Goal: Transaction & Acquisition: Purchase product/service

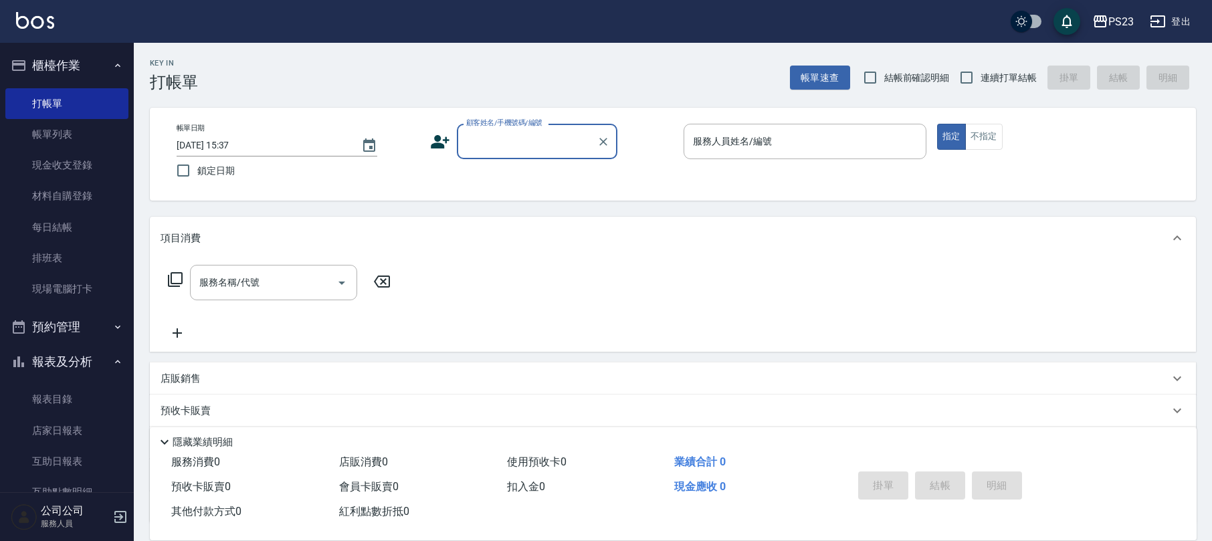
click at [509, 132] on input "顧客姓名/手機號碼/編號" at bounding box center [527, 141] width 128 height 23
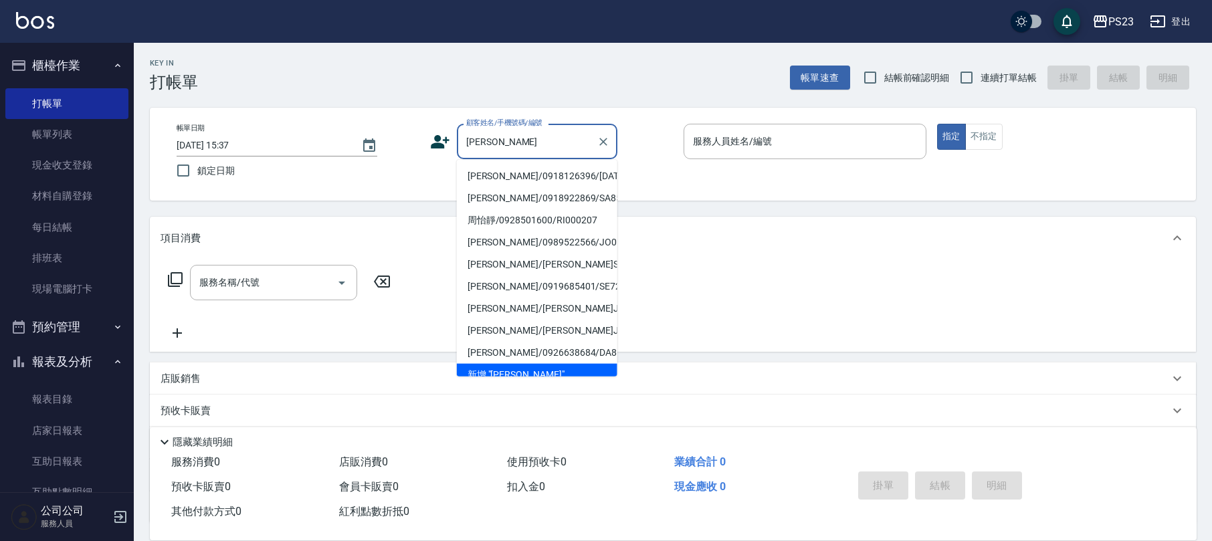
click at [529, 177] on li "[PERSON_NAME]/0918126396/[DATE]" at bounding box center [537, 176] width 161 height 22
type input "[PERSON_NAME]/0918126396/[DATE]"
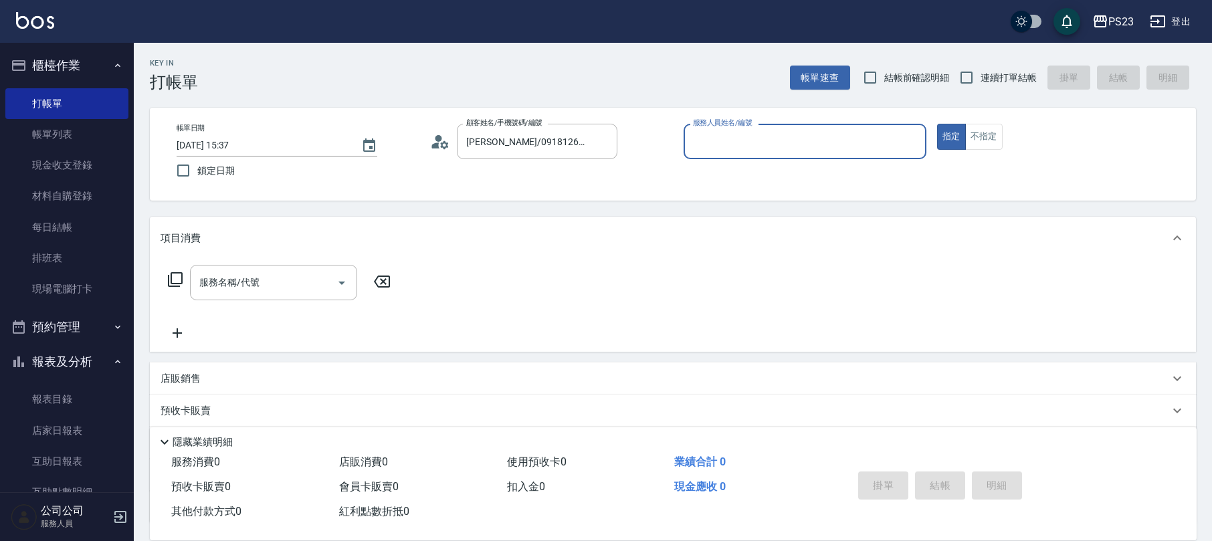
type input "[PERSON_NAME]-0"
click at [910, 143] on icon "Clear" at bounding box center [912, 141] width 13 height 13
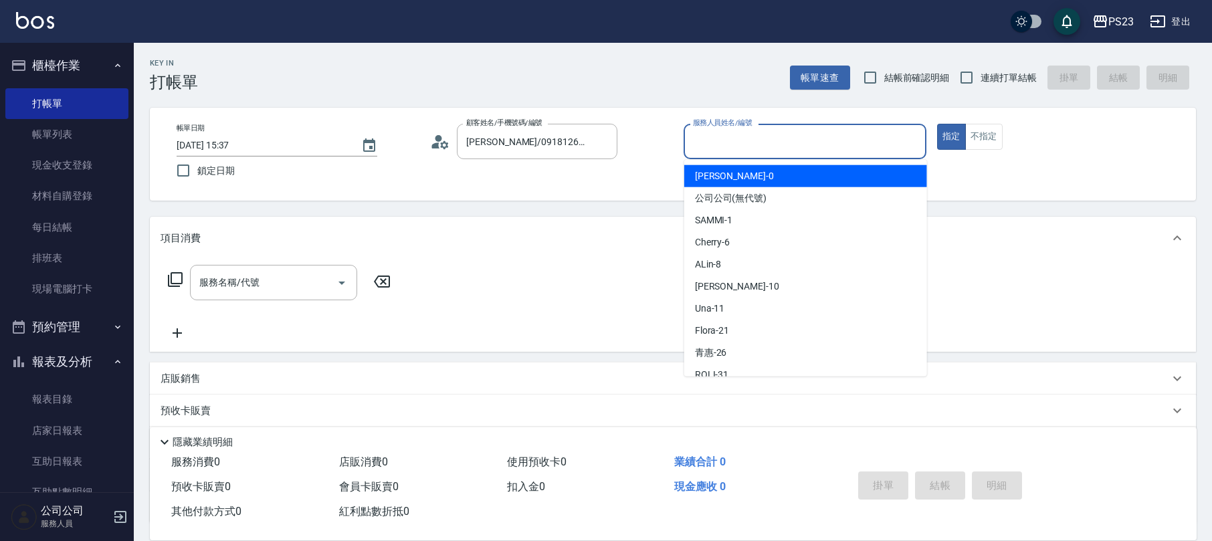
click at [787, 151] on input "服務人員姓名/編號" at bounding box center [805, 141] width 231 height 23
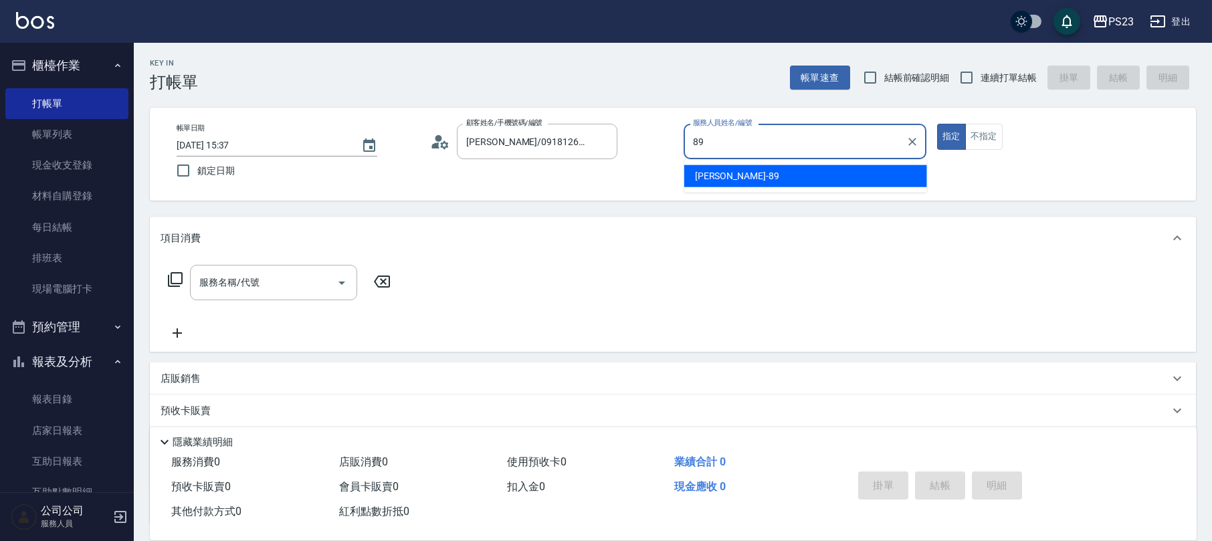
type input "[PERSON_NAME]-89"
type button "true"
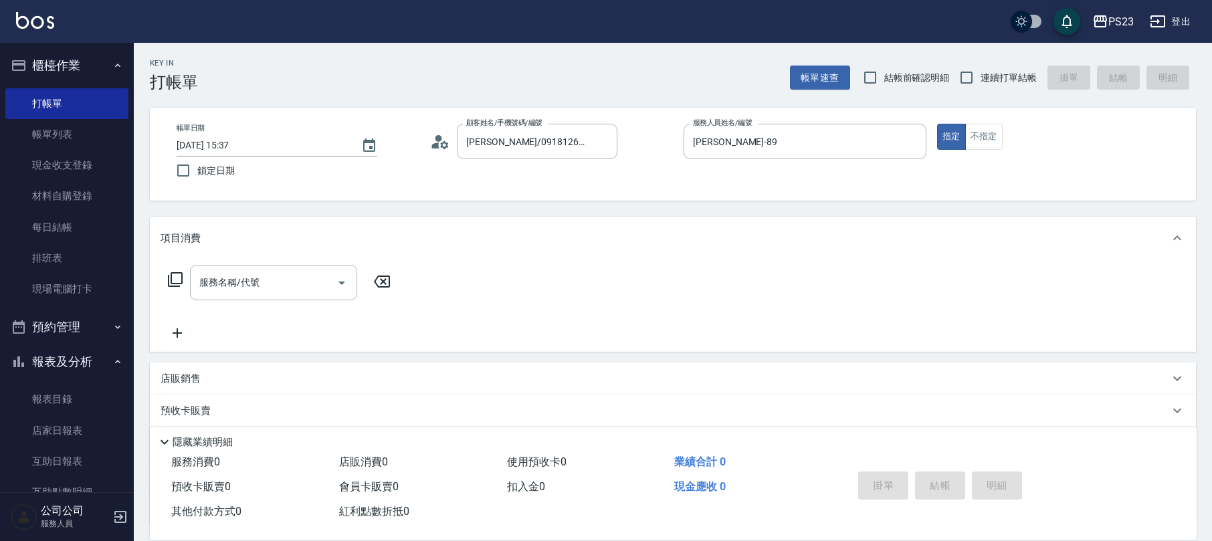
click at [180, 276] on icon at bounding box center [175, 280] width 16 height 16
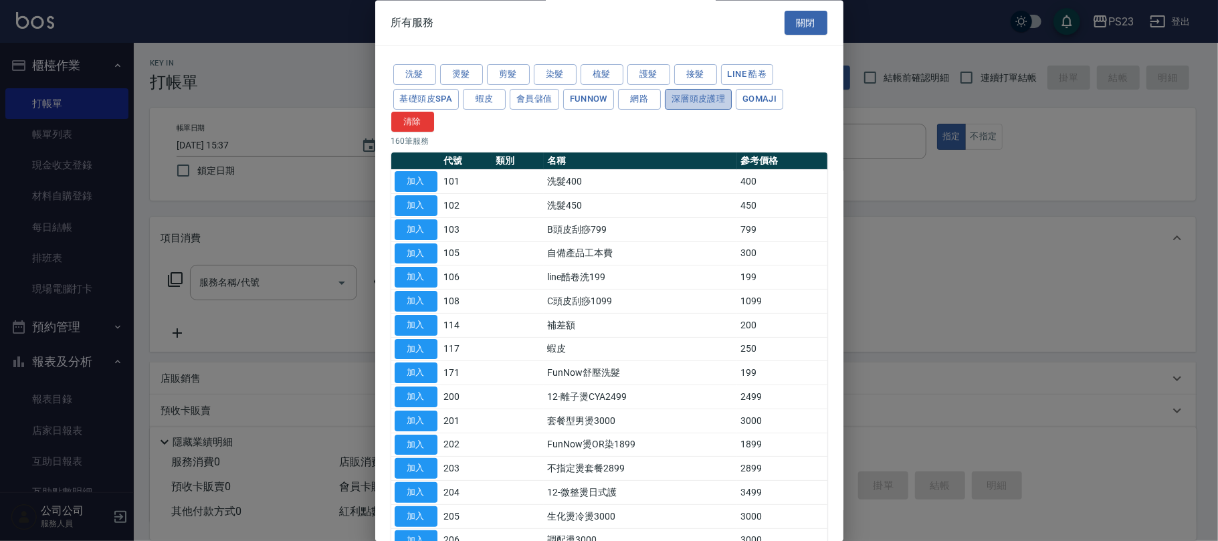
click at [701, 103] on button "深層頭皮護理" at bounding box center [698, 99] width 67 height 21
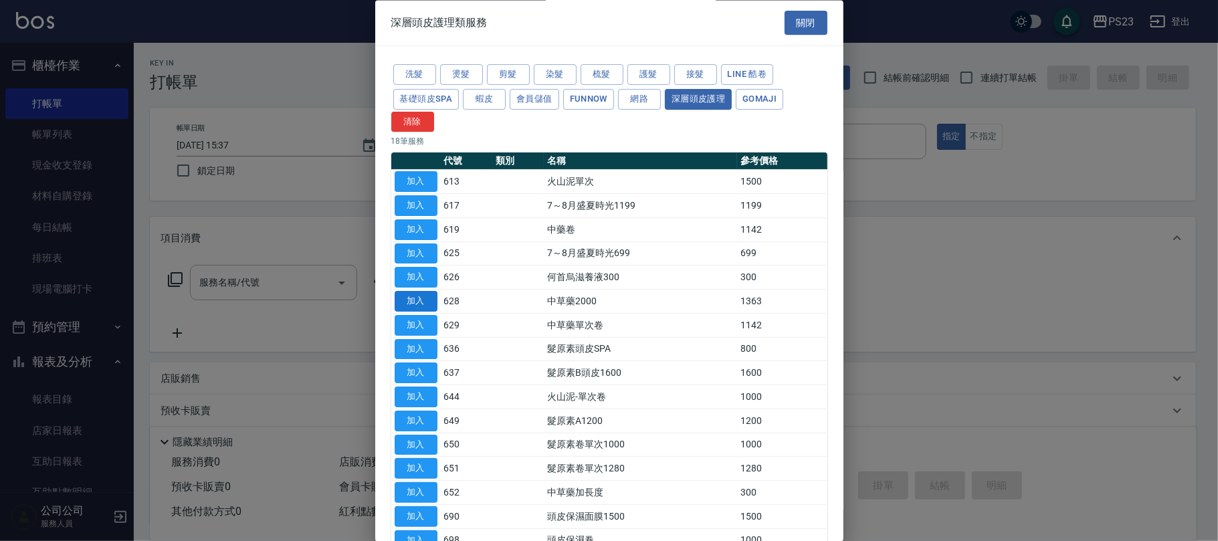
click at [395, 303] on button "加入" at bounding box center [416, 302] width 43 height 21
type input "中草藥2000(628)"
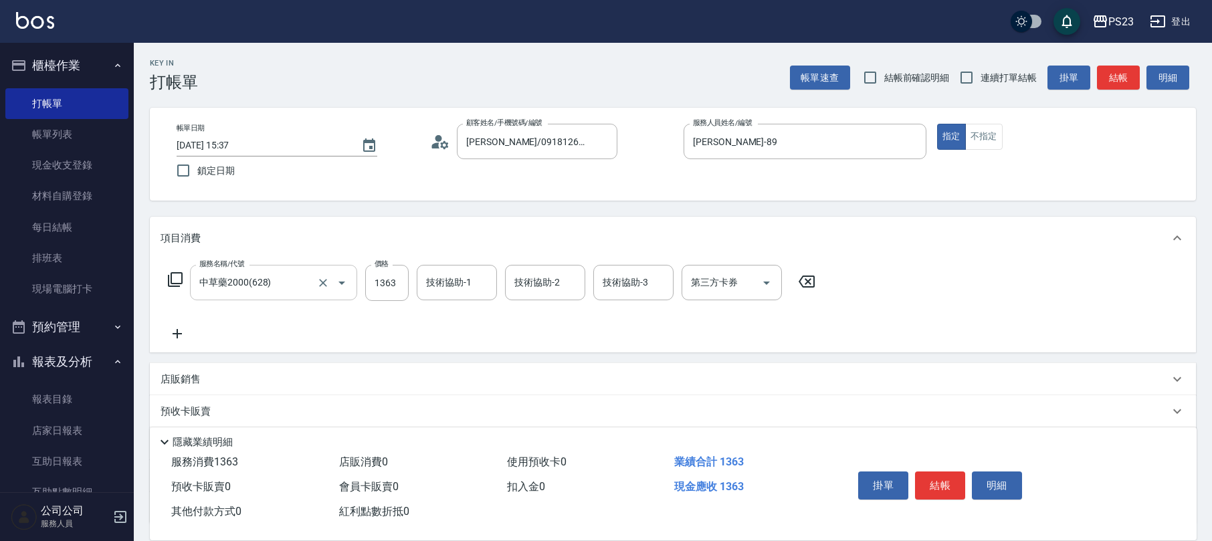
drag, startPoint x: 167, startPoint y: 279, endPoint x: 195, endPoint y: 268, distance: 30.9
click at [166, 279] on div "服務名稱/代號 中草藥2000(628) 服務名稱/代號 價格 1363 價格 技術協助-1 技術協助-1 技術協助-2 技術協助-2 技術協助-3 技術協助…" at bounding box center [492, 283] width 663 height 36
click at [175, 278] on icon at bounding box center [175, 280] width 16 height 16
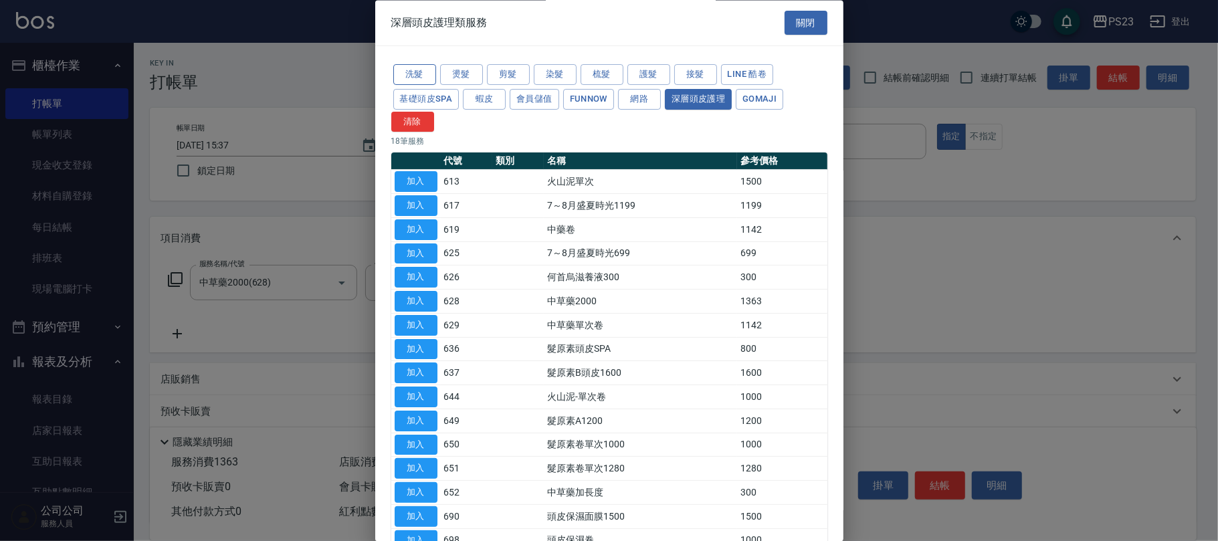
click at [427, 74] on button "洗髮" at bounding box center [414, 75] width 43 height 21
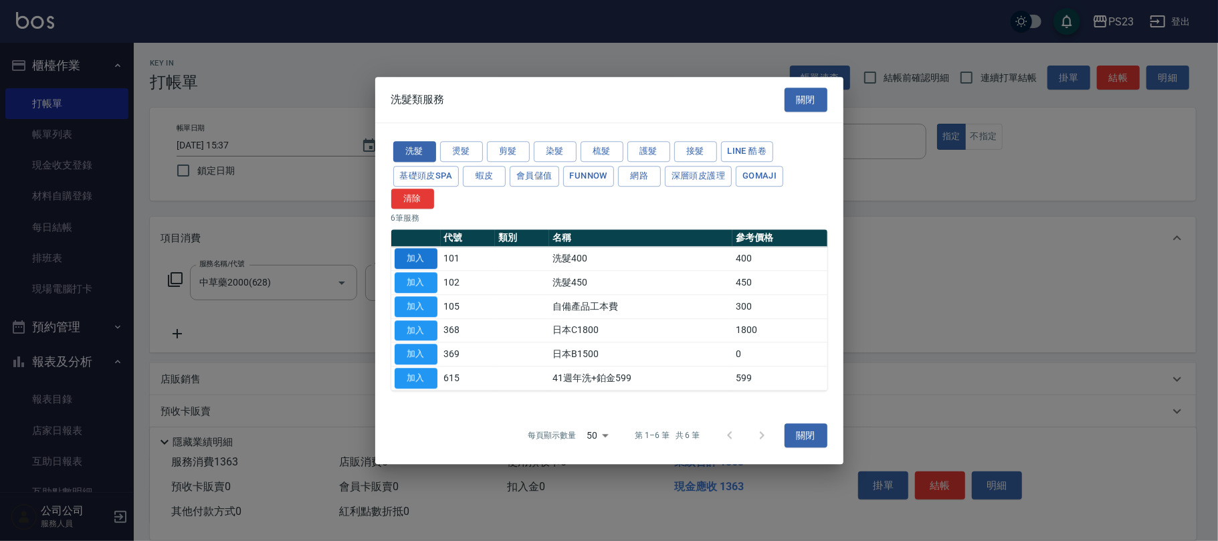
click at [412, 253] on button "加入" at bounding box center [416, 259] width 43 height 21
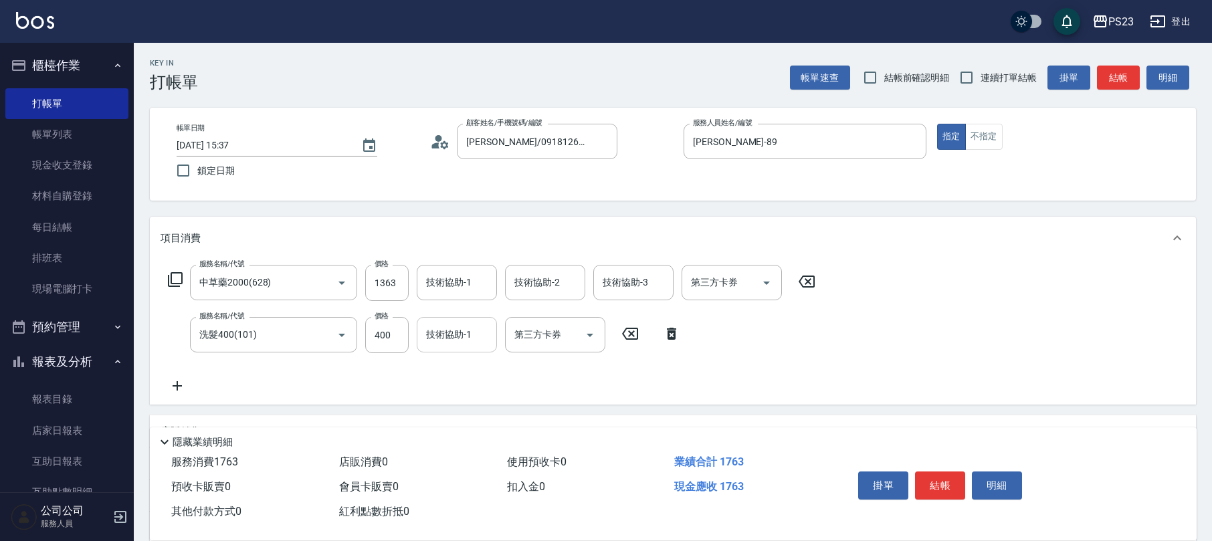
click at [446, 341] on input "技術協助-1" at bounding box center [457, 334] width 68 height 23
type input "青惠-26"
click at [388, 282] on input "1363" at bounding box center [386, 283] width 43 height 36
click at [386, 278] on input "1363" at bounding box center [386, 283] width 43 height 36
type input "1500"
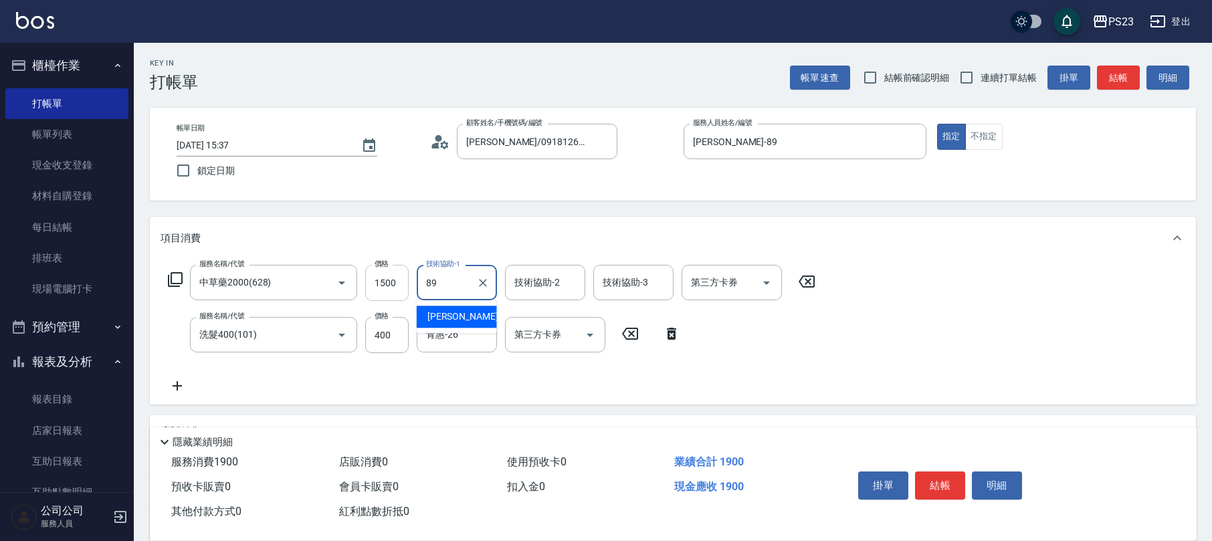
type input "[PERSON_NAME]-89"
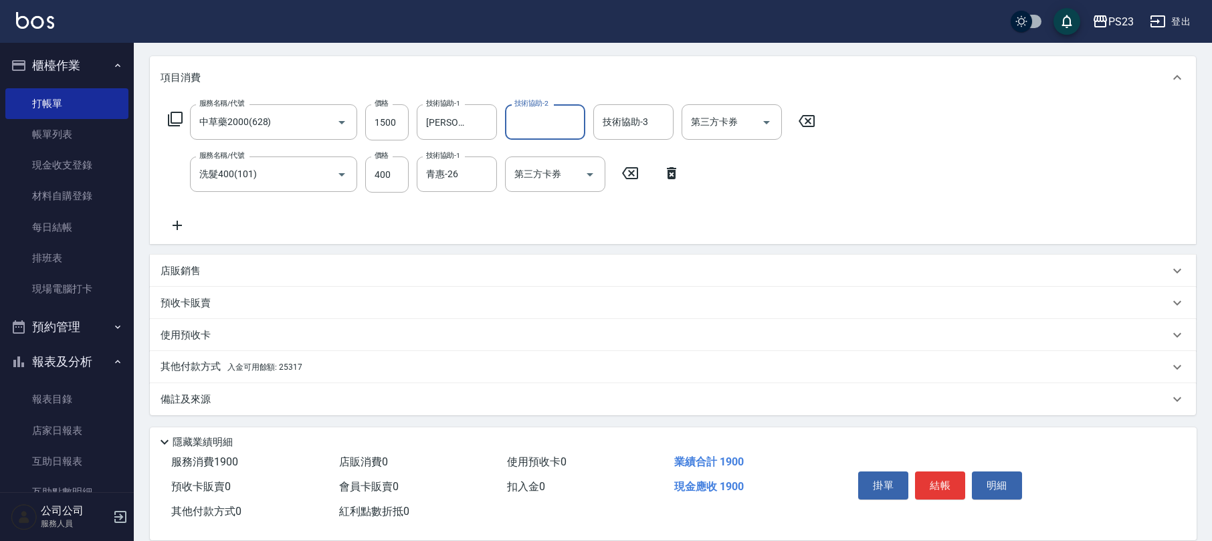
click at [174, 118] on icon at bounding box center [175, 119] width 16 height 16
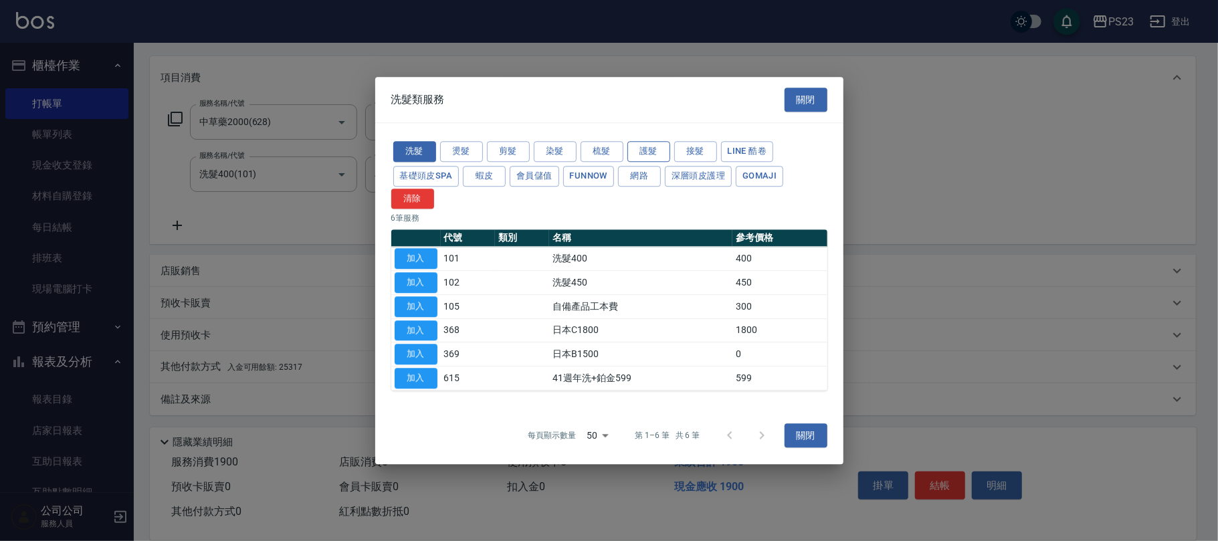
click at [644, 151] on button "護髮" at bounding box center [649, 151] width 43 height 21
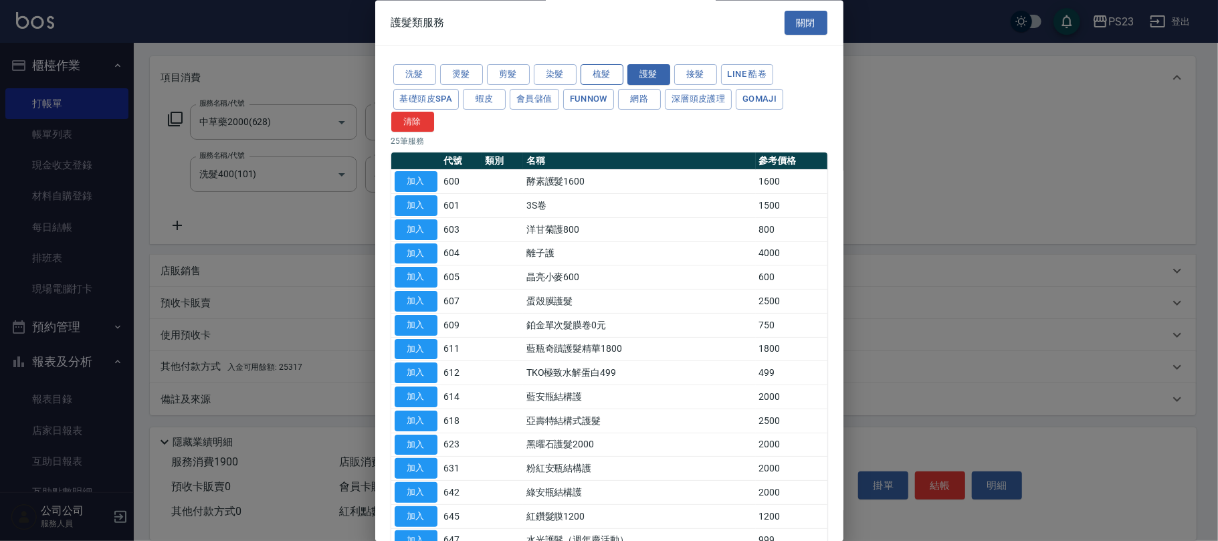
click at [598, 73] on button "梳髮" at bounding box center [602, 75] width 43 height 21
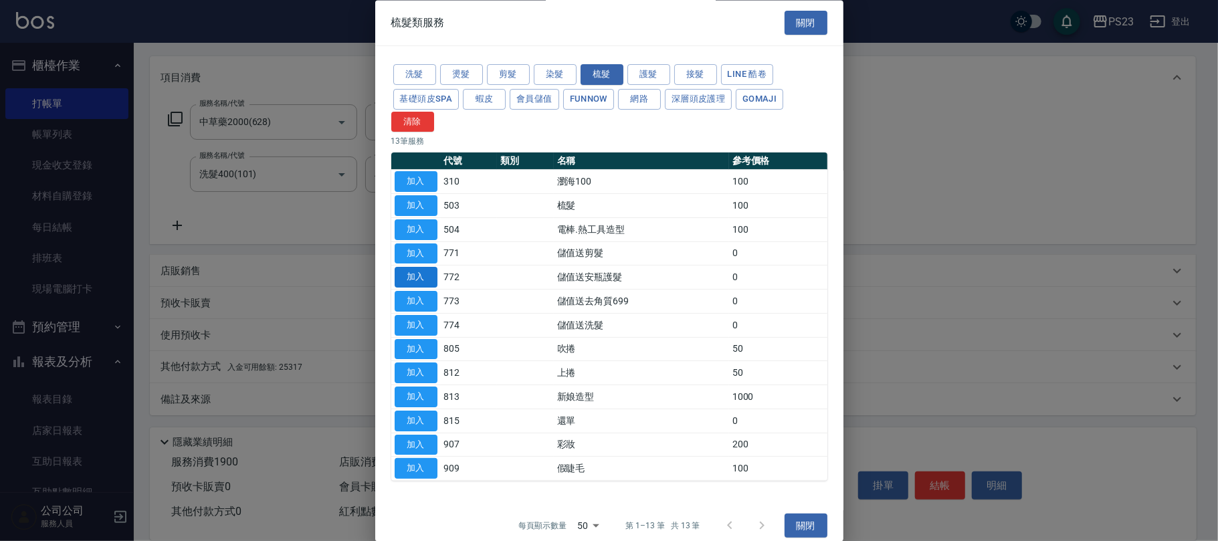
click at [415, 277] on button "加入" at bounding box center [416, 278] width 43 height 21
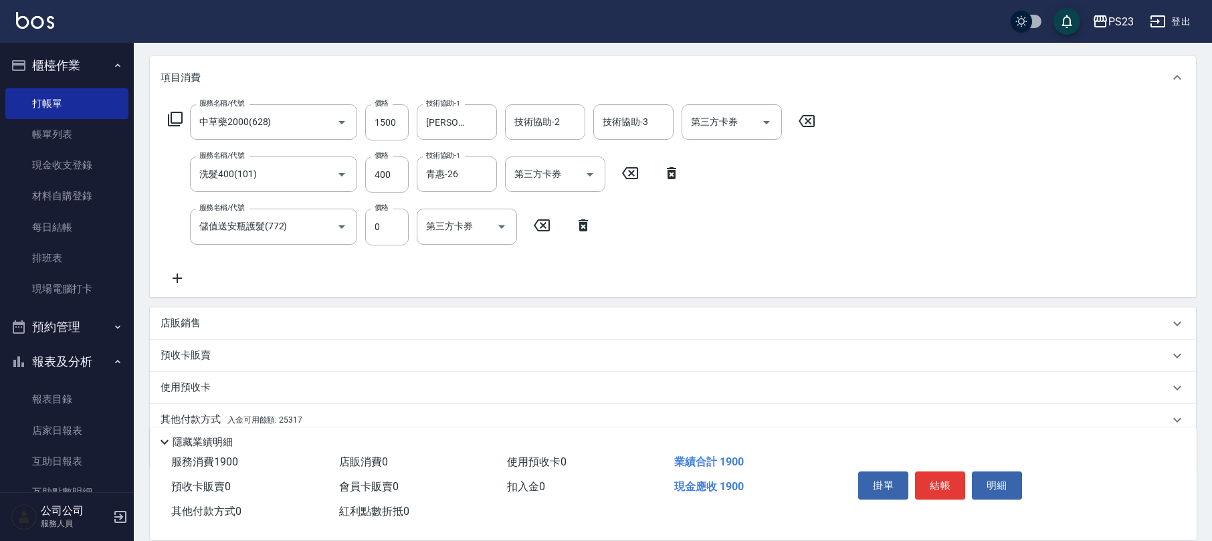
scroll to position [213, 0]
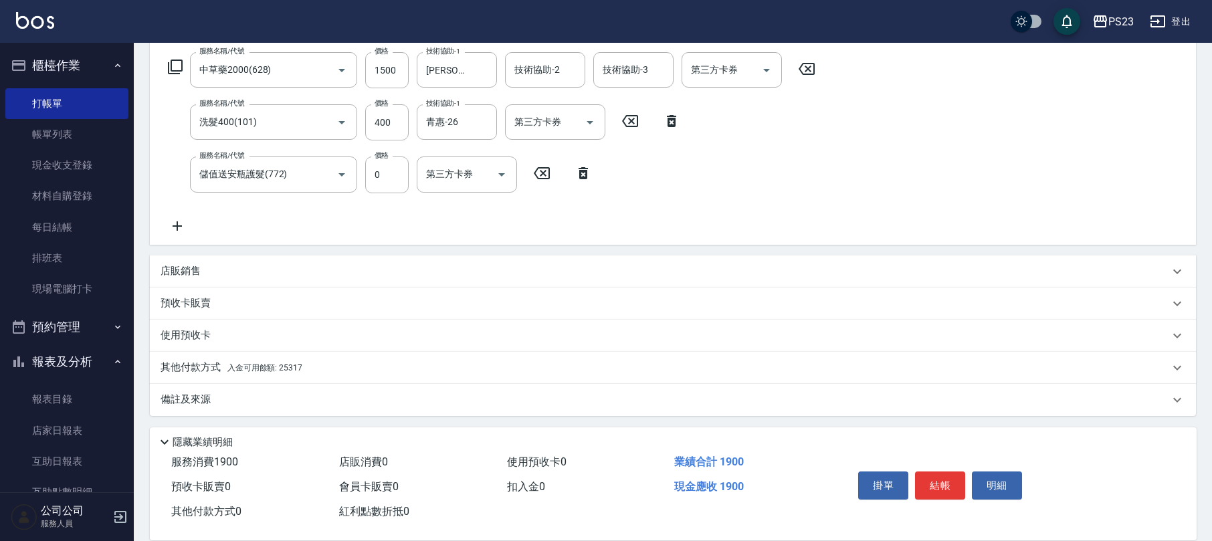
click at [306, 370] on div "其他付款方式 入金可用餘額: 25317" at bounding box center [665, 368] width 1009 height 15
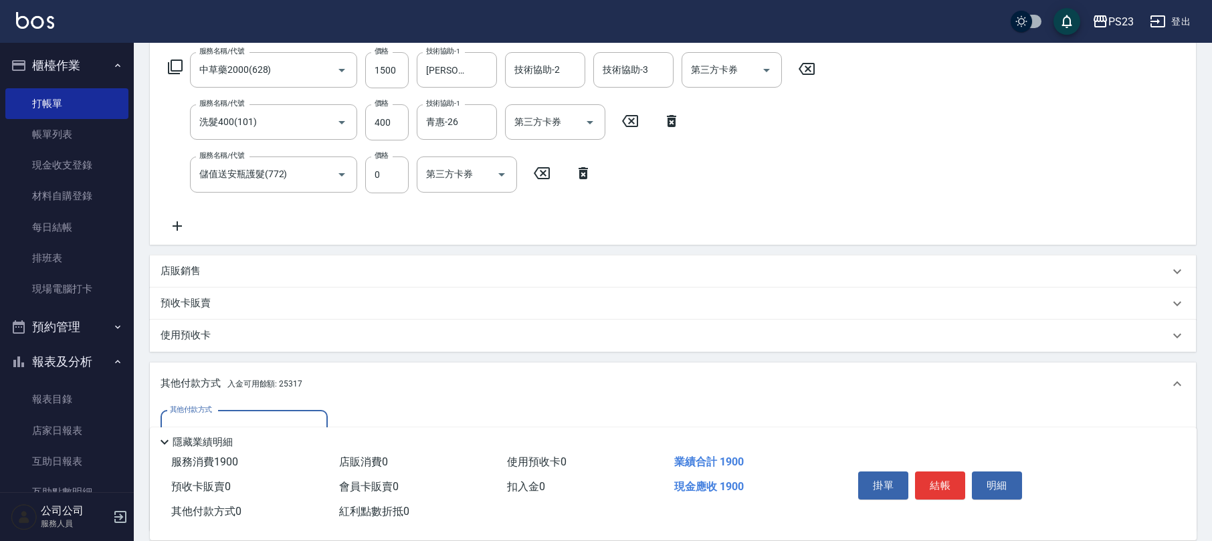
scroll to position [370, 0]
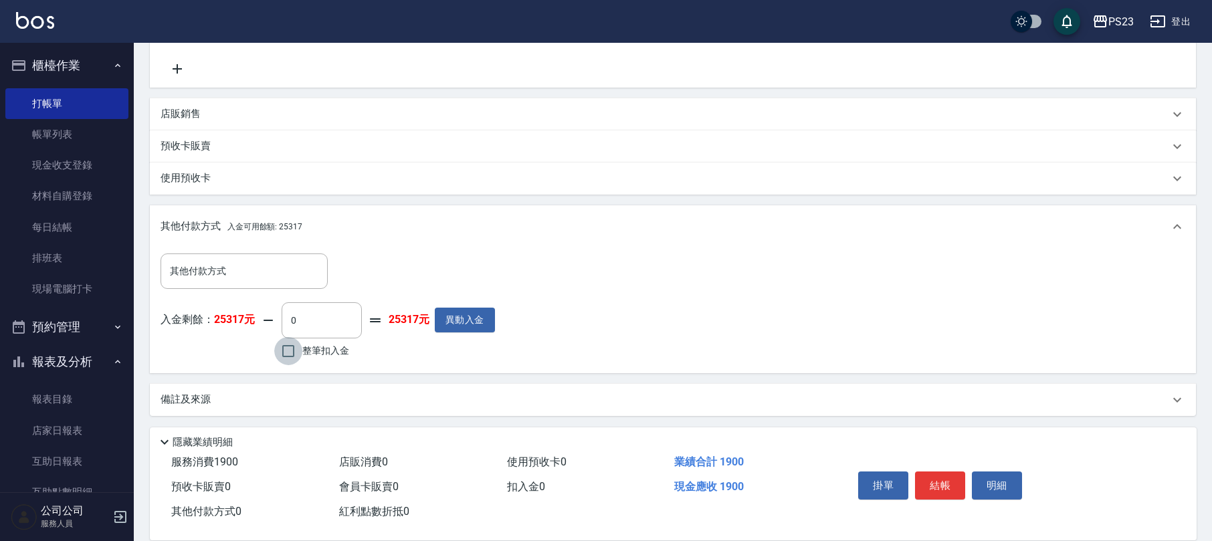
click at [290, 346] on input "整筆扣入金" at bounding box center [288, 351] width 28 height 28
checkbox input "true"
type input "1900"
click at [946, 487] on button "結帳" at bounding box center [940, 486] width 50 height 28
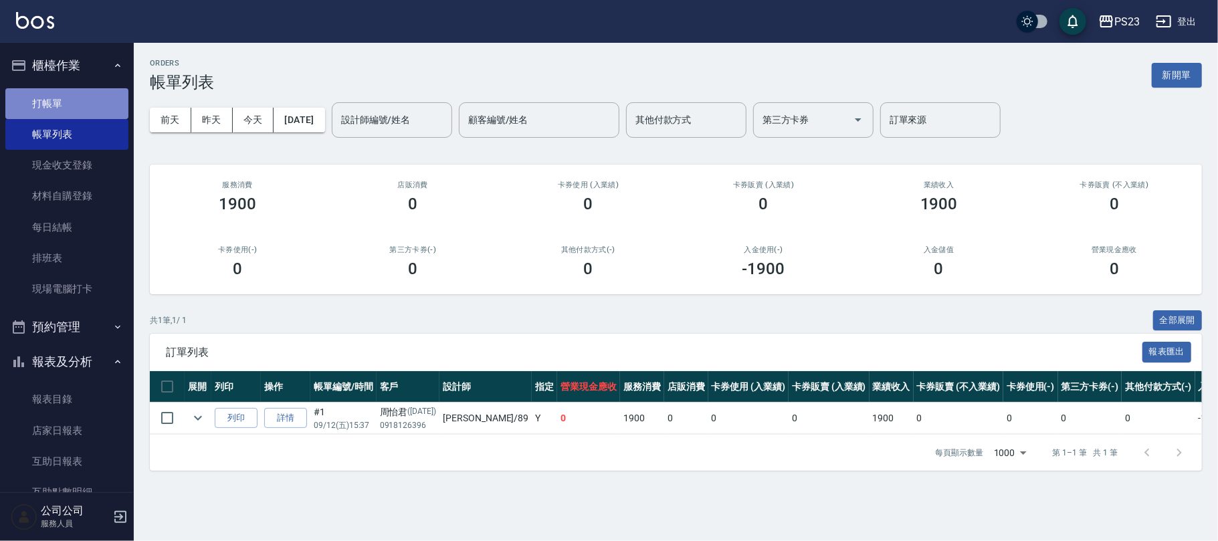
click at [81, 108] on link "打帳單" at bounding box center [66, 103] width 123 height 31
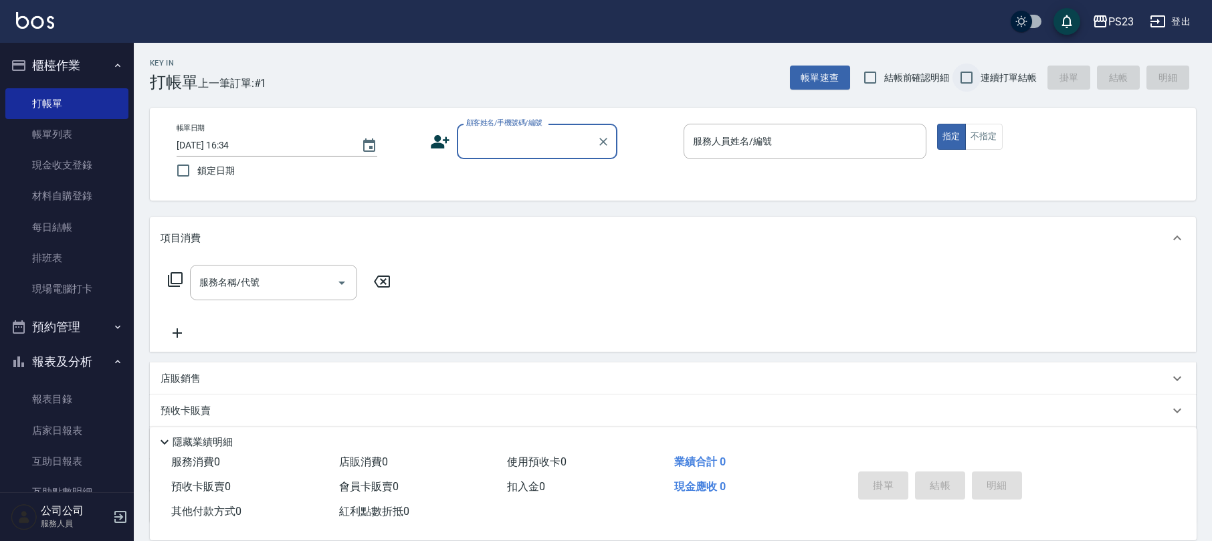
click at [969, 79] on input "連續打單結帳" at bounding box center [967, 78] width 28 height 28
checkbox input "true"
click at [518, 155] on div "顧客姓名/手機號碼/編號" at bounding box center [537, 141] width 161 height 35
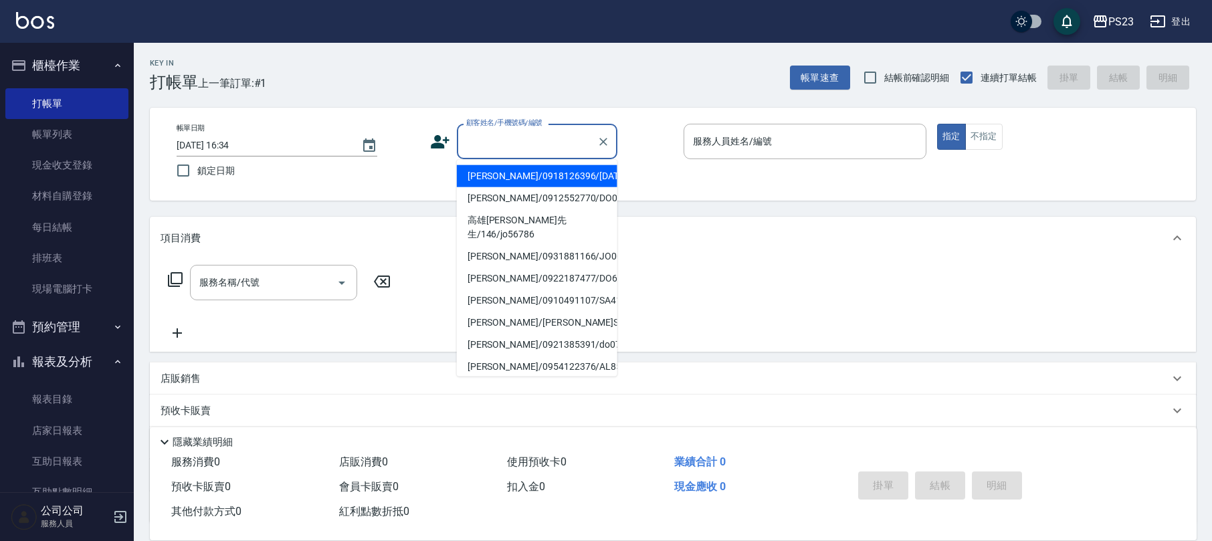
click at [521, 148] on input "顧客姓名/手機號碼/編號" at bounding box center [527, 141] width 128 height 23
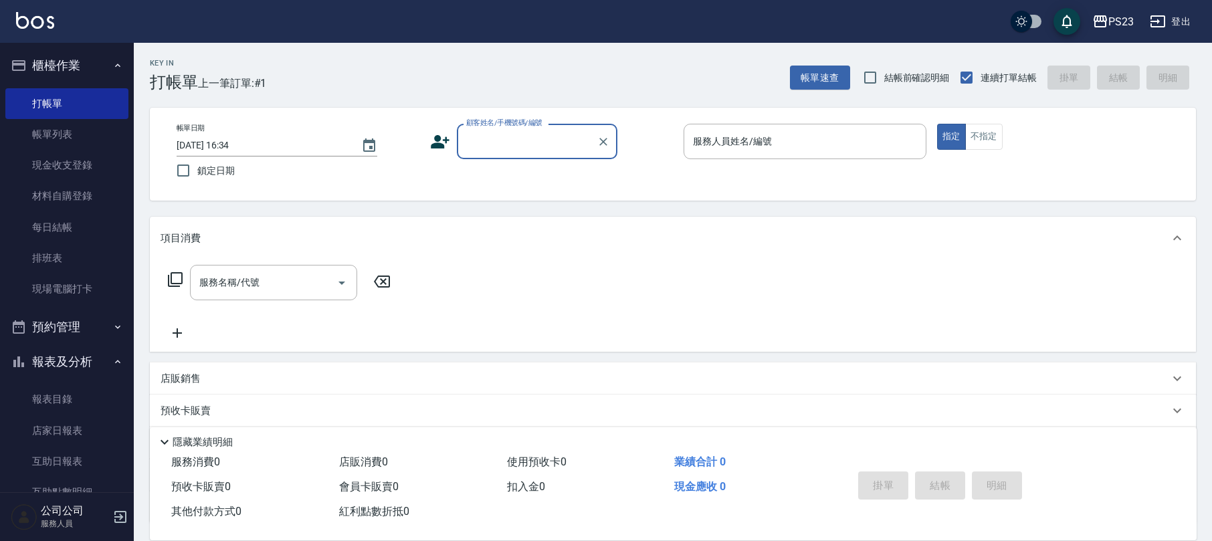
click at [514, 142] on input "顧客姓名/手機號碼/編號" at bounding box center [527, 141] width 128 height 23
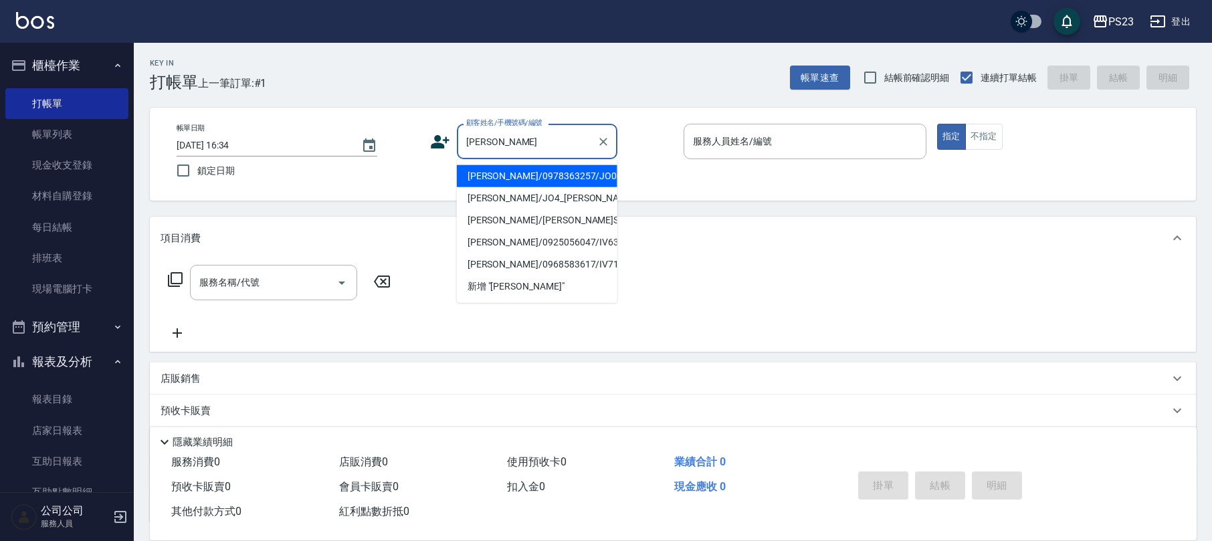
click at [525, 179] on li "[PERSON_NAME]/0978363257/JO000226" at bounding box center [537, 176] width 161 height 22
type input "[PERSON_NAME]/0978363257/JO000226"
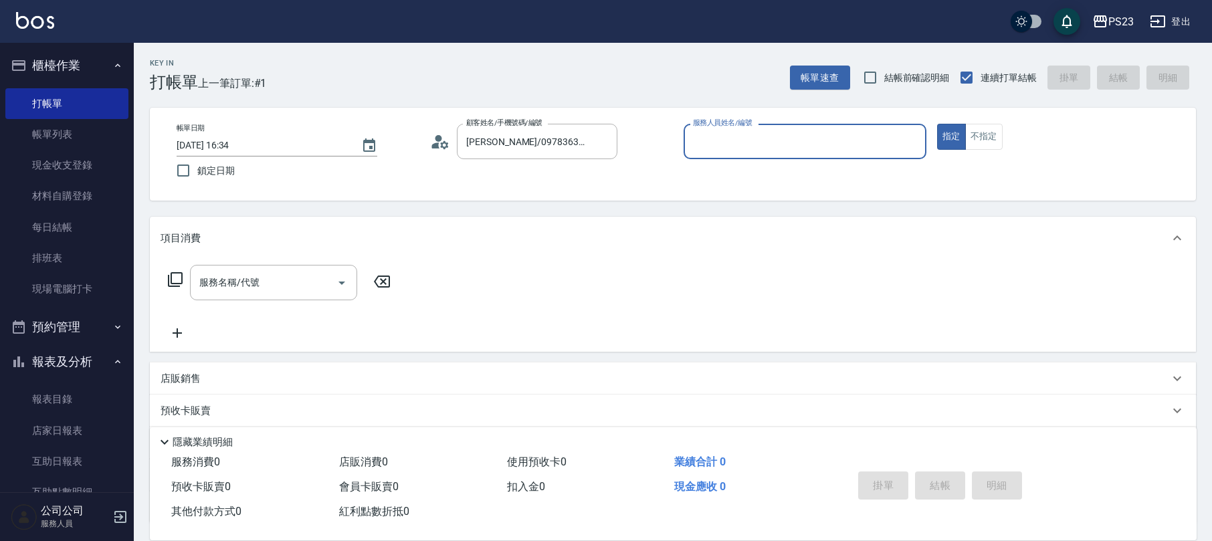
type input "[PERSON_NAME]-89"
click at [175, 278] on icon at bounding box center [175, 280] width 16 height 16
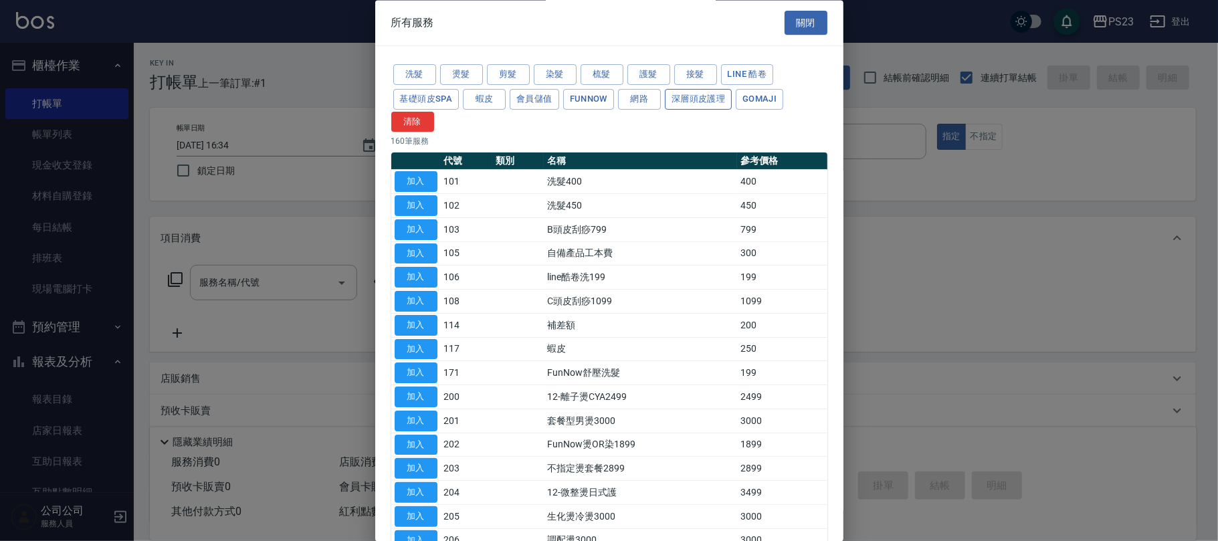
click at [682, 108] on button "深層頭皮護理" at bounding box center [698, 99] width 67 height 21
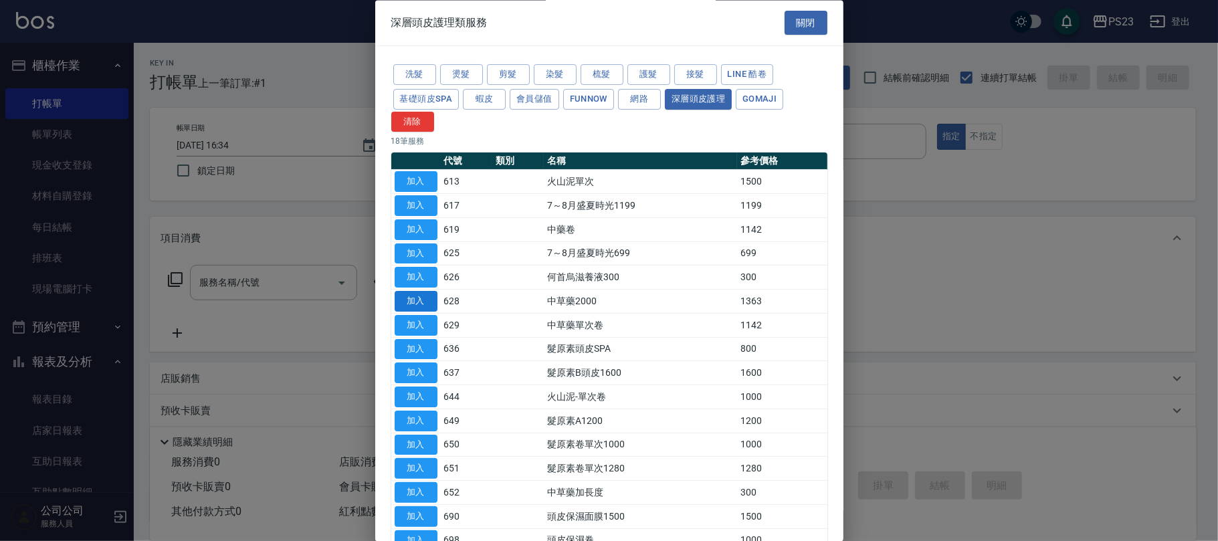
click at [415, 306] on button "加入" at bounding box center [416, 302] width 43 height 21
type input "中草藥2000(628)"
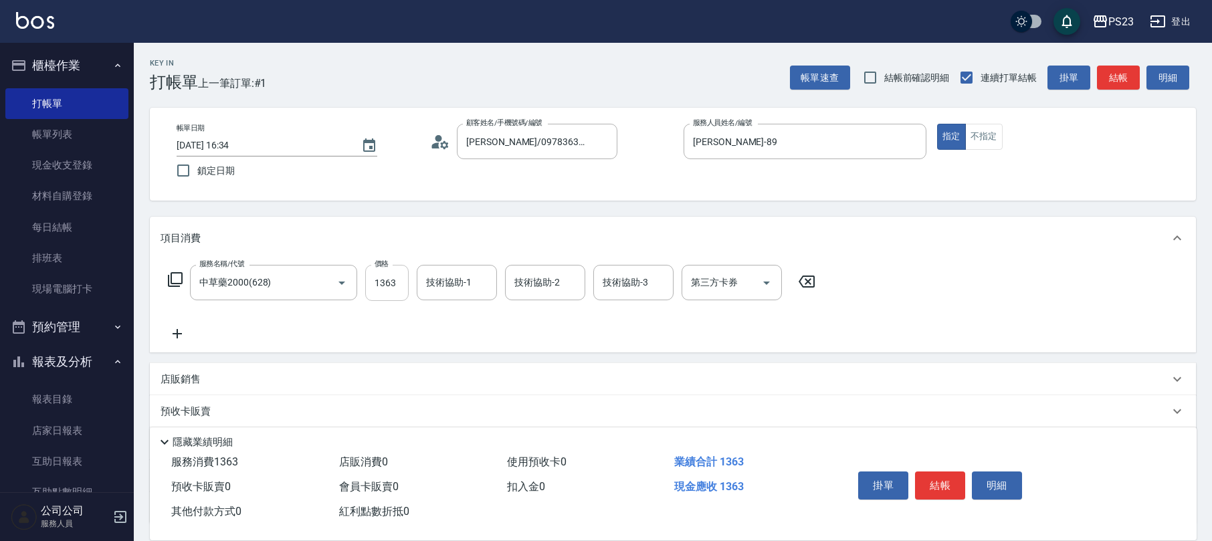
click at [400, 290] on input "1363" at bounding box center [386, 283] width 43 height 36
type input "1500"
type input "[PERSON_NAME]-89"
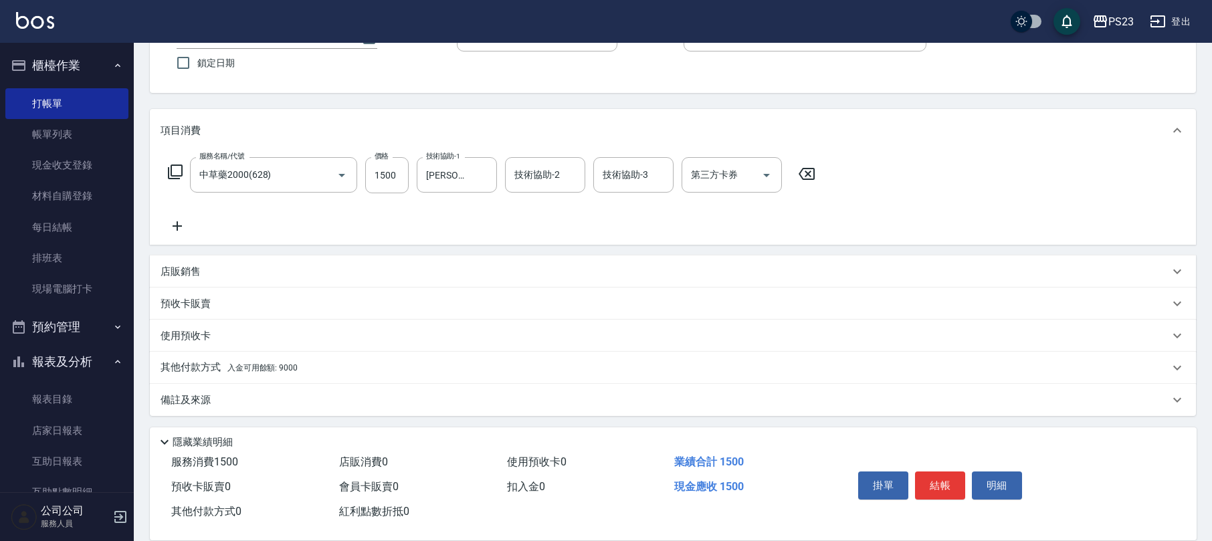
click at [276, 365] on span "入金可用餘額: 9000" at bounding box center [262, 367] width 70 height 9
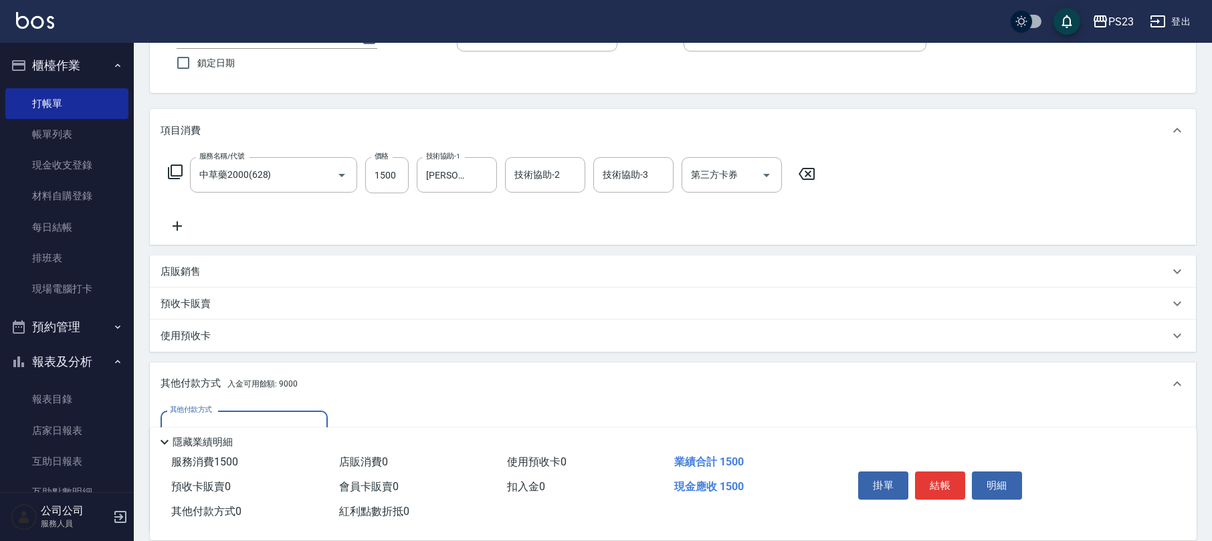
scroll to position [0, 0]
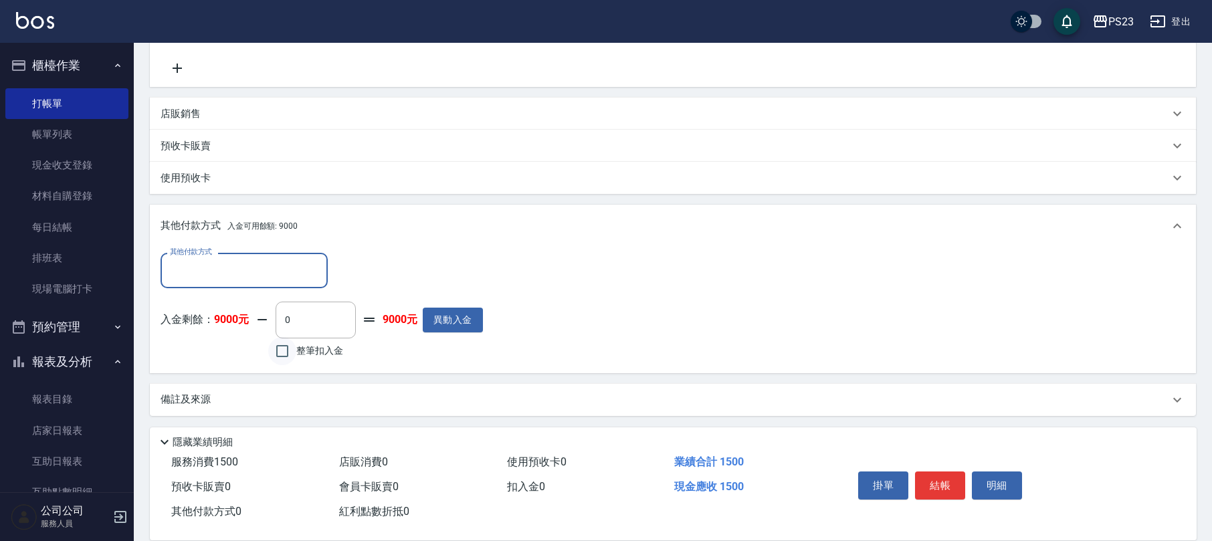
click at [290, 349] on input "整筆扣入金" at bounding box center [282, 351] width 28 height 28
checkbox input "true"
type input "1500"
click at [954, 479] on button "結帳" at bounding box center [940, 486] width 50 height 28
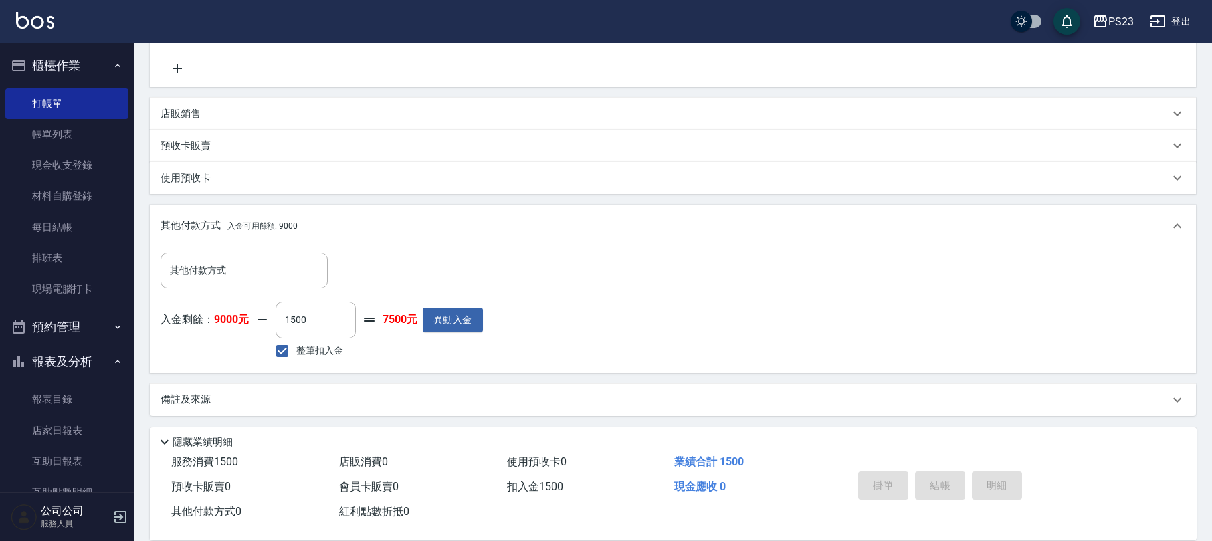
type input "[DATE] 16:35"
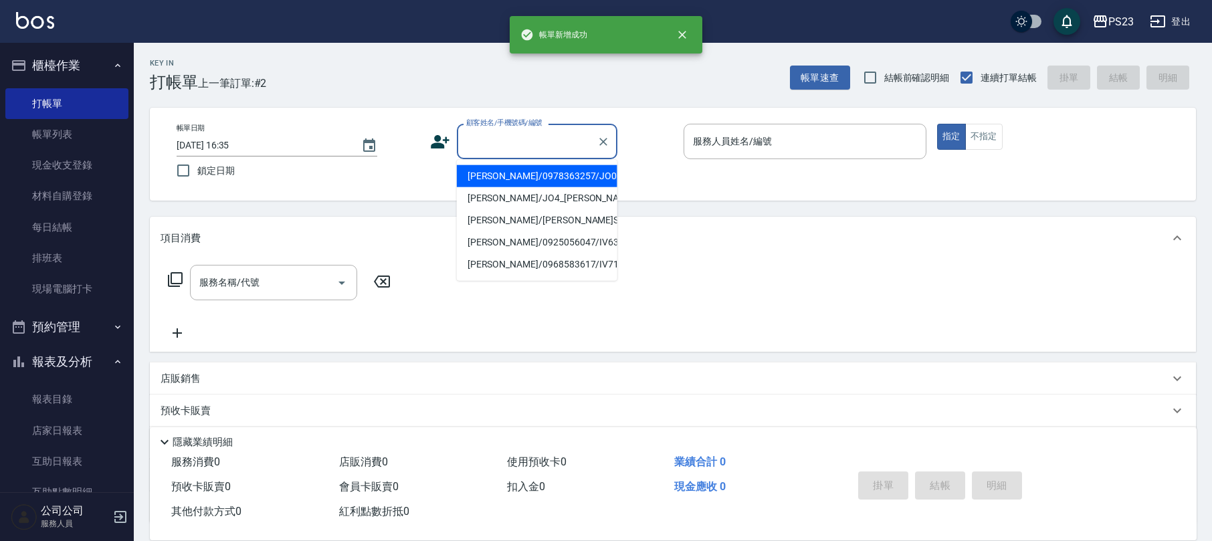
click at [535, 142] on input "顧客姓名/手機號碼/編號" at bounding box center [527, 141] width 128 height 23
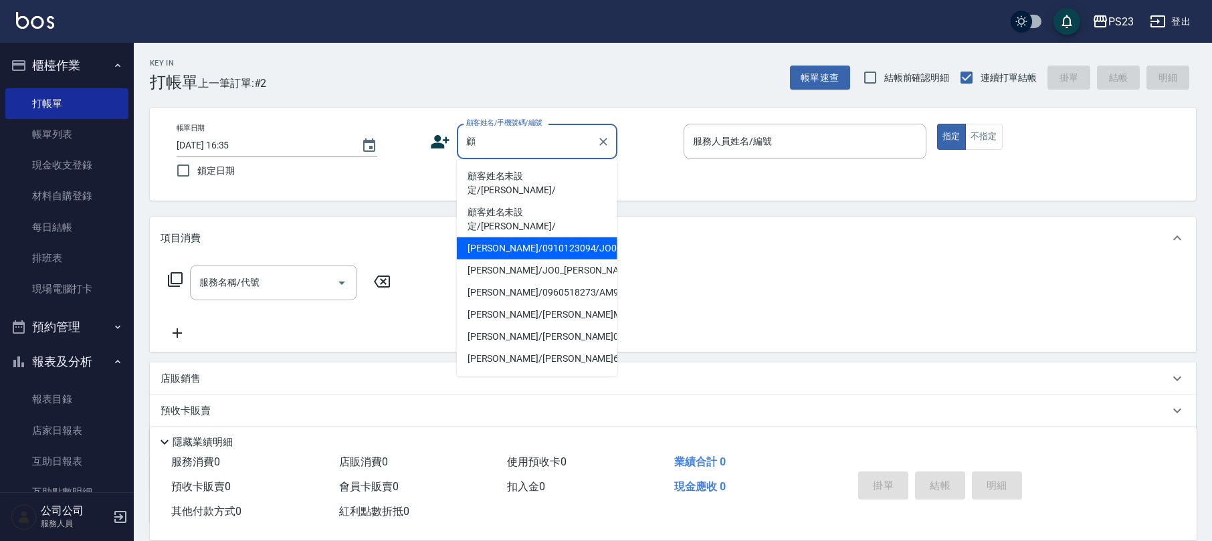
click at [542, 238] on li "[PERSON_NAME]/0910123094/JO001245" at bounding box center [537, 249] width 161 height 22
type input "[PERSON_NAME]/0910123094/JO001245"
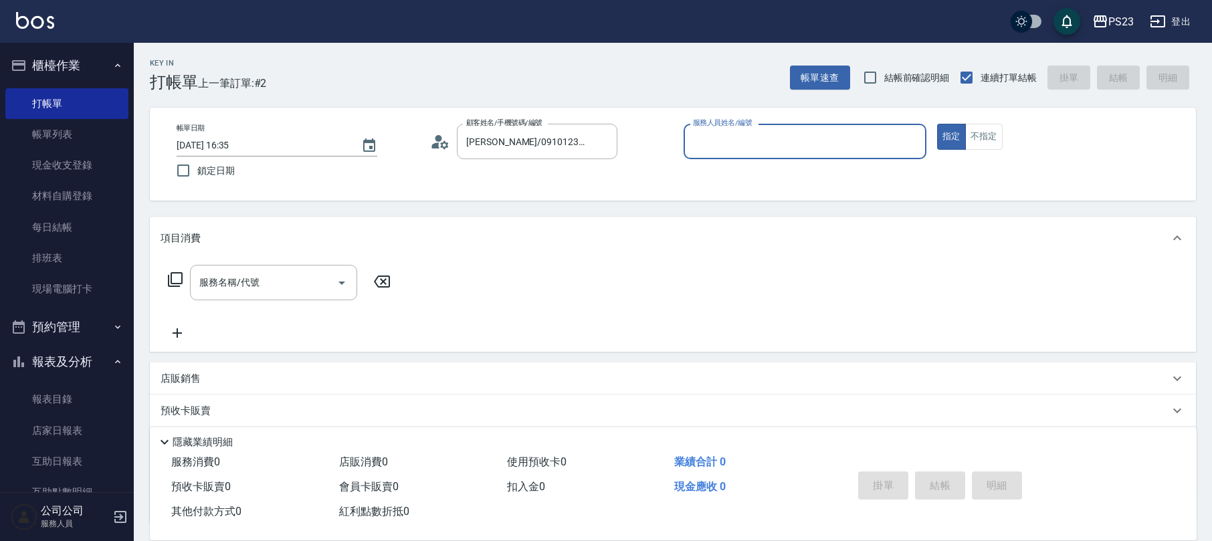
type input "[PERSON_NAME]-89"
click at [179, 282] on icon at bounding box center [175, 280] width 16 height 16
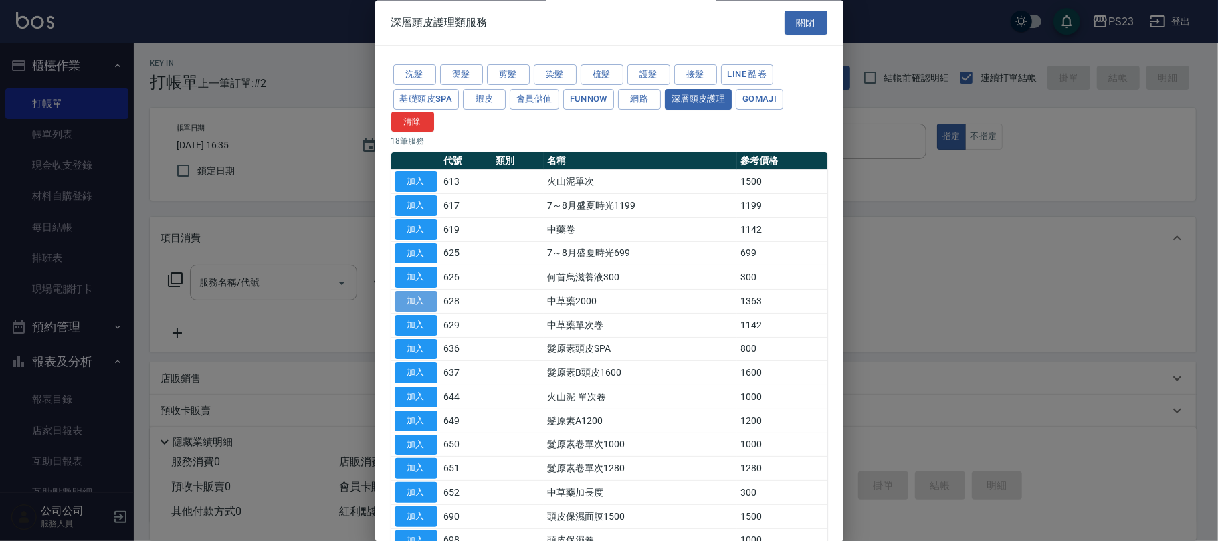
click at [418, 301] on button "加入" at bounding box center [416, 302] width 43 height 21
type input "中草藥2000(628)"
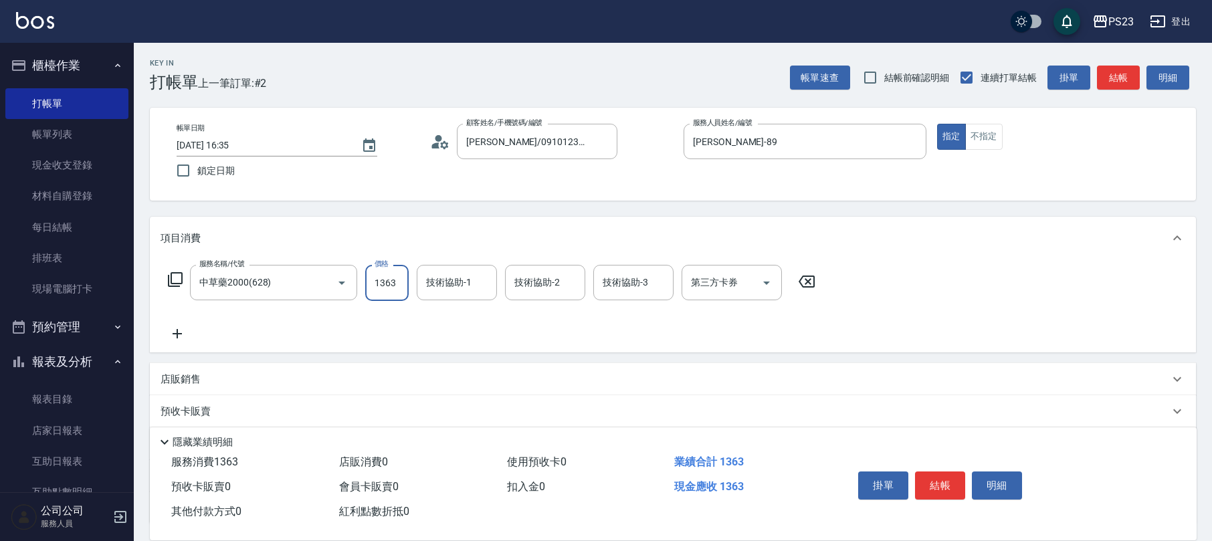
click at [399, 273] on input "1363" at bounding box center [386, 283] width 43 height 36
type input "1500"
type input "[PERSON_NAME]-89"
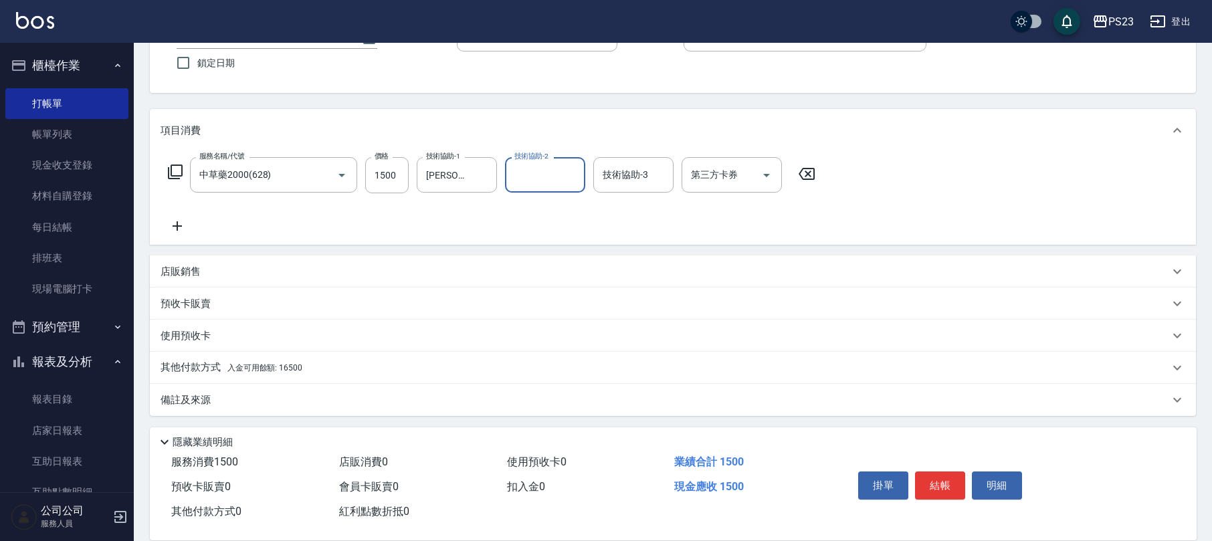
click at [345, 363] on div "其他付款方式 入金可用餘額: 16500" at bounding box center [665, 368] width 1009 height 15
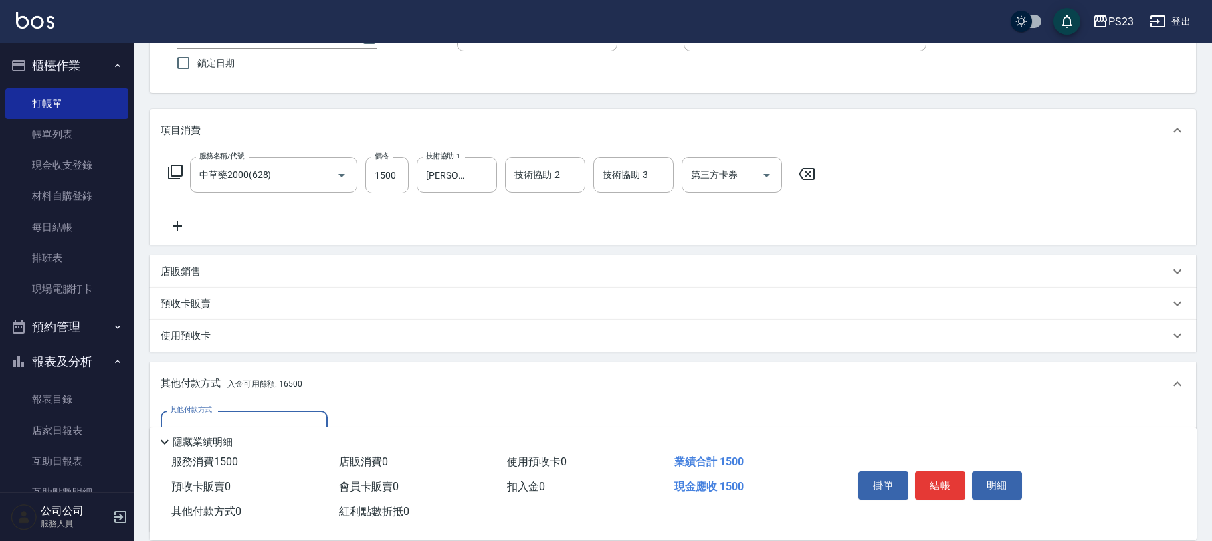
scroll to position [266, 0]
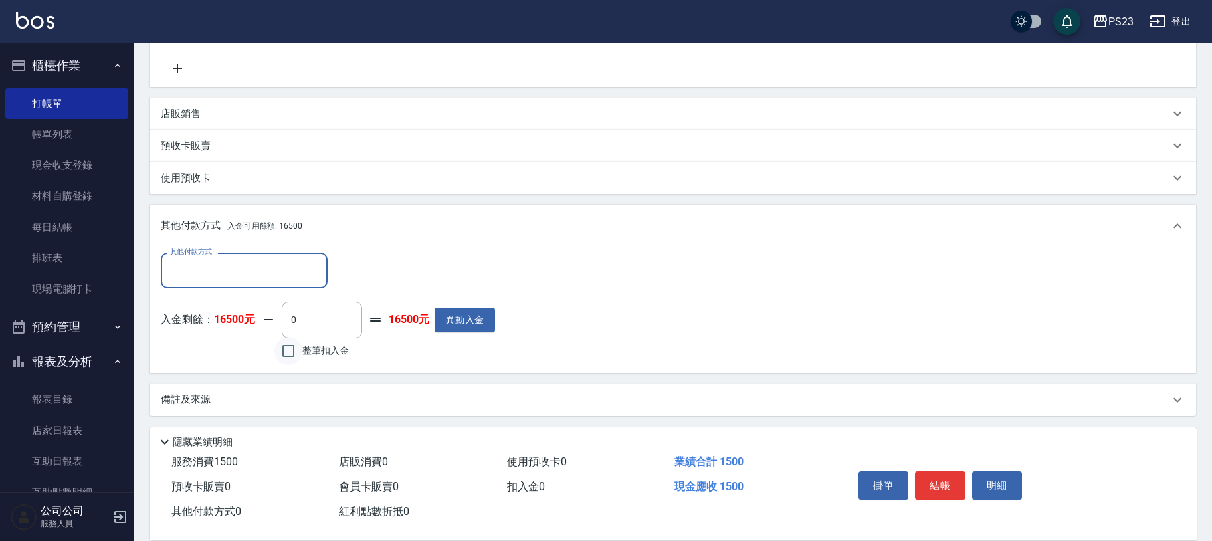
click at [290, 355] on input "整筆扣入金" at bounding box center [288, 351] width 28 height 28
checkbox input "true"
type input "1500"
click at [938, 486] on button "結帳" at bounding box center [940, 486] width 50 height 28
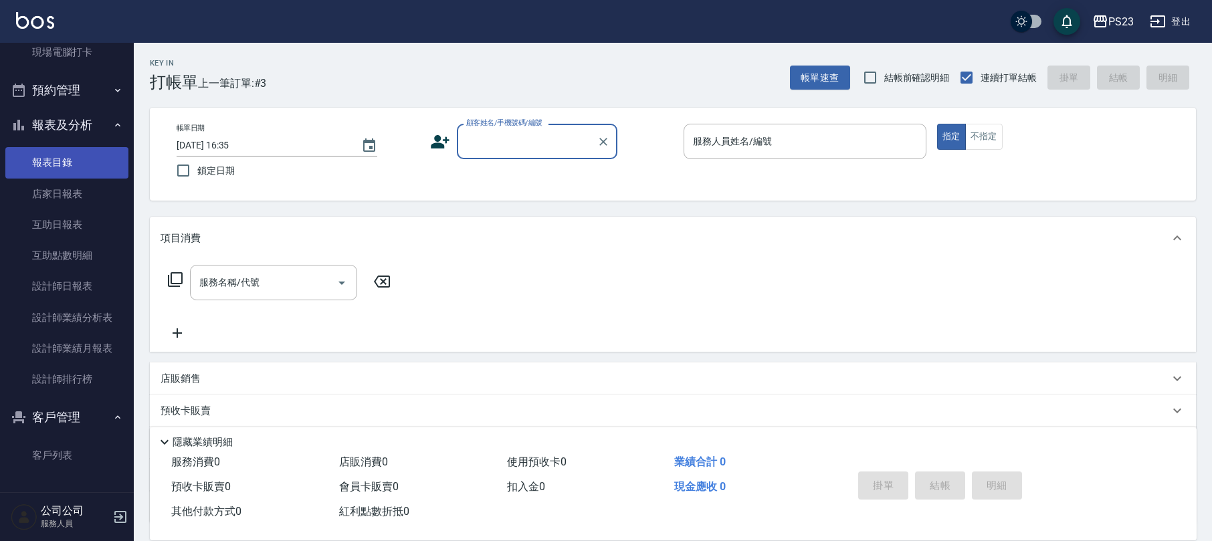
scroll to position [59, 0]
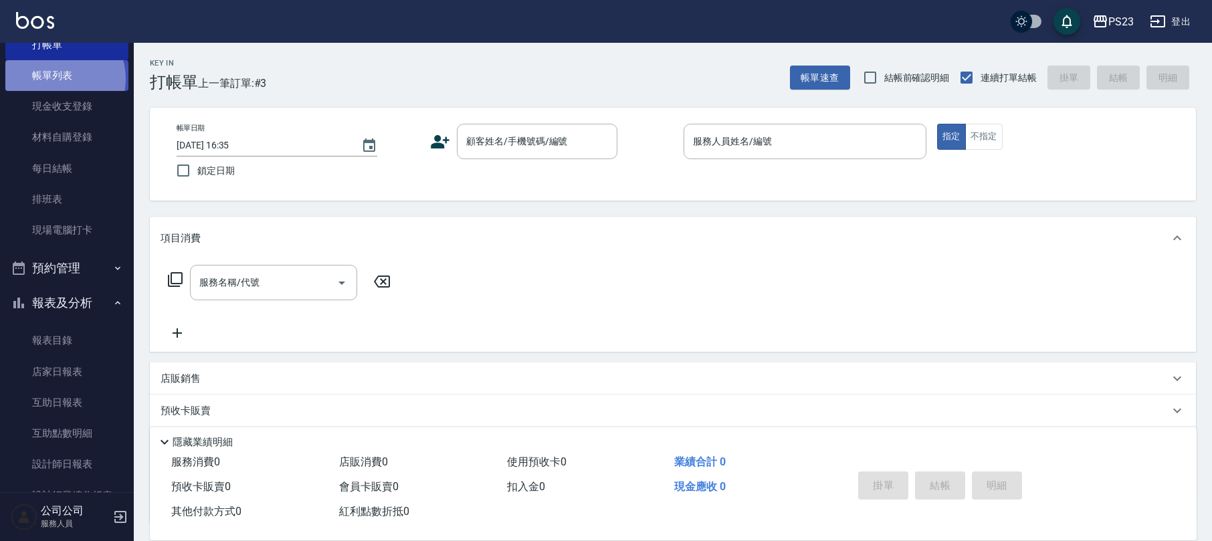
click at [60, 79] on link "帳單列表" at bounding box center [66, 75] width 123 height 31
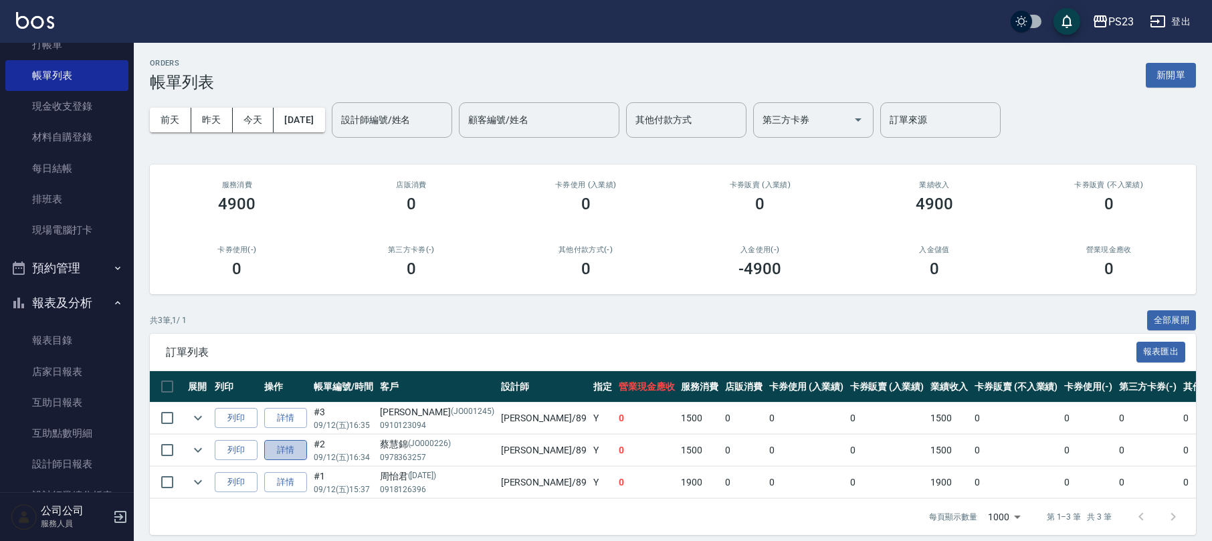
click at [298, 450] on link "詳情" at bounding box center [285, 450] width 43 height 21
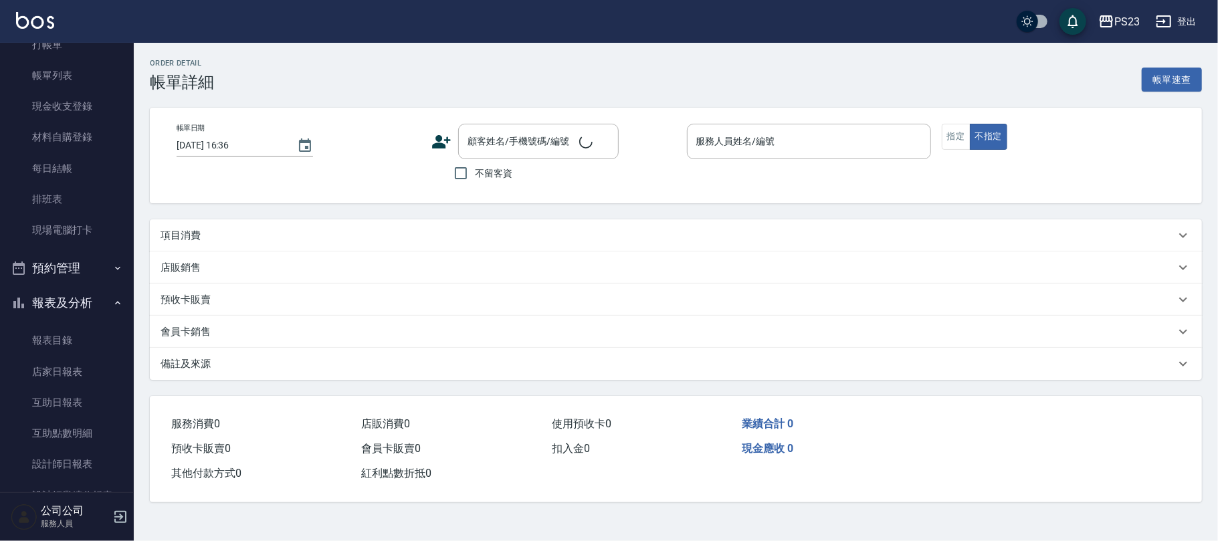
type input "[DATE] 16:34"
type input "[PERSON_NAME]-89"
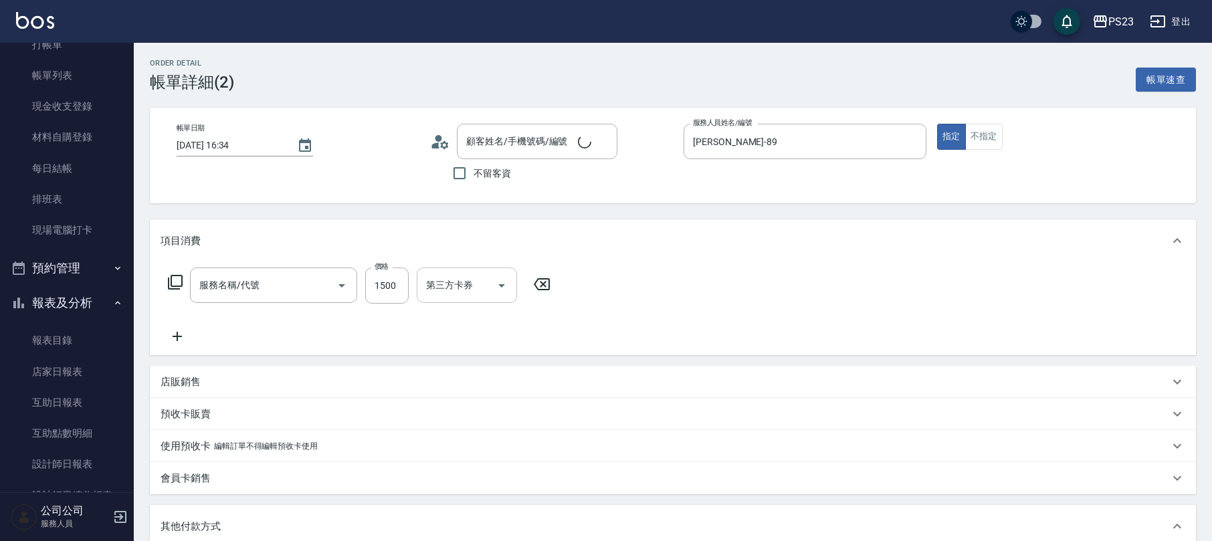
type input "[PERSON_NAME]/0978363257/JO000226"
type input "中草藥2000(628)"
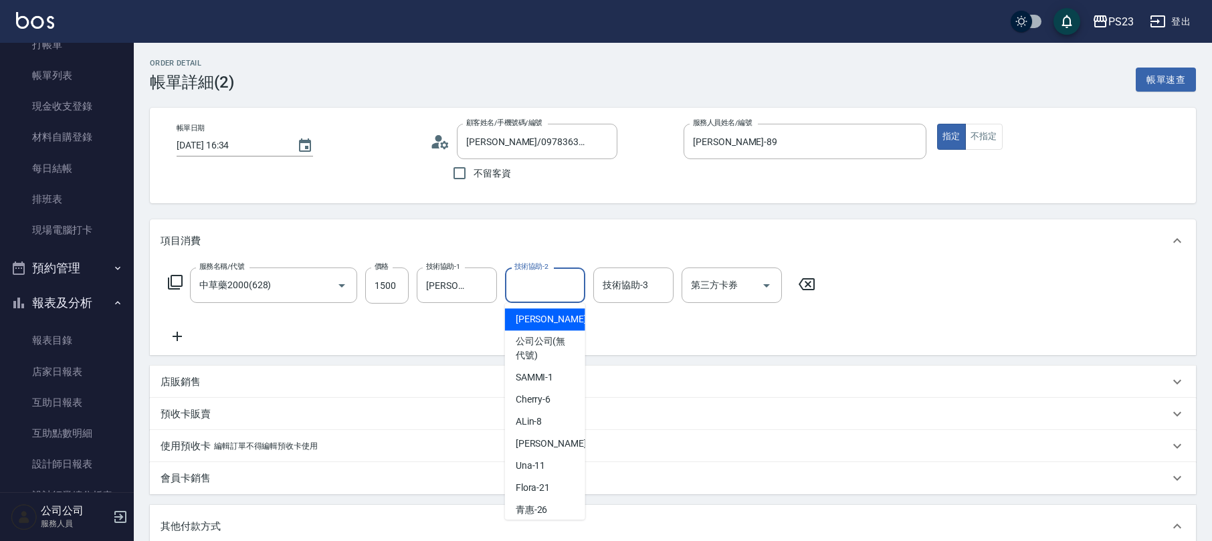
click at [531, 289] on input "技術協助-2" at bounding box center [545, 285] width 68 height 23
type input "[PERSON_NAME]-89"
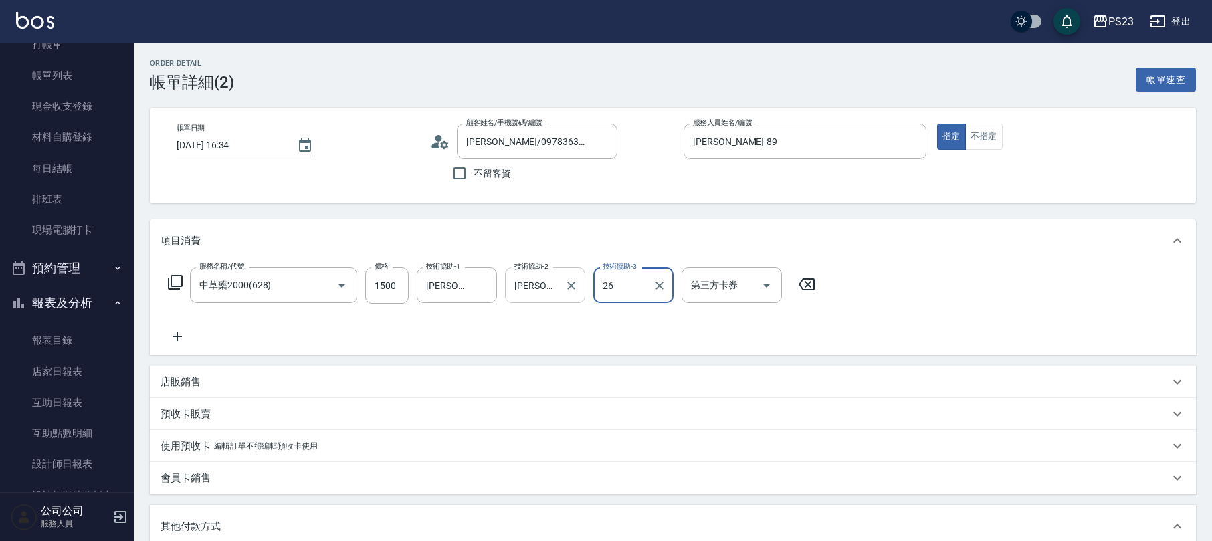
type input "青惠-26"
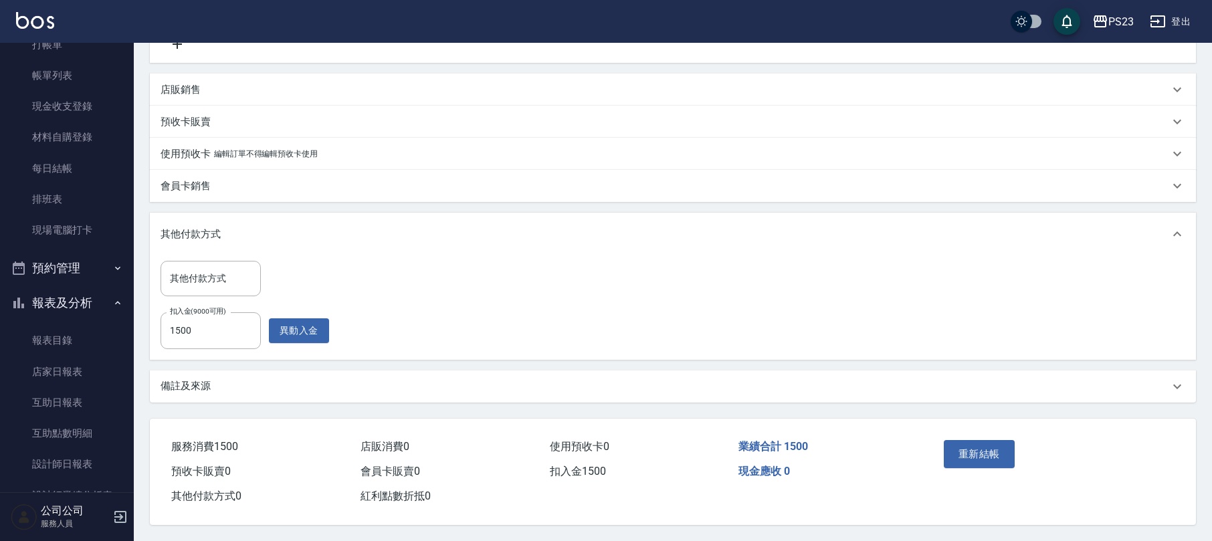
click at [490, 380] on div "備註及來源" at bounding box center [665, 386] width 1009 height 14
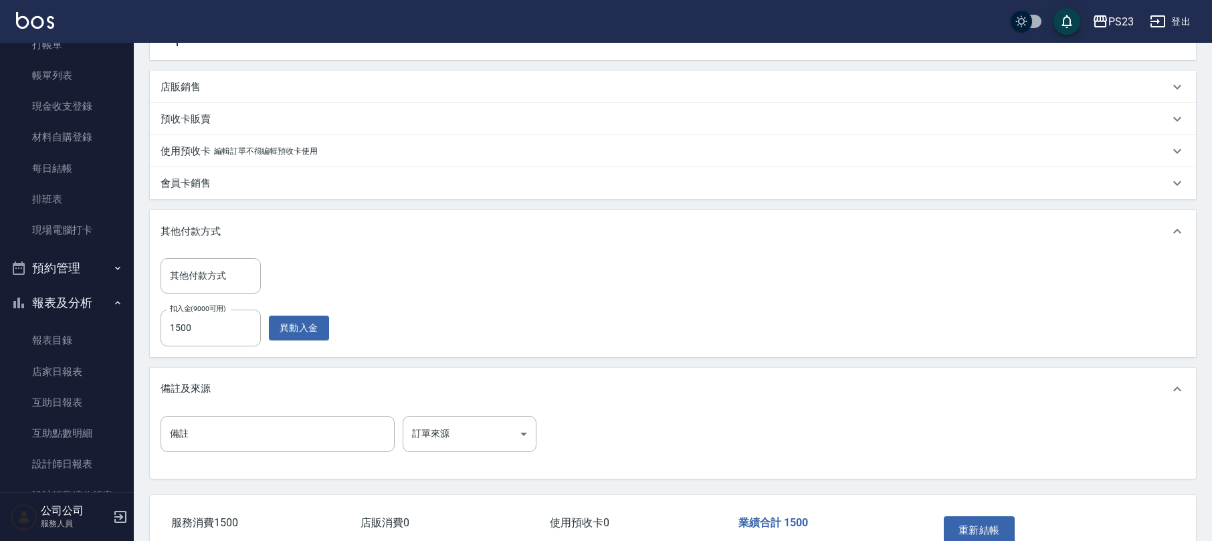
scroll to position [373, 0]
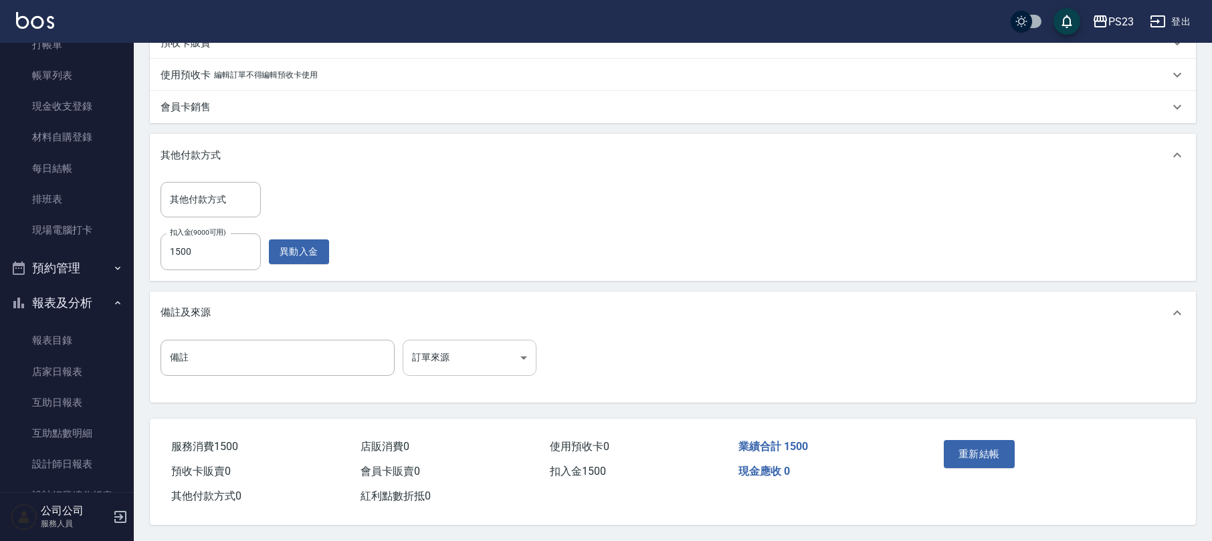
click at [507, 368] on body "PS23 登出 櫃檯作業 打帳單 帳單列表 現金收支登錄 材料自購登錄 每日結帳 排班表 現場電腦打卡 預約管理 預約管理 單日預約紀錄 單週預約紀錄 報表及…" at bounding box center [606, 85] width 1212 height 913
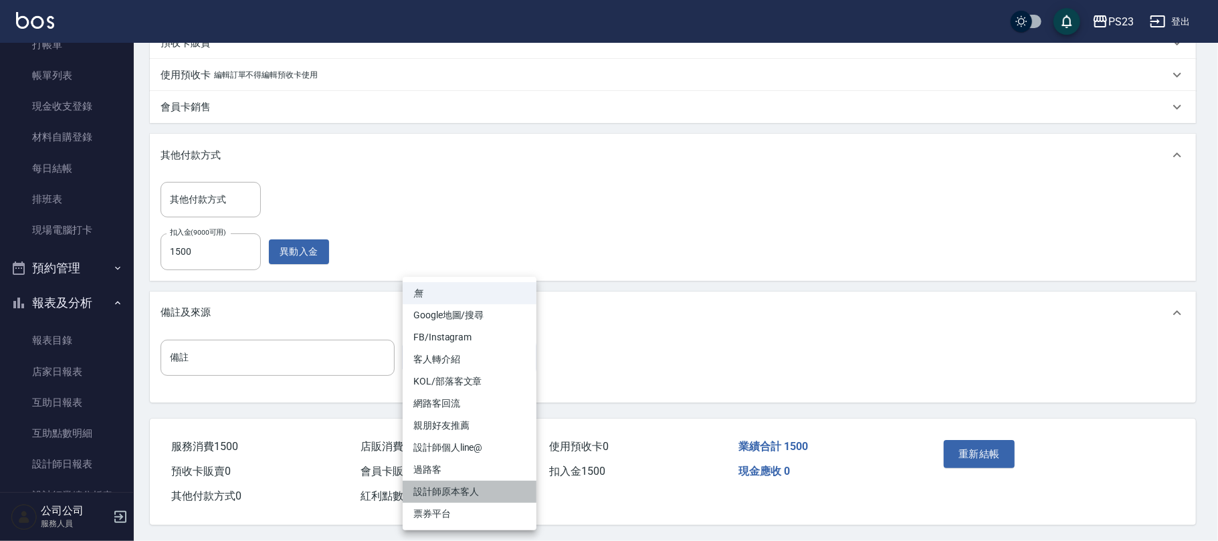
click at [462, 490] on li "設計師原本客人" at bounding box center [470, 492] width 134 height 22
type input "設計師原本客人"
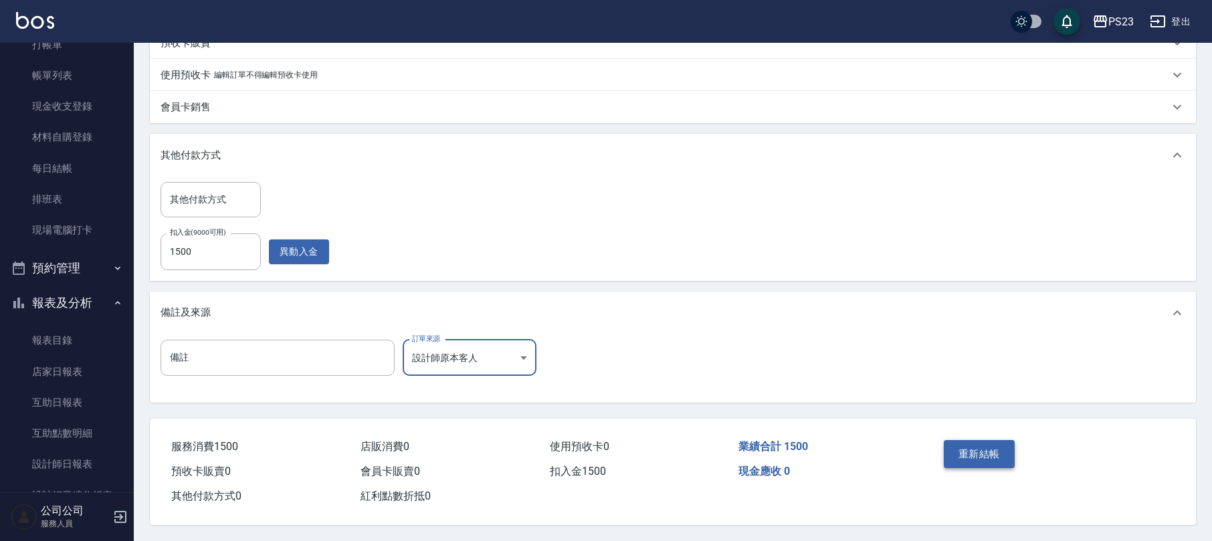
click at [979, 445] on button "重新結帳" at bounding box center [979, 454] width 71 height 28
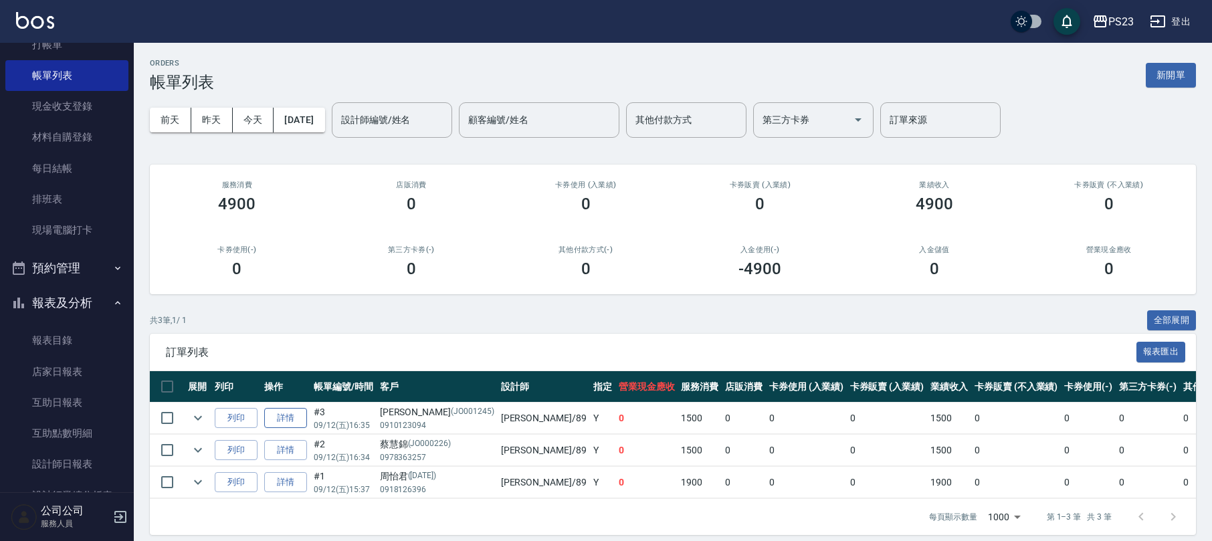
click at [272, 417] on link "詳情" at bounding box center [285, 418] width 43 height 21
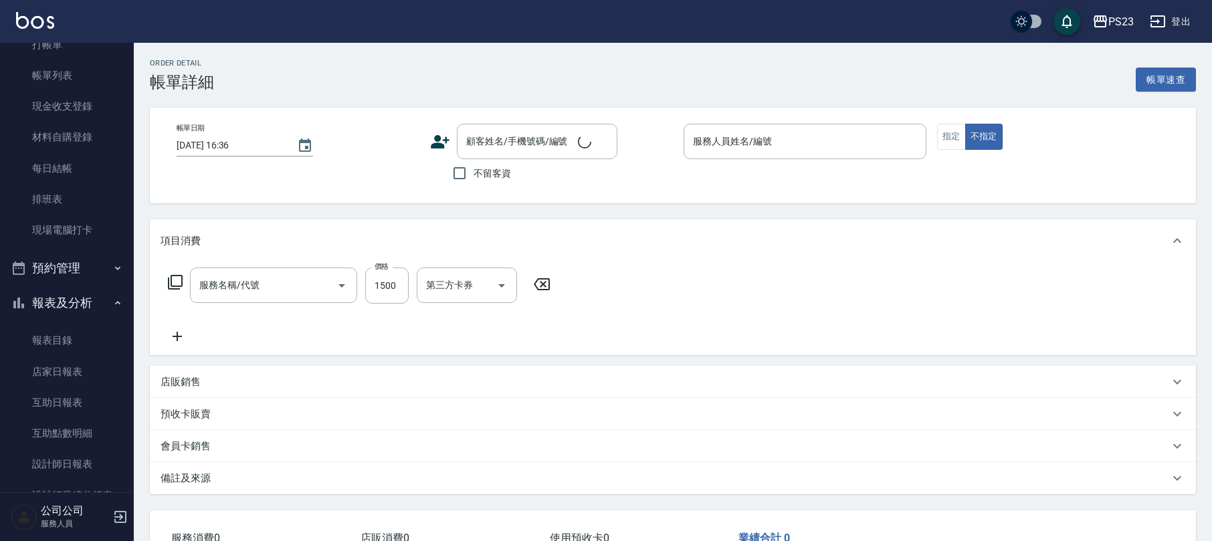
type input "中草藥2000(628)"
type input "[DATE] 16:35"
type input "[PERSON_NAME]-89"
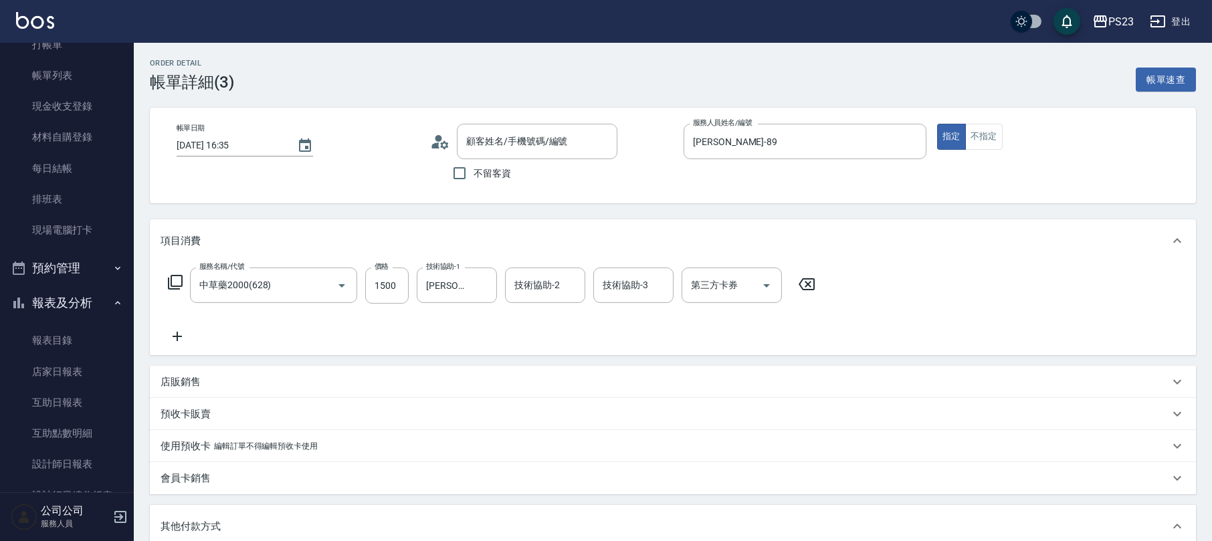
scroll to position [94, 0]
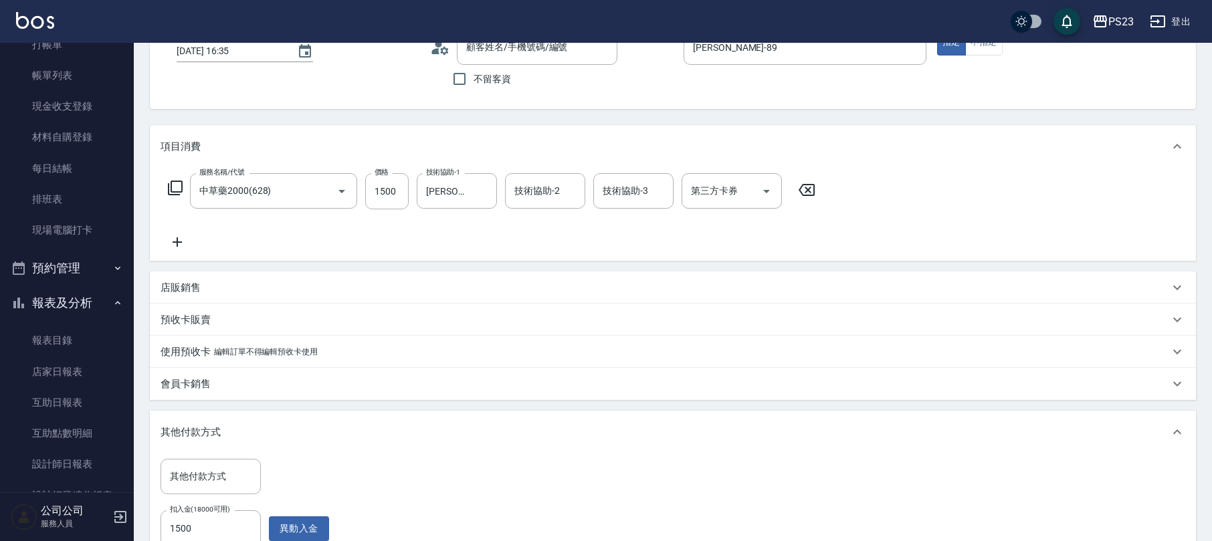
type input "[PERSON_NAME]/0910123094/JO001245"
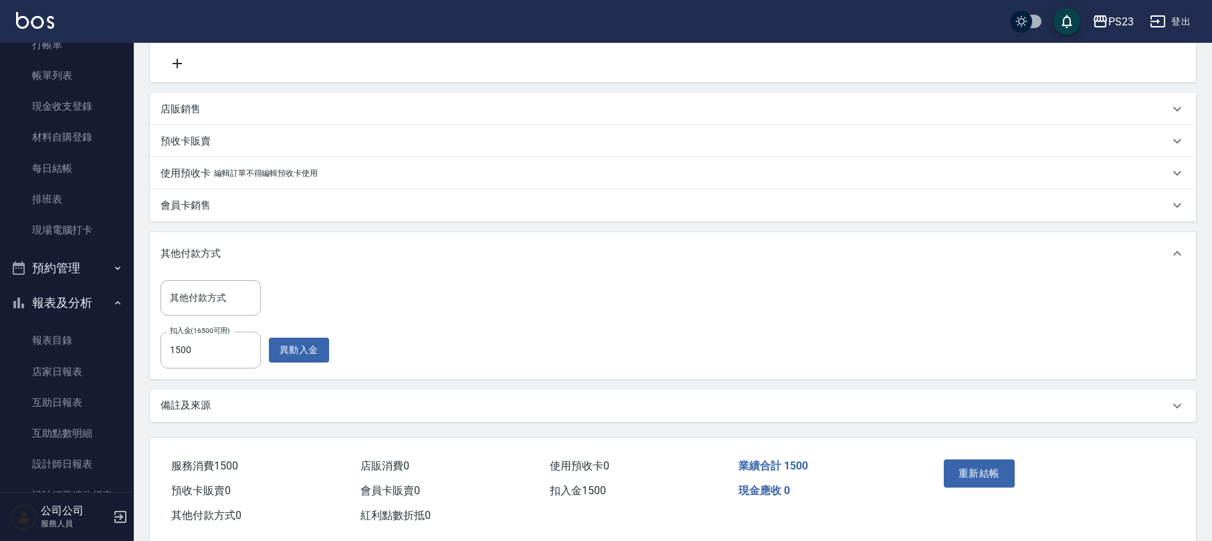
scroll to position [237, 0]
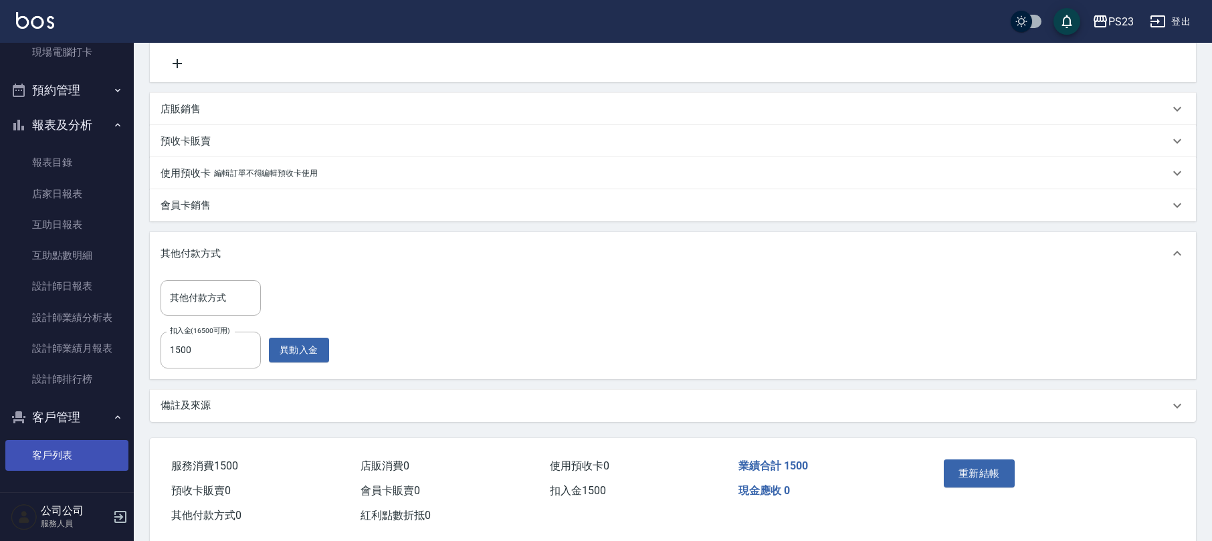
drag, startPoint x: 56, startPoint y: 456, endPoint x: 62, endPoint y: 452, distance: 6.9
click at [57, 455] on link "客戶列表" at bounding box center [66, 455] width 123 height 31
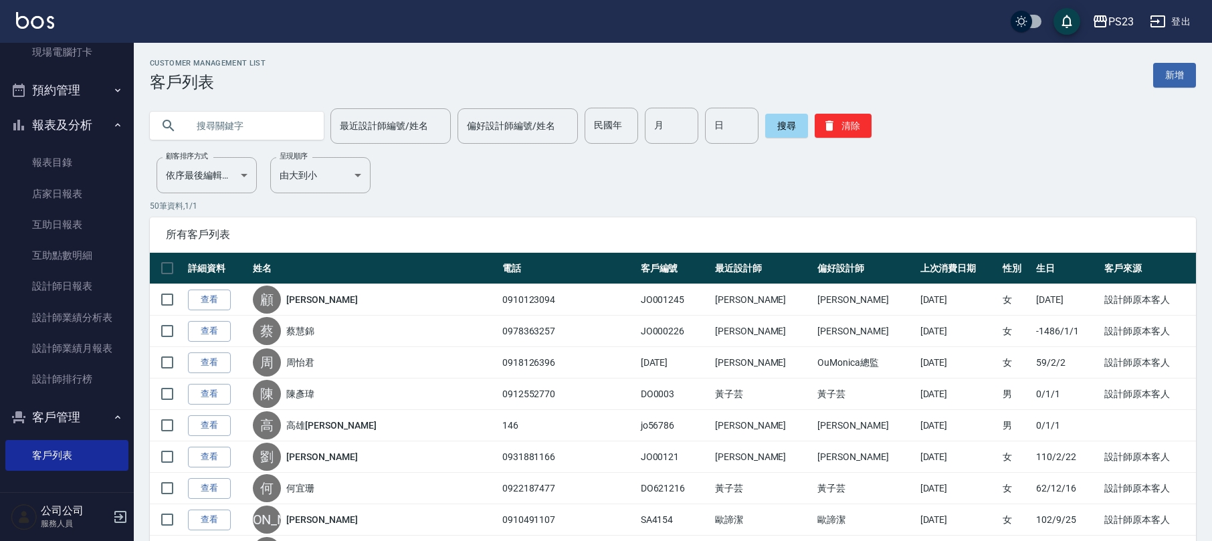
click at [242, 126] on input "text" at bounding box center [250, 126] width 126 height 36
type input "顧"
click at [779, 118] on button "搜尋" at bounding box center [786, 126] width 43 height 24
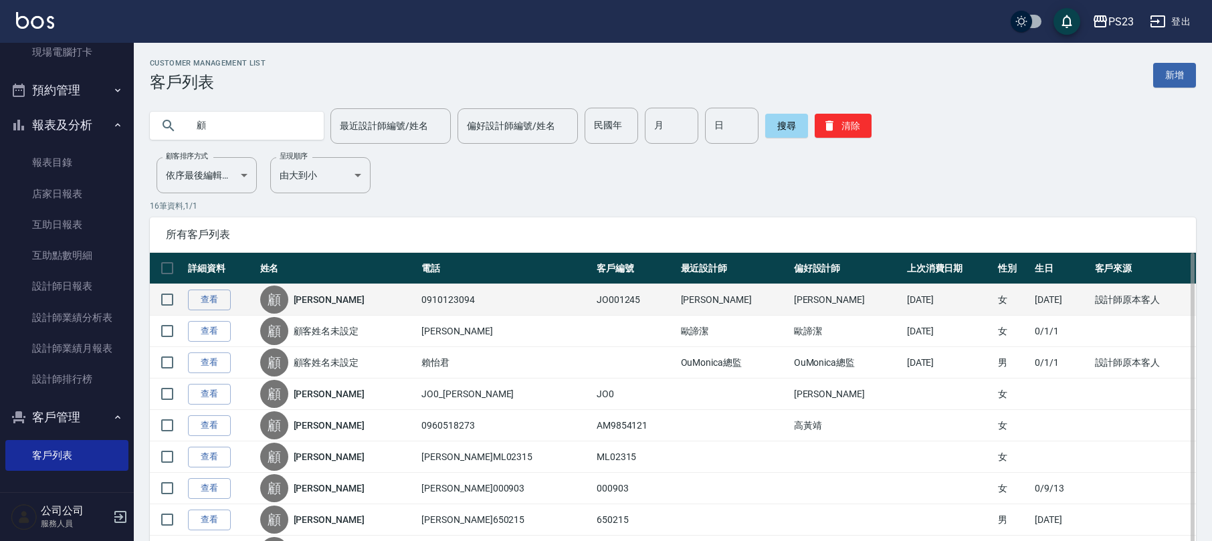
click at [212, 288] on td "查看" at bounding box center [221, 299] width 72 height 31
click at [209, 304] on link "查看" at bounding box center [209, 300] width 43 height 21
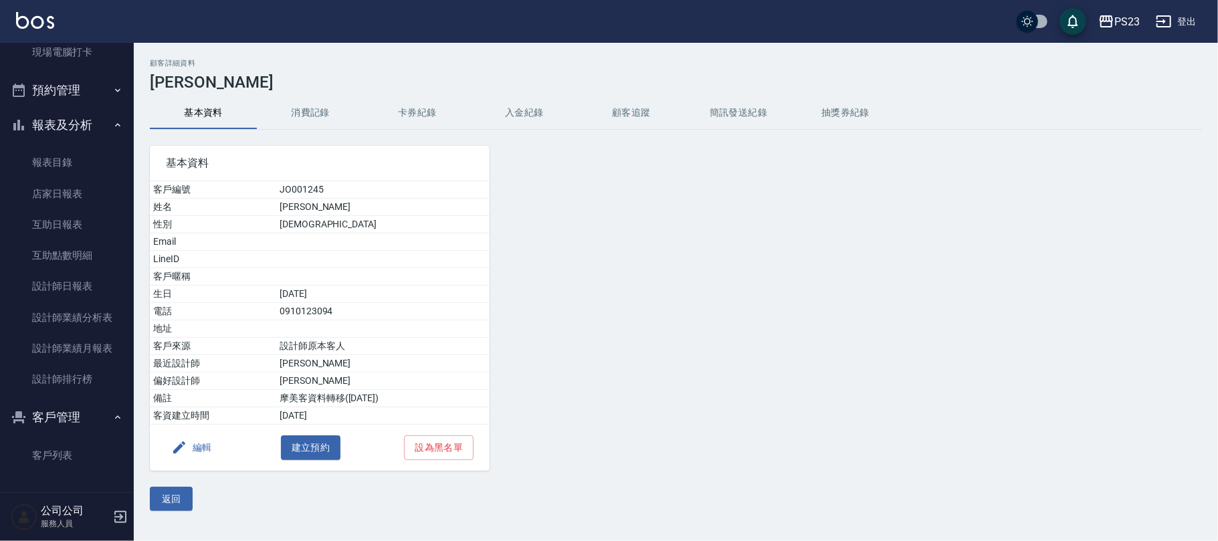
click at [529, 112] on button "入金紀錄" at bounding box center [524, 113] width 107 height 32
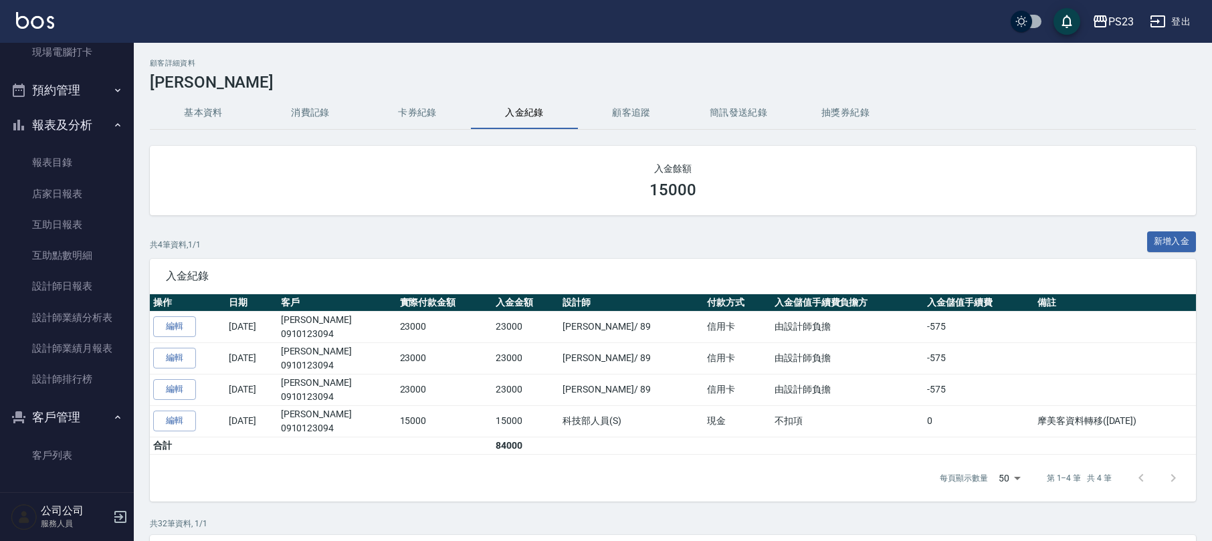
click at [312, 118] on button "消費記錄" at bounding box center [310, 113] width 107 height 32
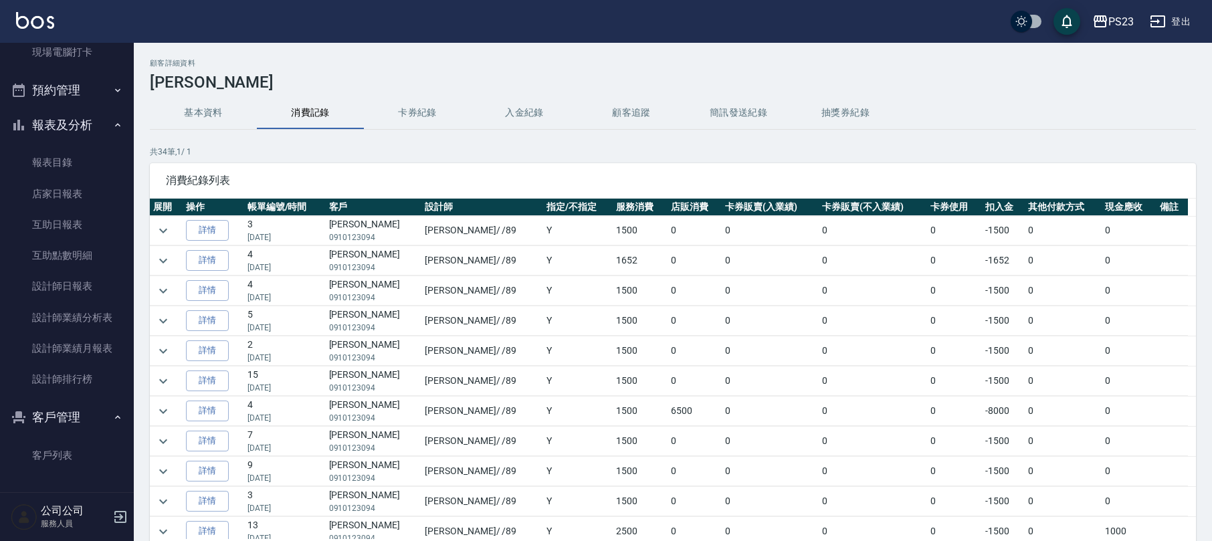
click at [203, 112] on button "基本資料" at bounding box center [203, 113] width 107 height 32
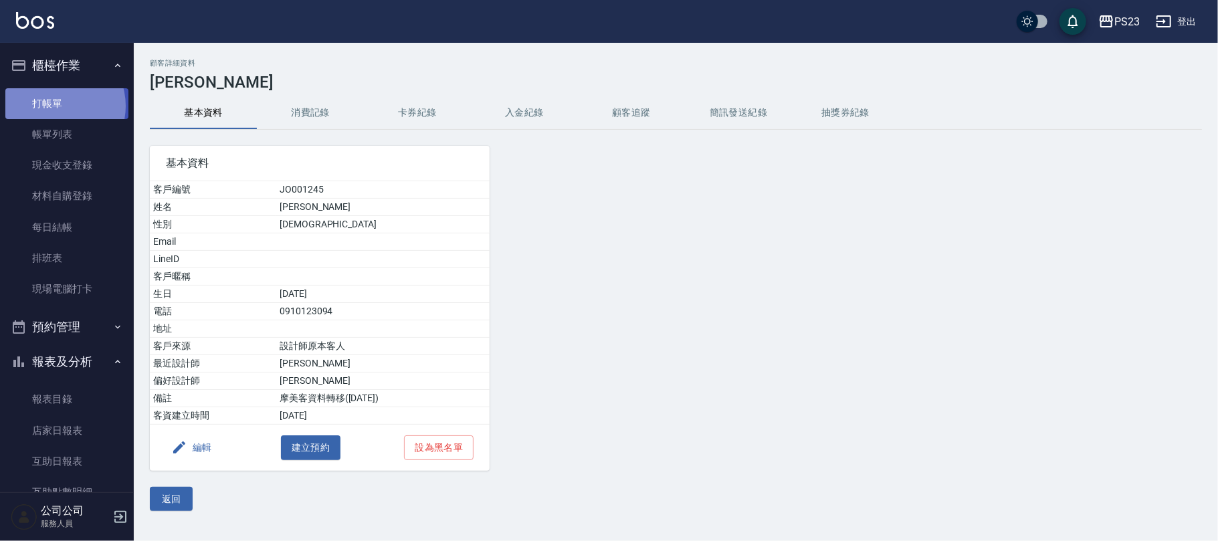
click at [54, 106] on link "打帳單" at bounding box center [66, 103] width 123 height 31
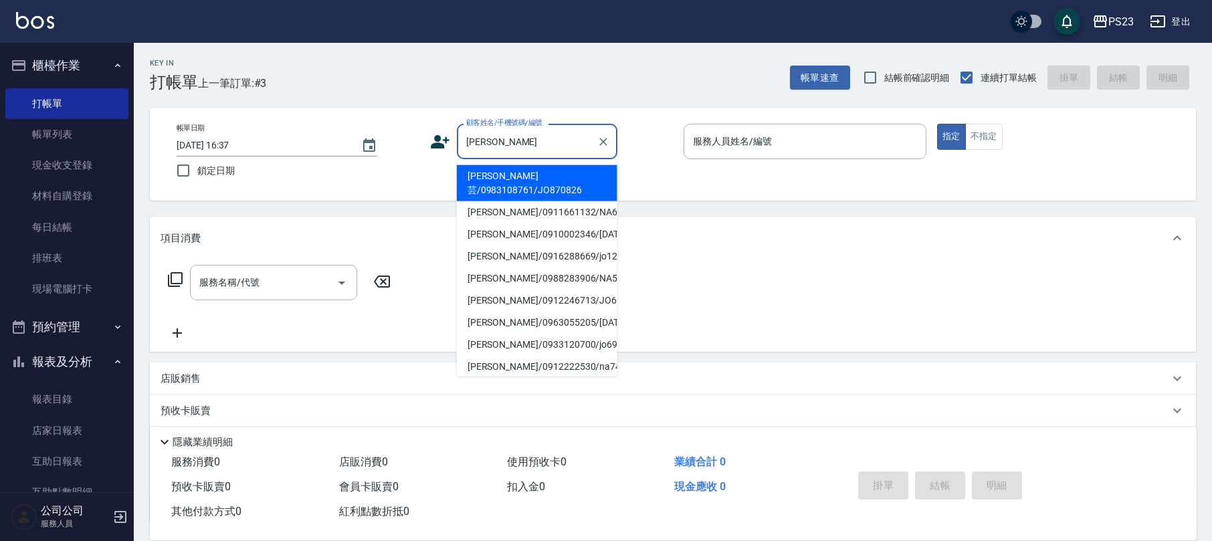
click at [545, 174] on li "[PERSON_NAME]芸/0983108761/JO870826" at bounding box center [537, 183] width 161 height 36
type input "[PERSON_NAME]芸/0983108761/JO870826"
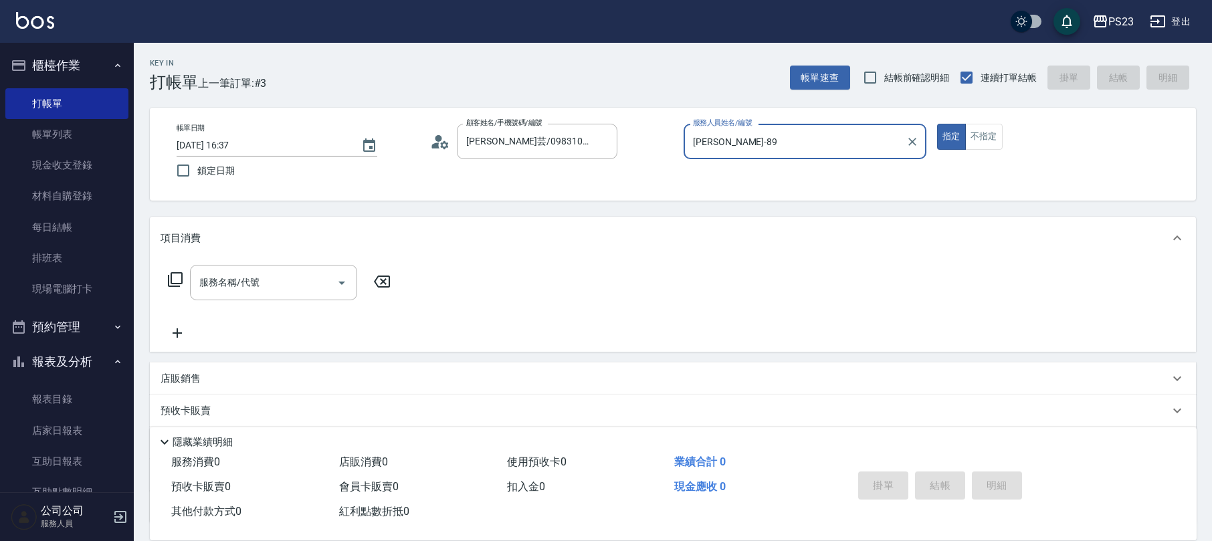
type input "[PERSON_NAME]-89"
click at [171, 277] on icon at bounding box center [175, 279] width 15 height 15
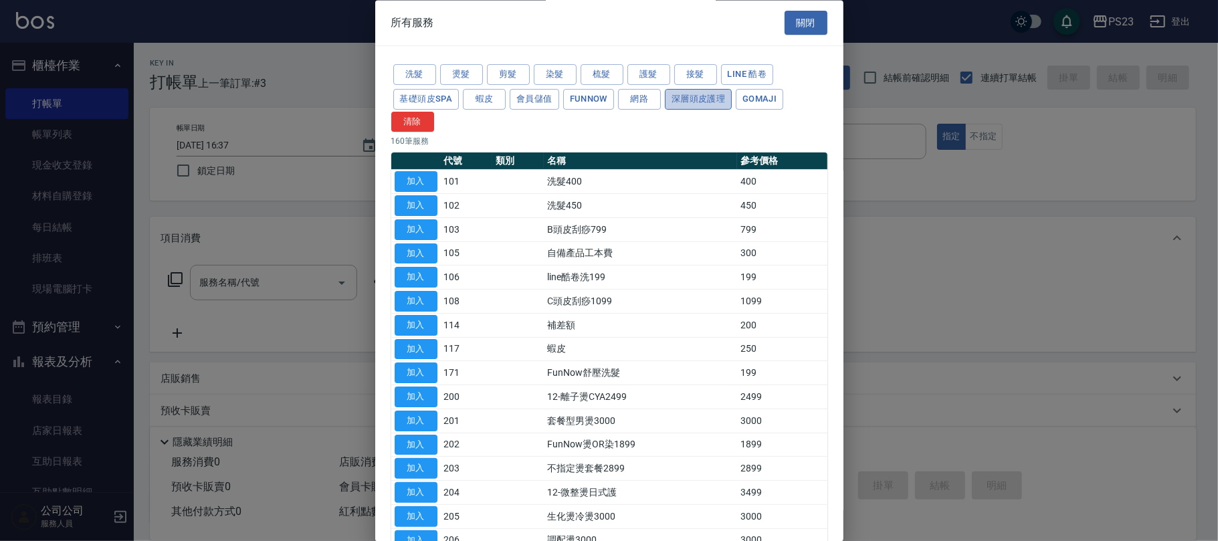
click at [688, 99] on button "深層頭皮護理" at bounding box center [698, 99] width 67 height 21
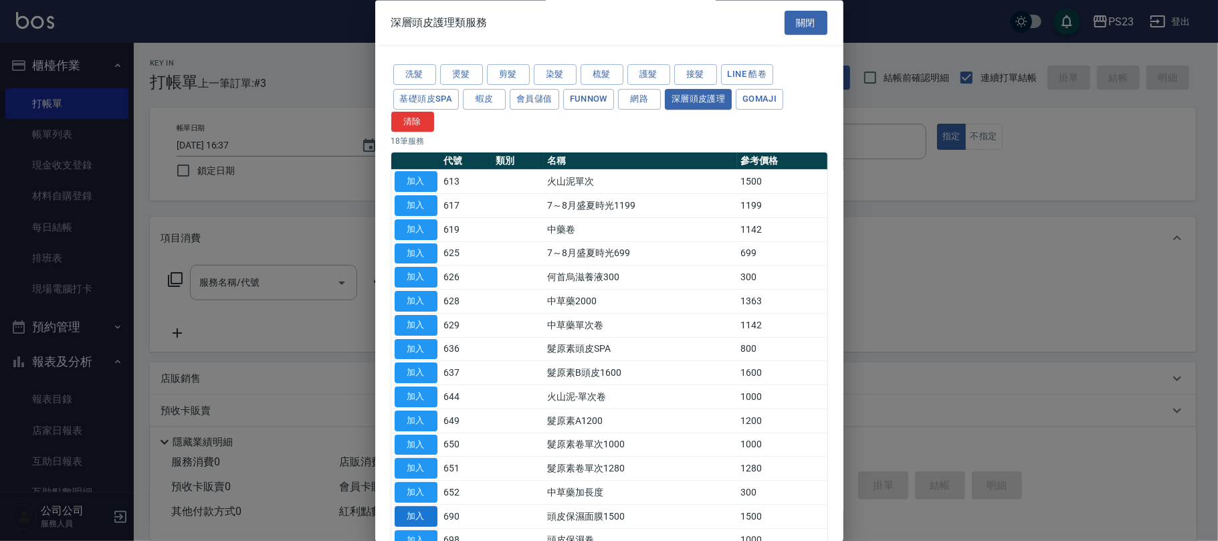
click at [417, 521] on button "加入" at bounding box center [416, 516] width 43 height 21
type input "頭皮保濕面膜1500(690)"
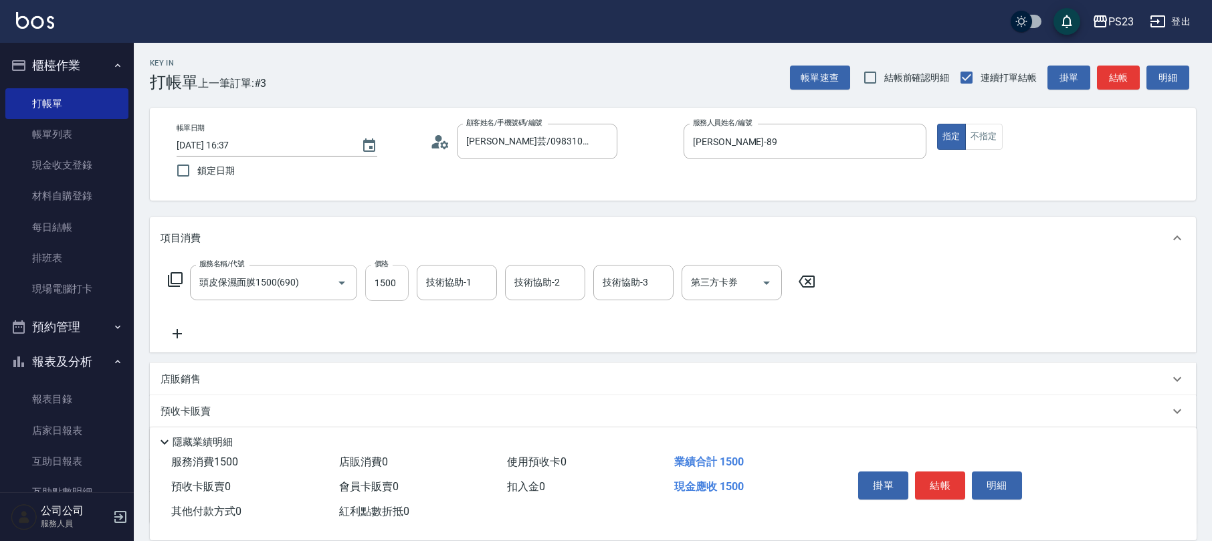
click at [385, 274] on input "1500" at bounding box center [386, 283] width 43 height 36
click at [448, 289] on input "技術協助-1" at bounding box center [457, 282] width 68 height 23
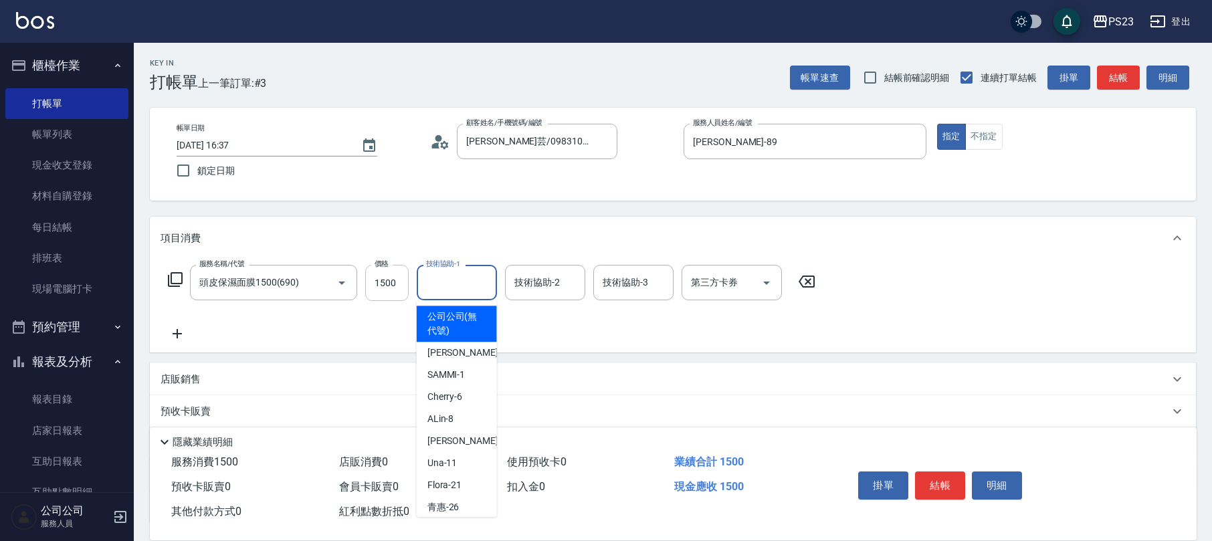
click at [381, 290] on input "1500" at bounding box center [386, 283] width 43 height 36
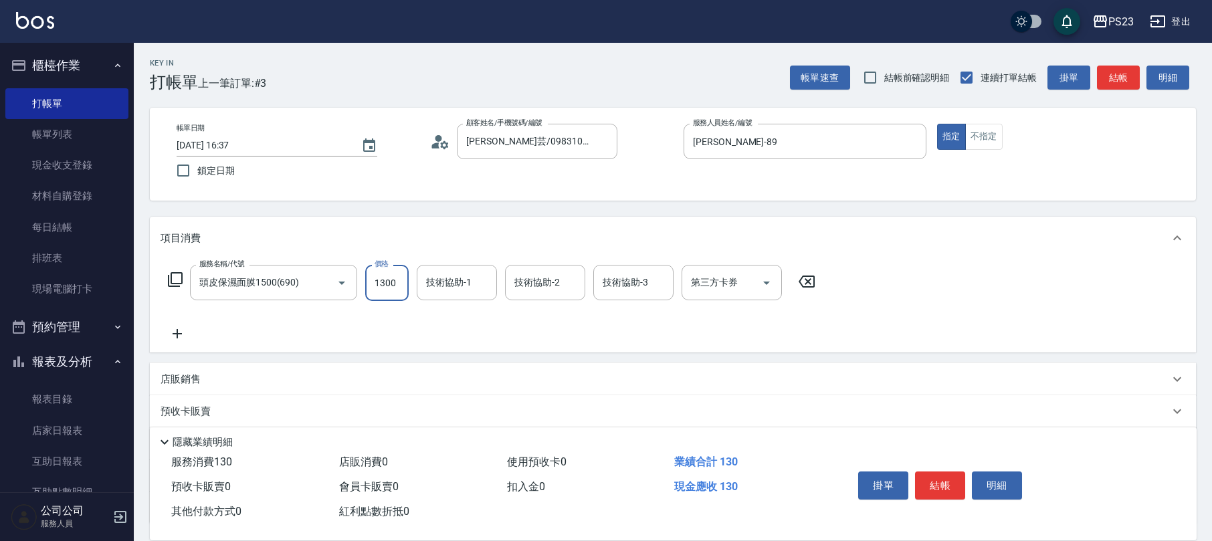
type input "1300"
type input "[PERSON_NAME]-89"
click at [231, 376] on div "店販銷售" at bounding box center [665, 380] width 1009 height 14
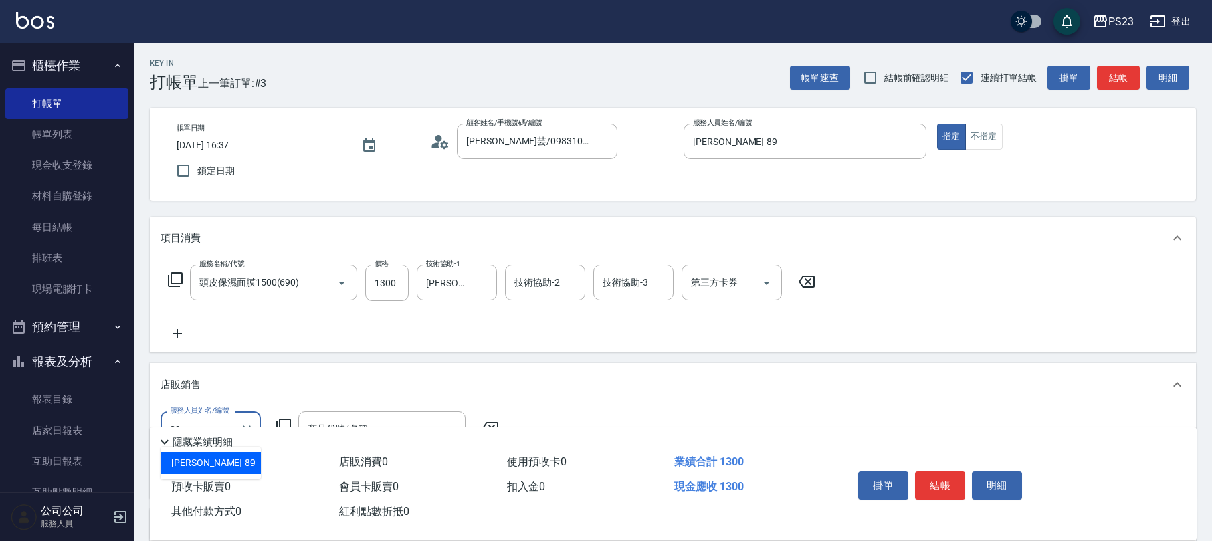
type input "[PERSON_NAME]-89"
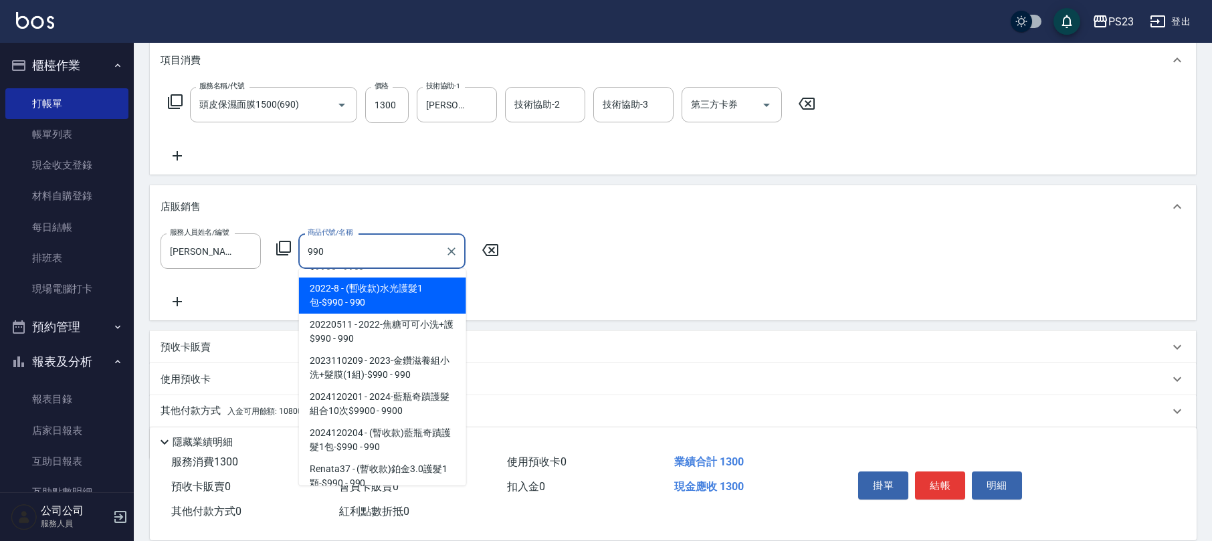
scroll to position [108, 0]
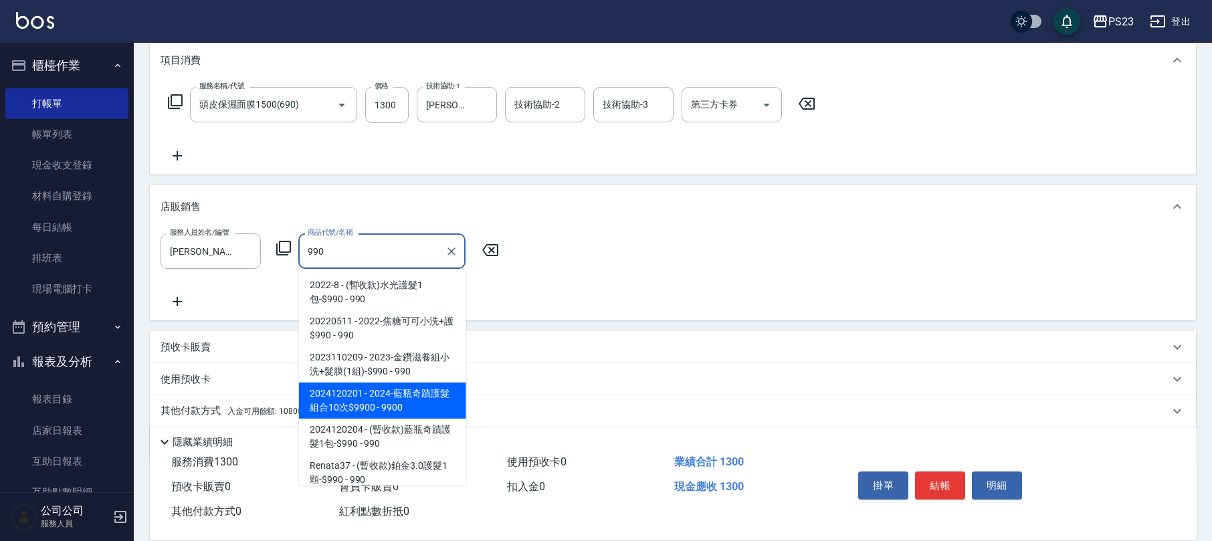
click at [432, 409] on span "2024120201 - 2024-藍瓶奇蹟護髮組合10次$9900 - 9900" at bounding box center [382, 401] width 167 height 36
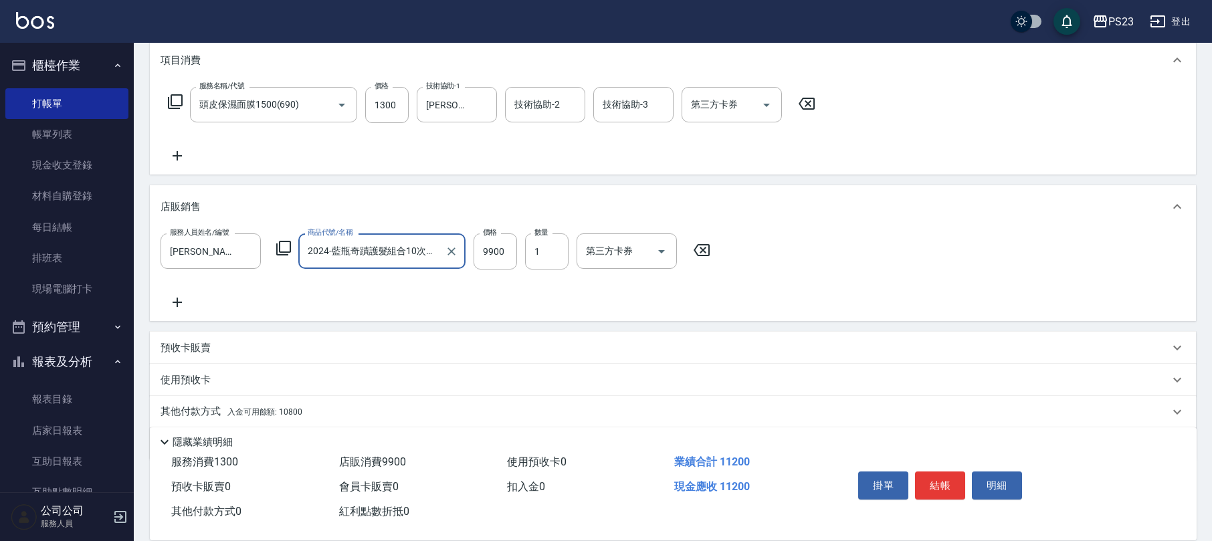
type input "2024-藍瓶奇蹟護髮組合10次$9900"
click at [704, 247] on icon at bounding box center [701, 250] width 33 height 16
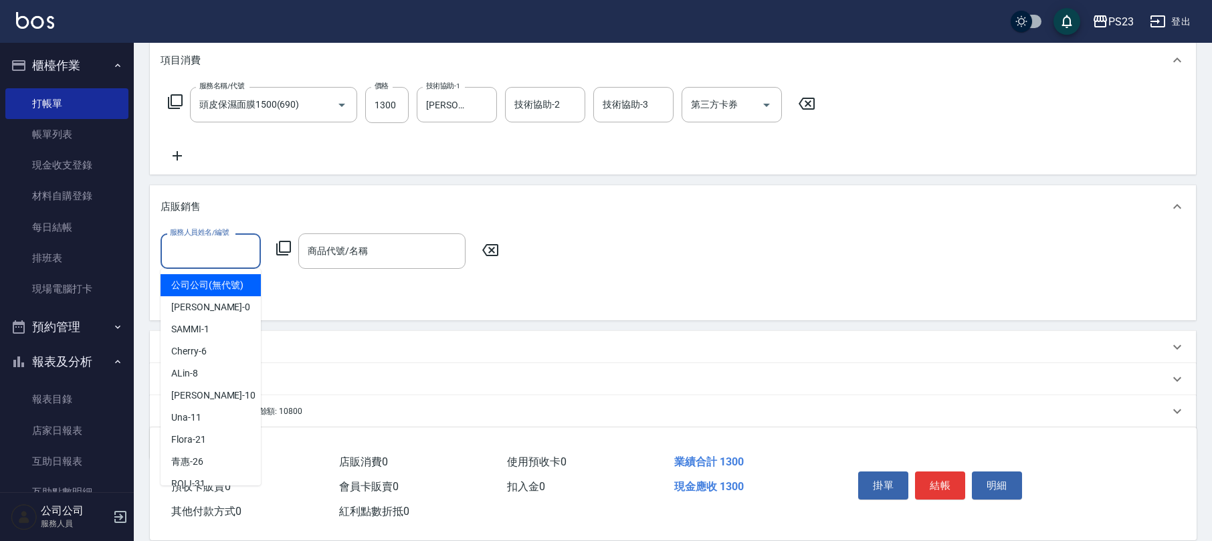
click at [236, 250] on input "服務人員姓名/編號" at bounding box center [211, 251] width 88 height 23
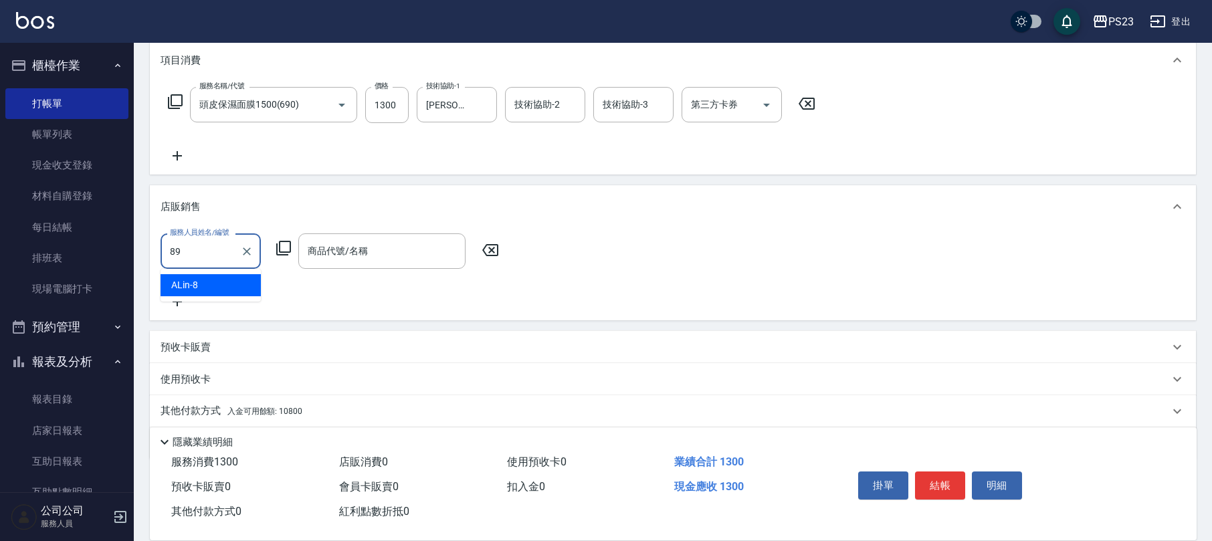
type input "[PERSON_NAME]-89"
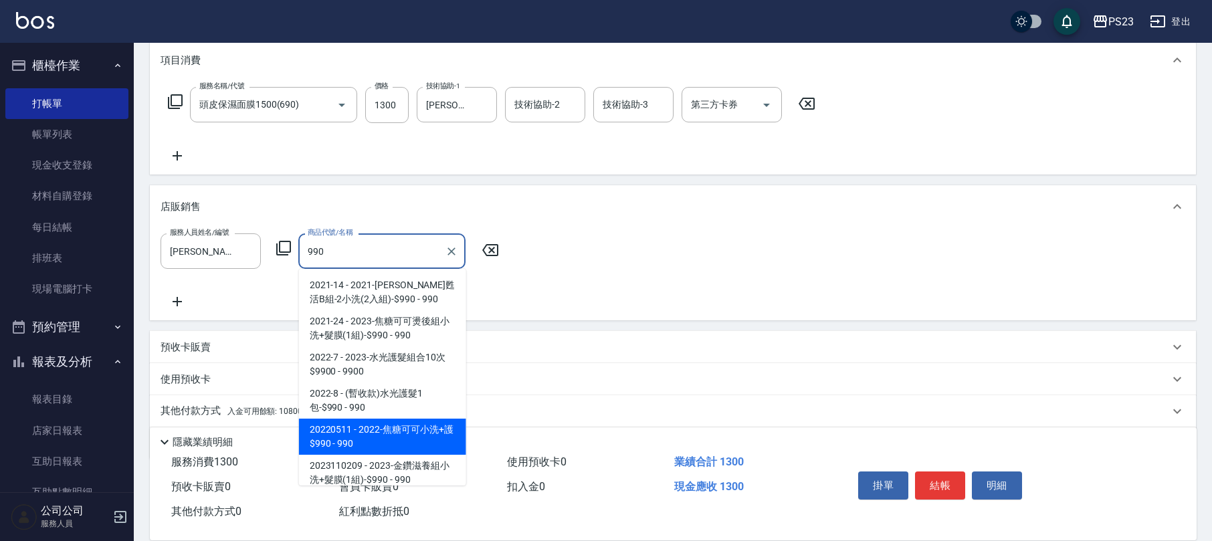
type input "990"
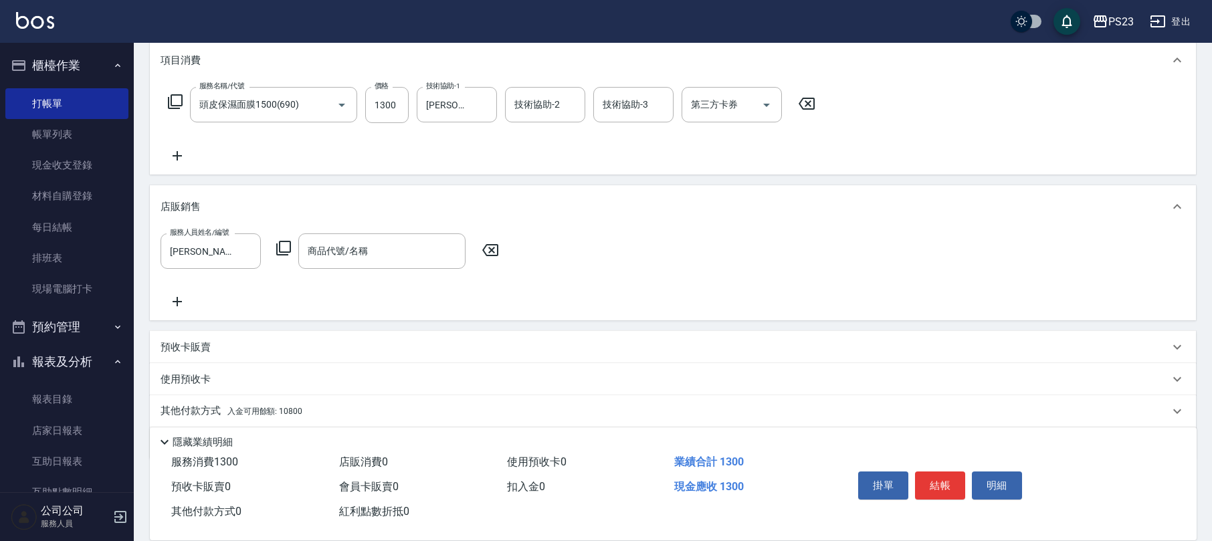
drag, startPoint x: 466, startPoint y: 391, endPoint x: 454, endPoint y: 443, distance: 53.1
click at [454, 443] on div "Key In 打帳單 上一筆訂單:#3 帳單速查 結帳前確認明細 連續打單結帳 掛單 結帳 明細 帳單日期 [DATE] 16:37 鎖定日期 顧客姓名/手機…" at bounding box center [673, 225] width 1079 height 721
click at [335, 234] on div "商品代號/名稱" at bounding box center [381, 250] width 167 height 35
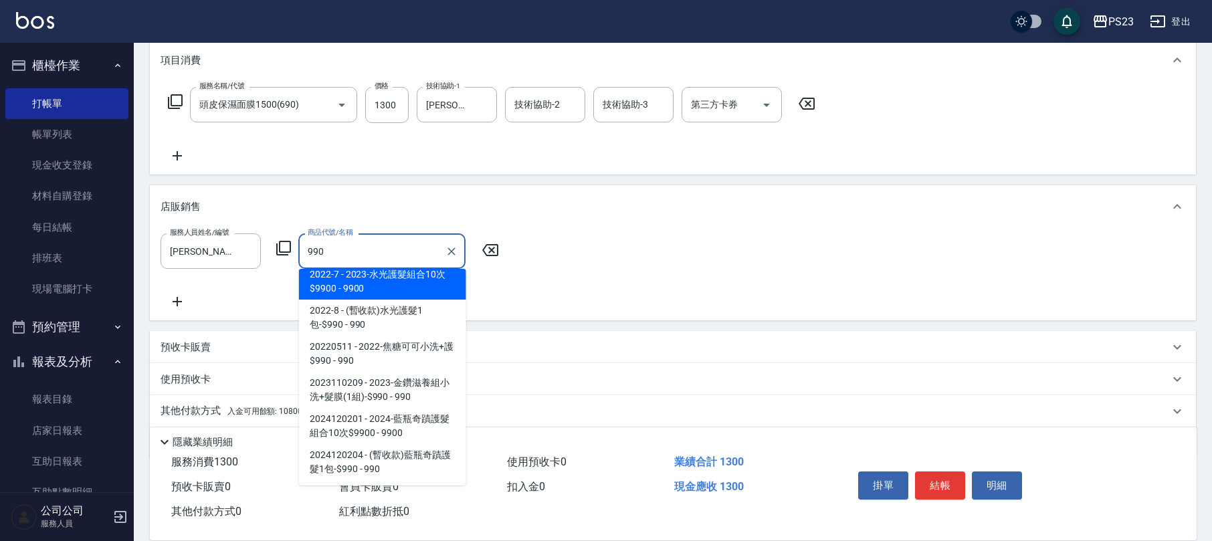
scroll to position [119, 0]
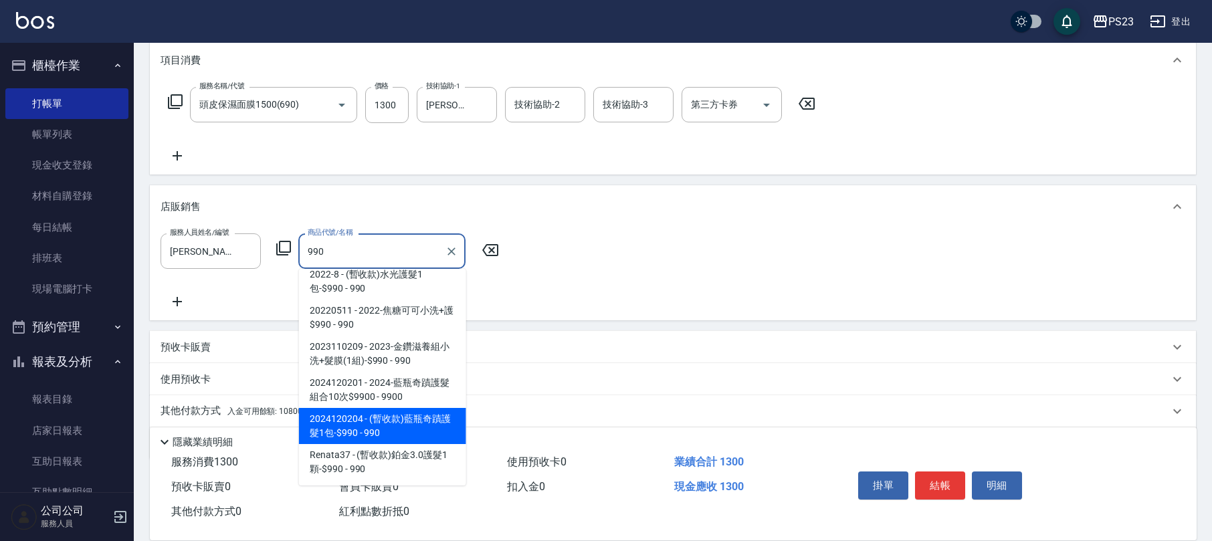
click at [426, 421] on span "2024120204 - (暫收款)藍瓶奇蹟護髮1包-$990 - 990" at bounding box center [382, 426] width 167 height 36
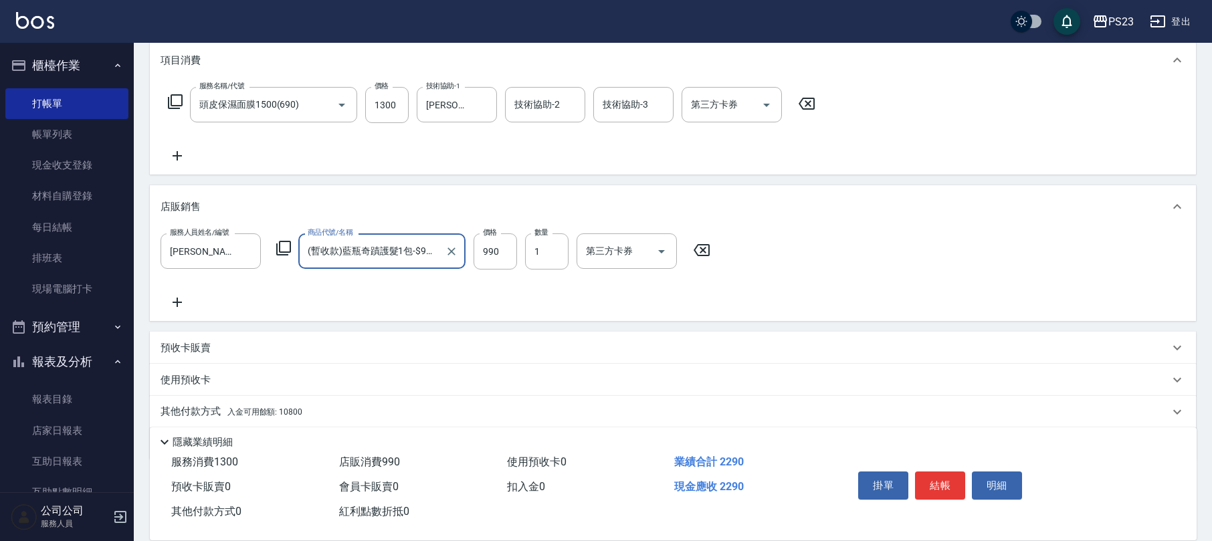
scroll to position [223, 0]
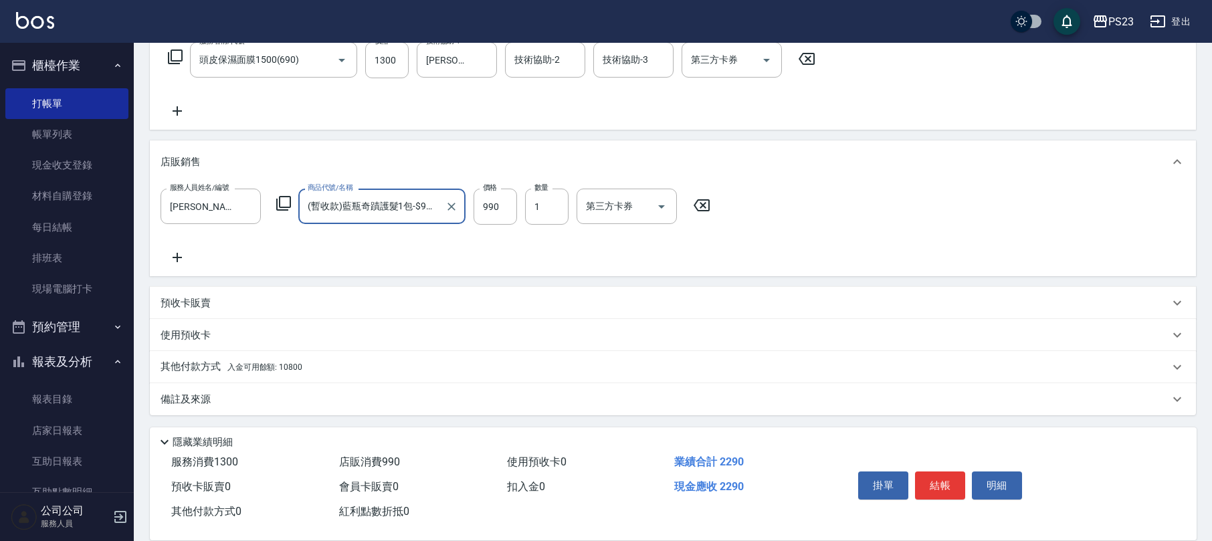
type input "(暫收款)藍瓶奇蹟護髮1包-$990"
click at [289, 356] on div "其他付款方式 入金可用餘額: 10800" at bounding box center [673, 367] width 1046 height 32
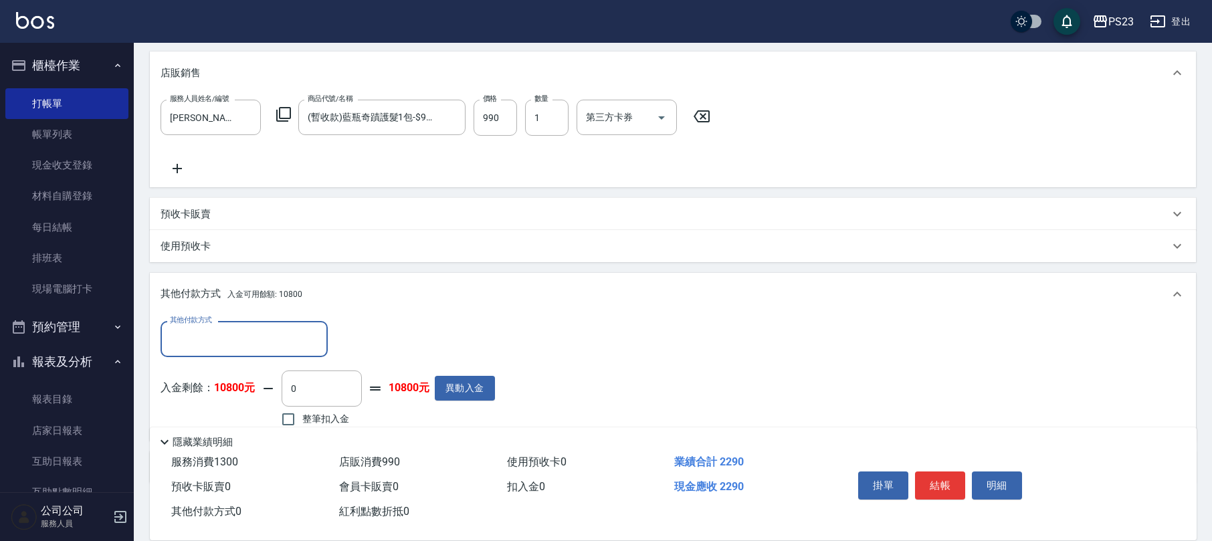
scroll to position [0, 0]
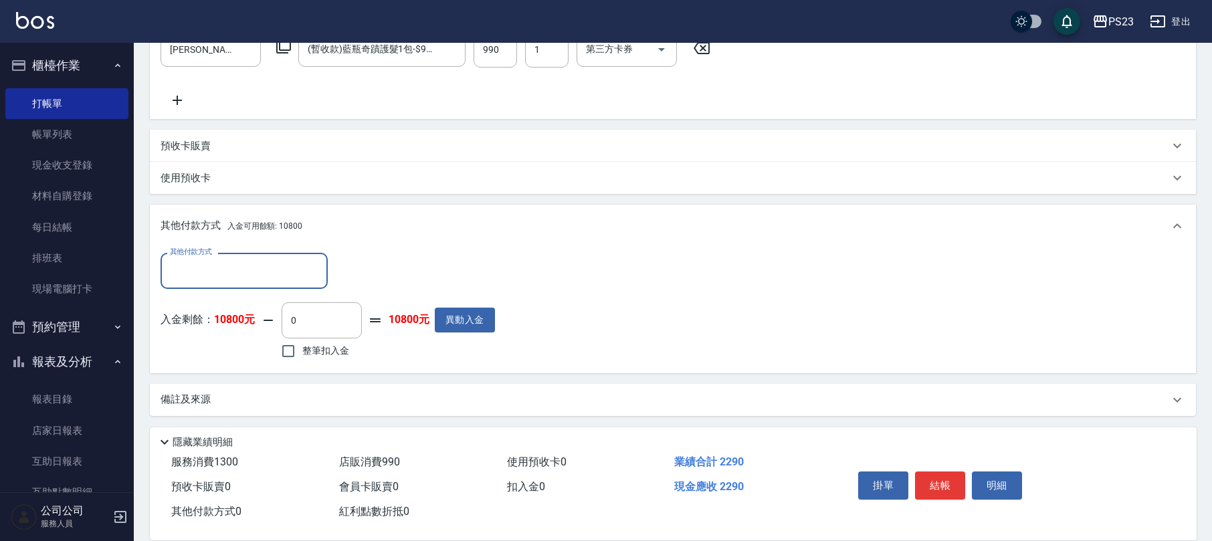
click at [230, 254] on div "其他付款方式" at bounding box center [244, 270] width 167 height 35
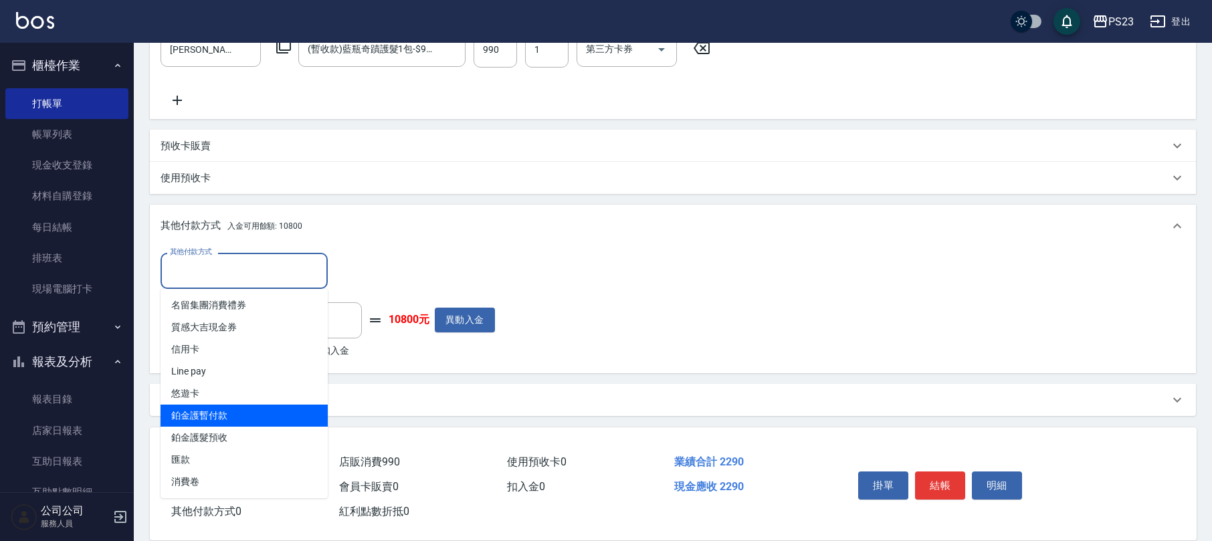
click at [231, 407] on span "鉑金護暫付款" at bounding box center [244, 416] width 167 height 22
type input "鉑金護暫付款"
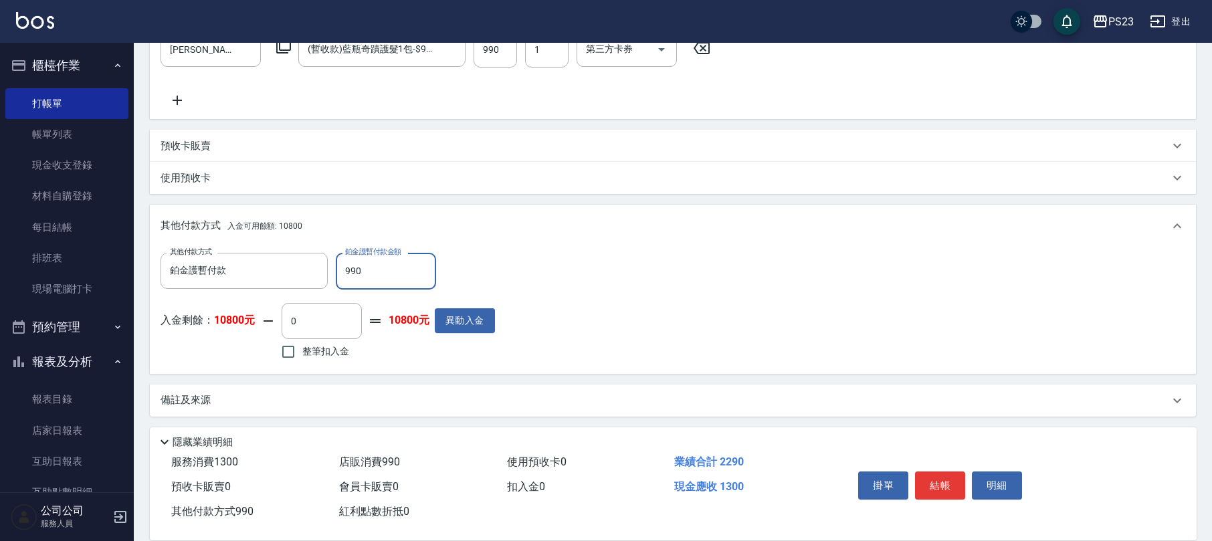
type input "990"
click at [271, 348] on div "入金剩餘： 10800元 0 ​ 整筆扣入金 10800元 異動入金" at bounding box center [328, 333] width 335 height 60
click at [290, 352] on input "整筆扣入金" at bounding box center [288, 352] width 28 height 28
checkbox input "true"
type input "1300"
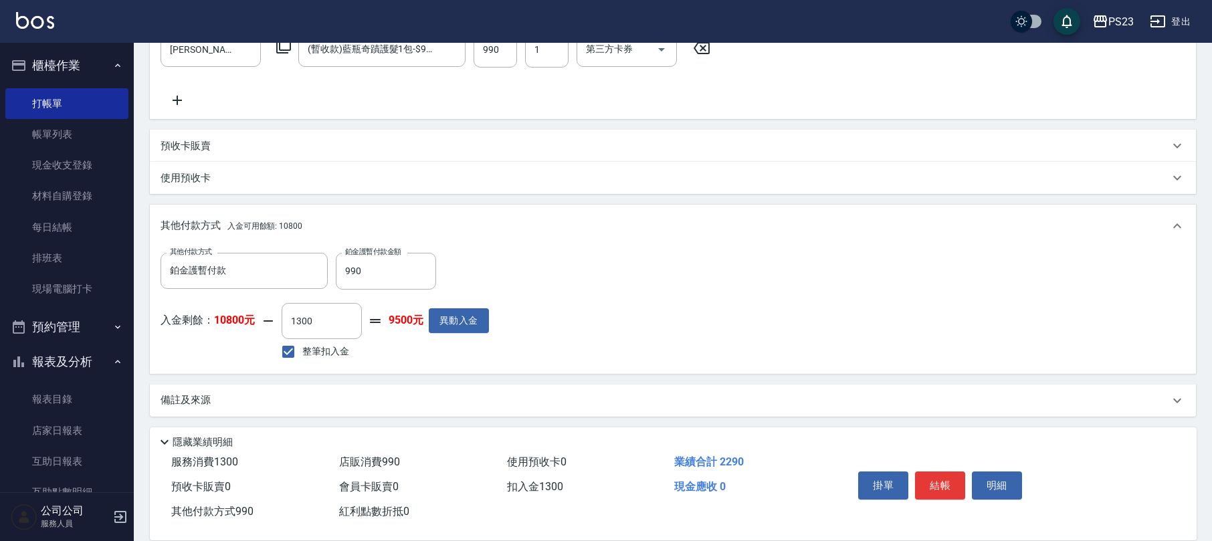
drag, startPoint x: 953, startPoint y: 488, endPoint x: 958, endPoint y: 482, distance: 8.2
click at [953, 488] on button "結帳" at bounding box center [940, 486] width 50 height 28
type input "[DATE] 16:38"
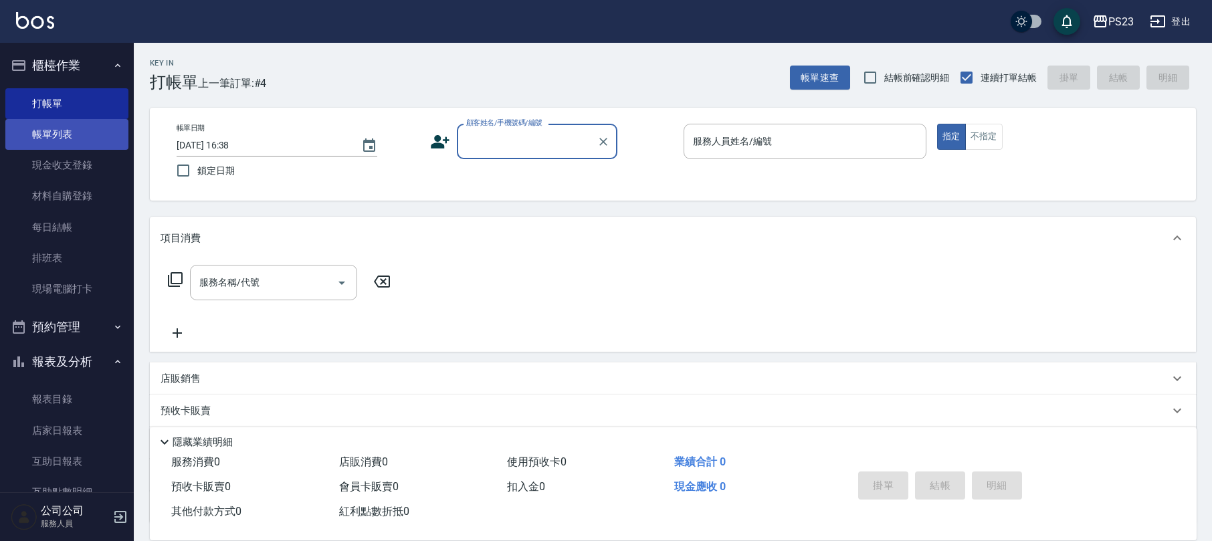
click at [62, 140] on link "帳單列表" at bounding box center [66, 134] width 123 height 31
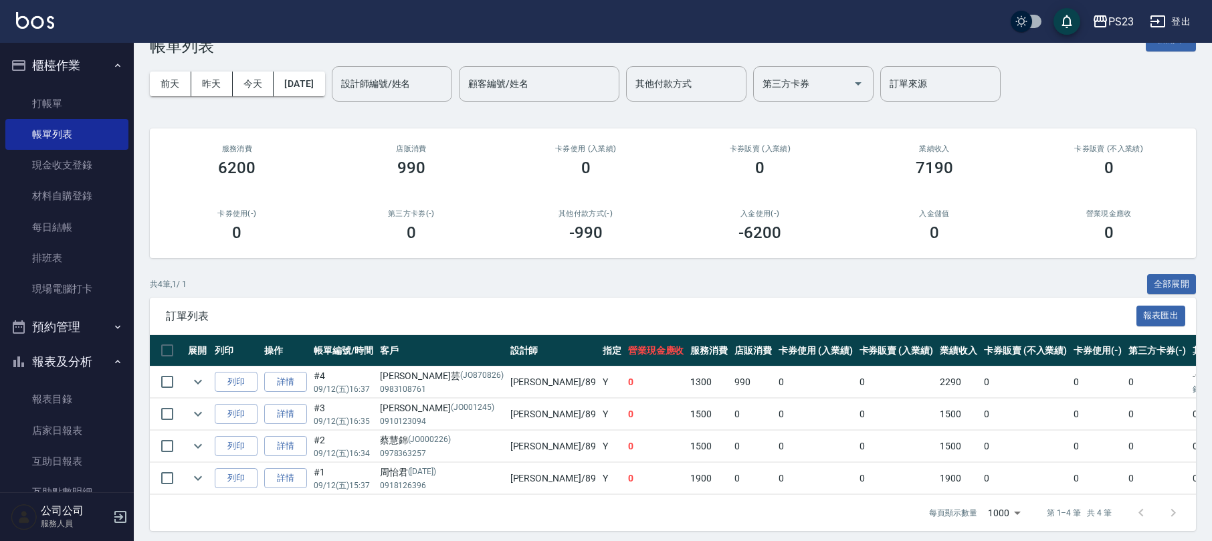
scroll to position [58, 0]
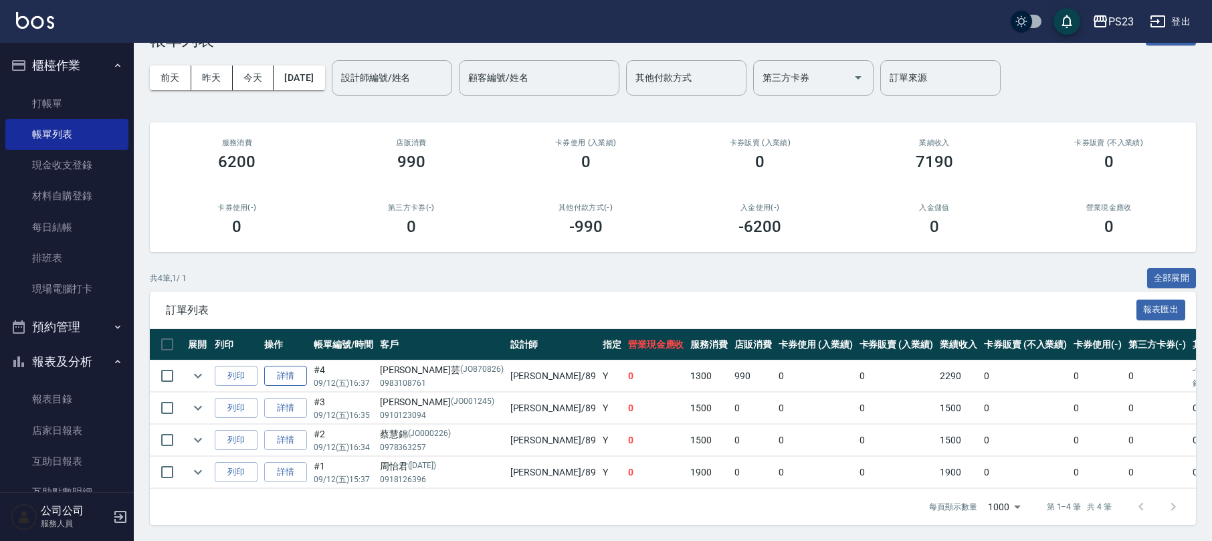
click at [284, 366] on link "詳情" at bounding box center [285, 376] width 43 height 21
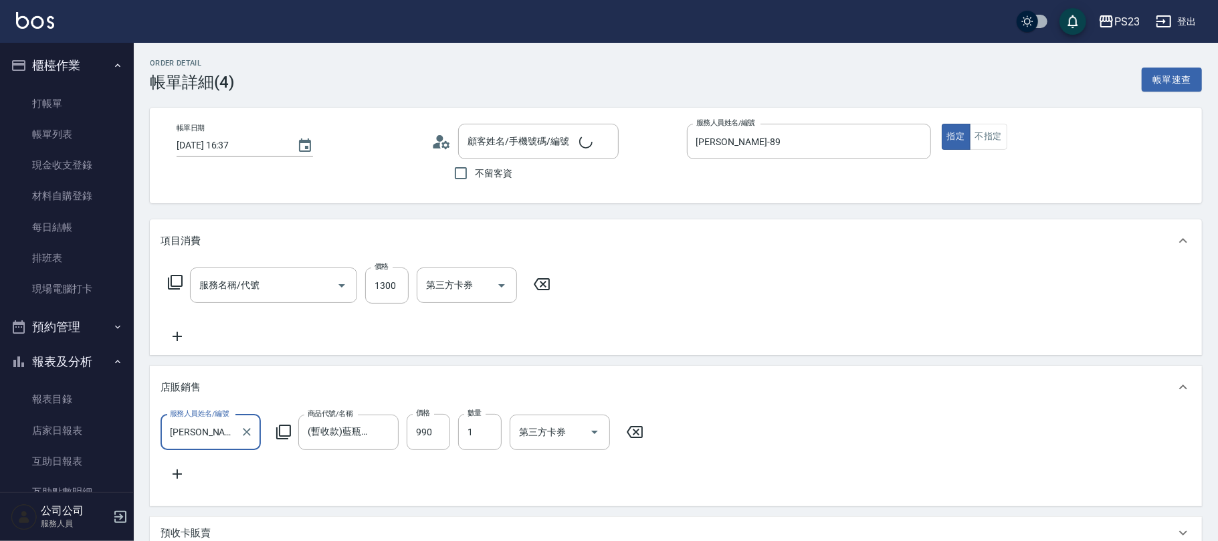
type input "[DATE] 16:37"
type input "[PERSON_NAME]-89"
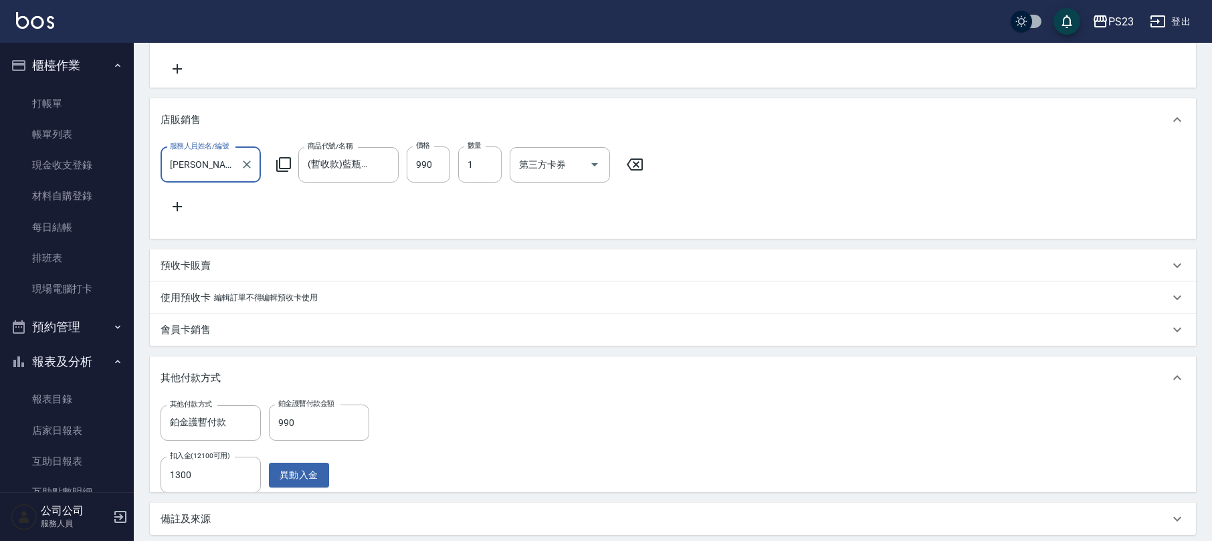
type input "頭皮保濕面膜1500(690)"
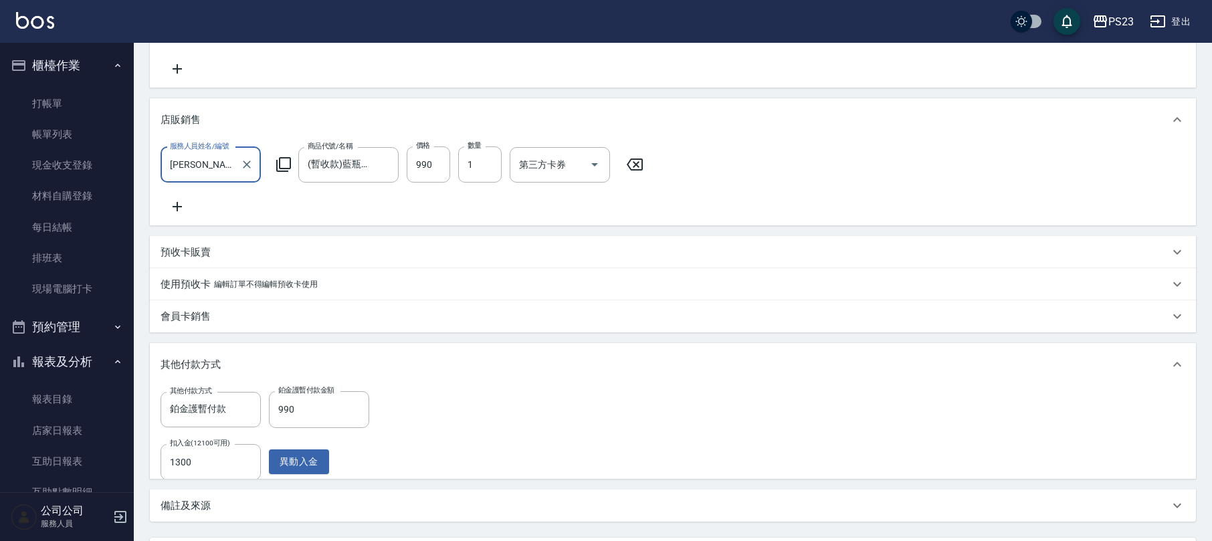
type input "[PERSON_NAME]芸/0983108761/JO870826"
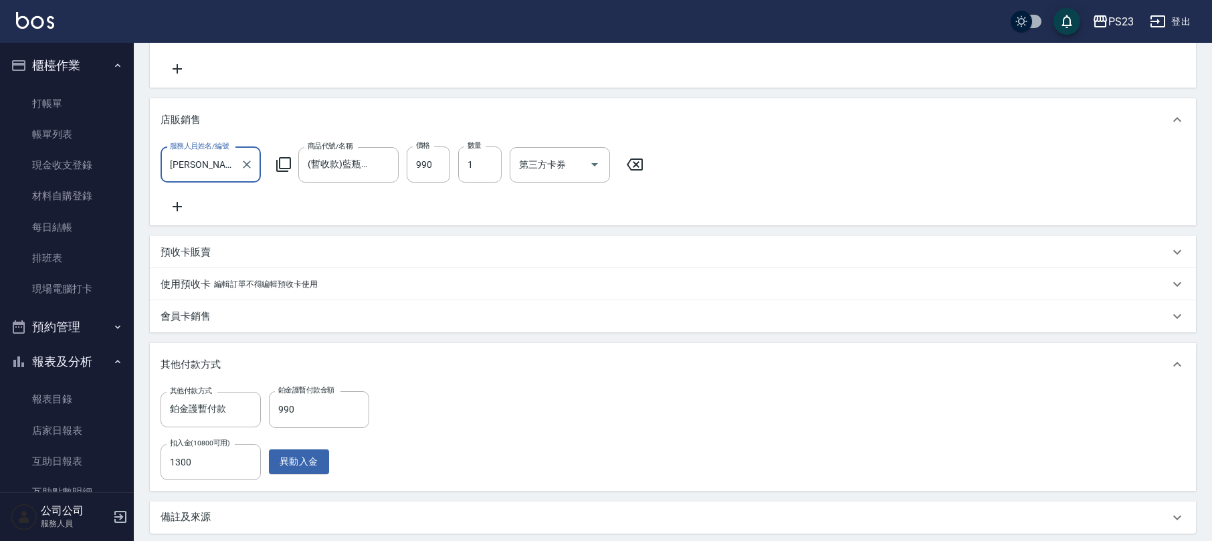
scroll to position [415, 0]
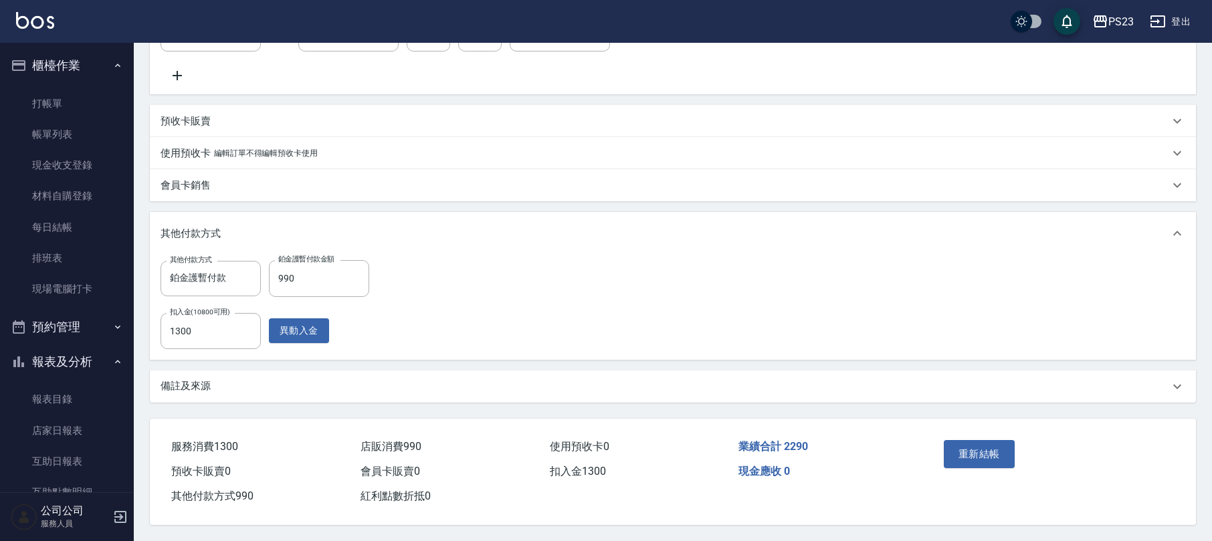
click at [518, 391] on div "備註及來源" at bounding box center [673, 387] width 1046 height 32
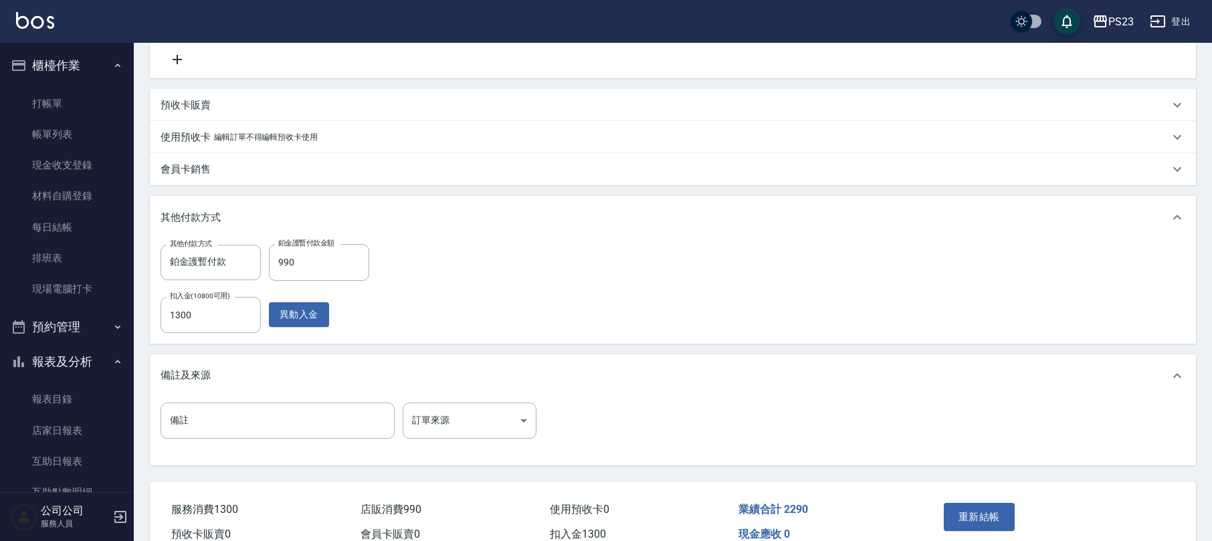
scroll to position [494, 0]
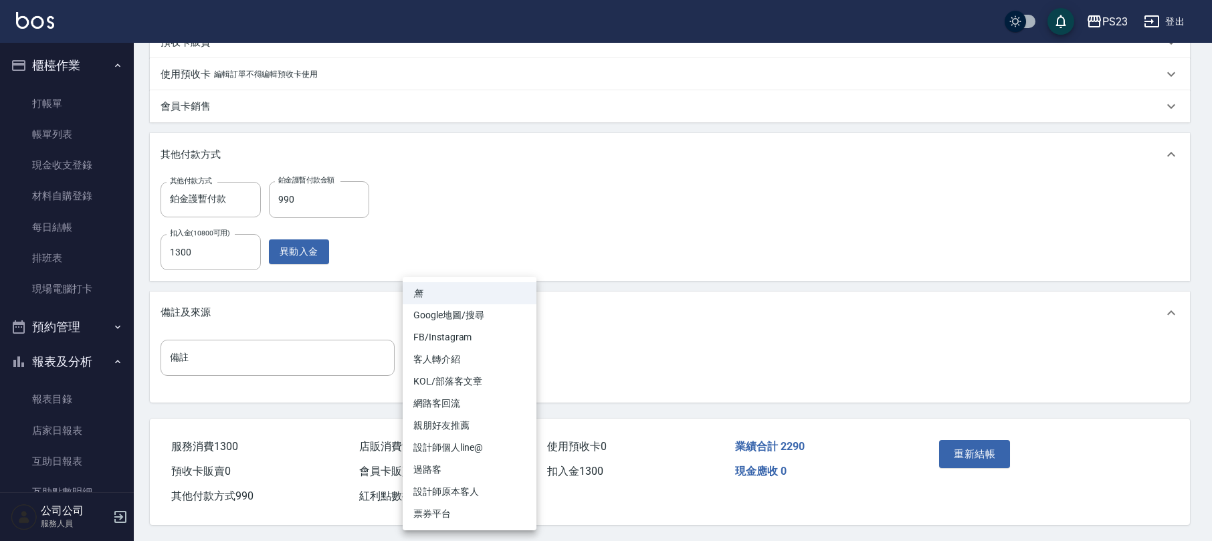
click at [525, 365] on body "PS23 登出 櫃檯作業 打帳單 帳單列表 現金收支登錄 材料自購登錄 每日結帳 排班表 現場電腦打卡 預約管理 預約管理 單日預約紀錄 單週預約紀錄 報表及…" at bounding box center [606, 31] width 1212 height 1019
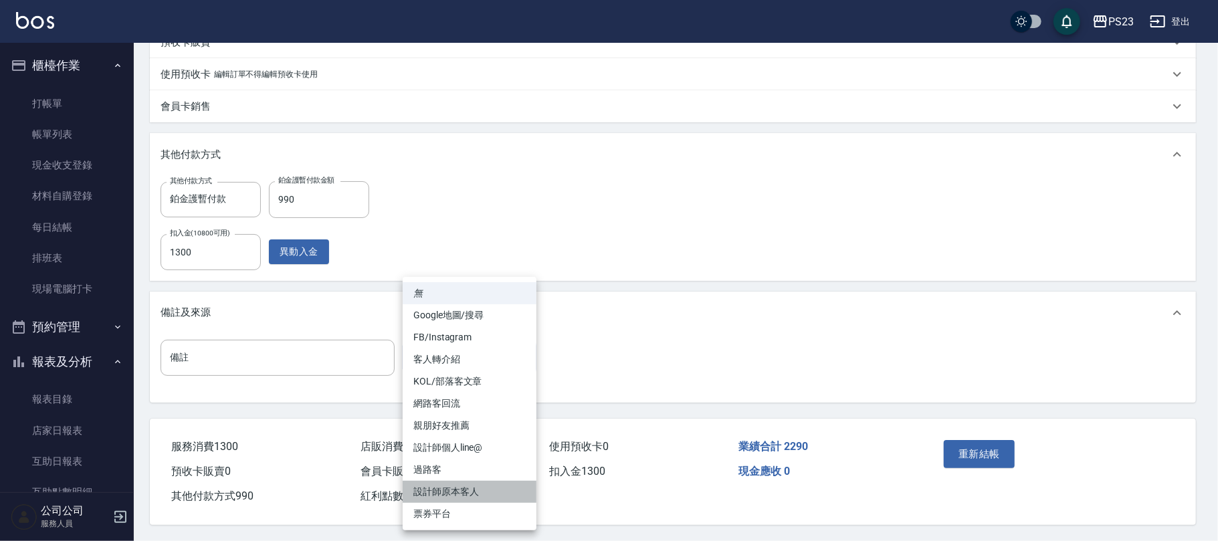
click at [486, 490] on li "設計師原本客人" at bounding box center [470, 492] width 134 height 22
type input "設計師原本客人"
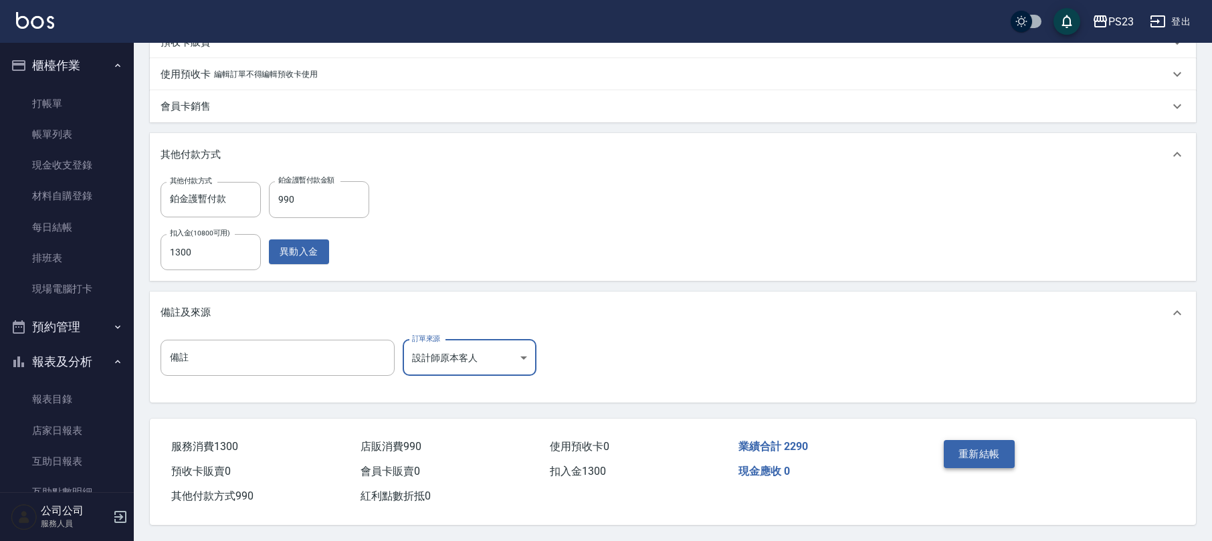
click at [962, 456] on button "重新結帳" at bounding box center [979, 454] width 71 height 28
